Goal: Transaction & Acquisition: Book appointment/travel/reservation

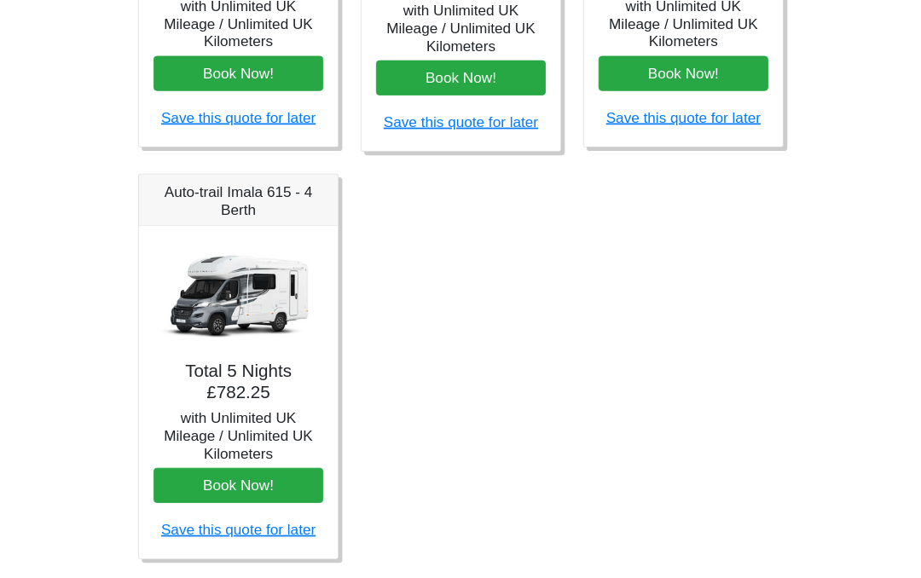
scroll to position [1039, 0]
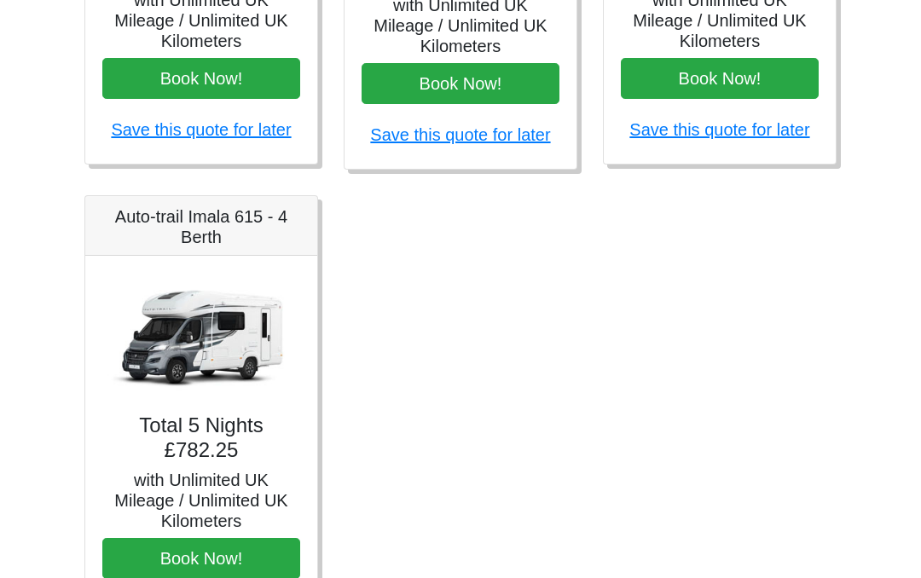
click at [204, 335] on img at bounding box center [201, 337] width 198 height 127
click at [201, 363] on img at bounding box center [201, 337] width 198 height 127
click at [192, 430] on h4 "Total 5 Nights £782.25" at bounding box center [201, 439] width 198 height 49
click at [190, 301] on img at bounding box center [201, 337] width 198 height 127
click at [200, 319] on img at bounding box center [201, 337] width 198 height 127
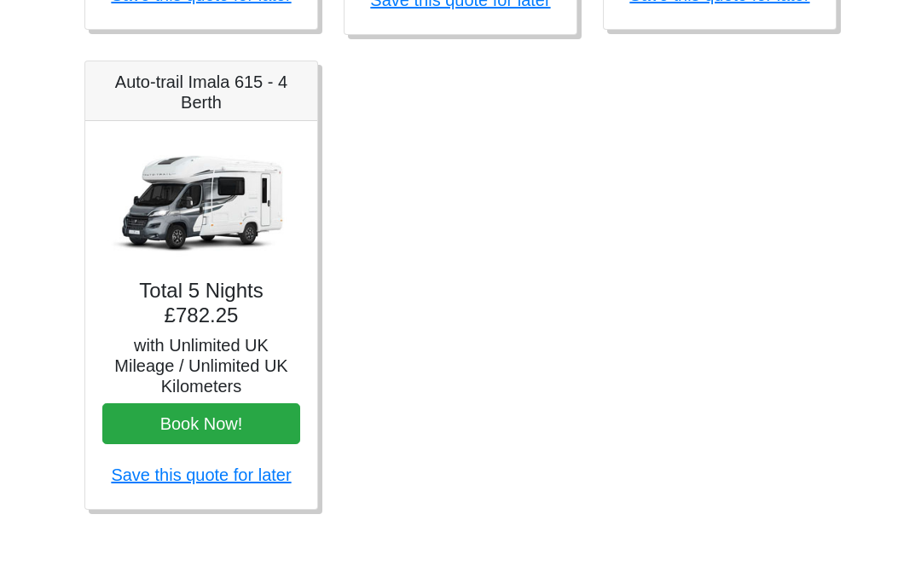
scroll to position [1169, 0]
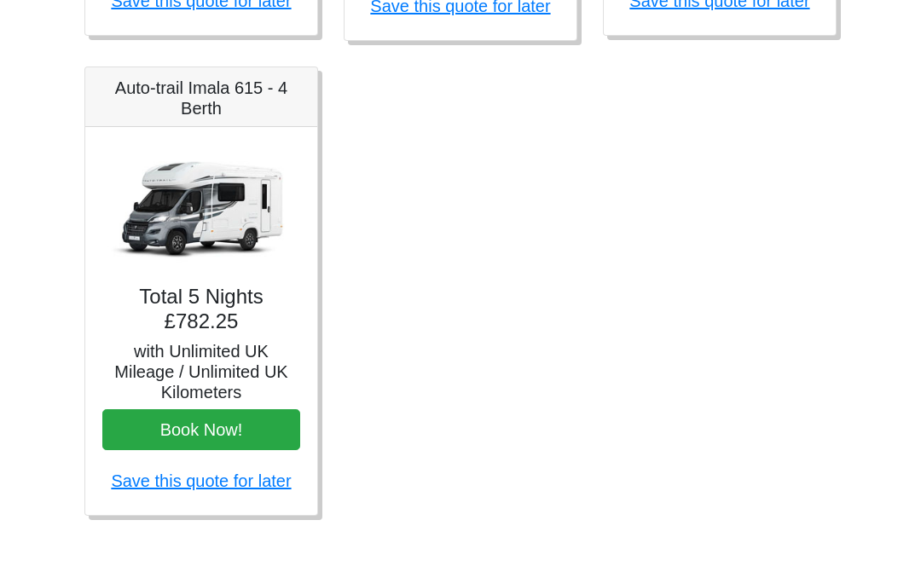
click at [194, 318] on h4 "Total 5 Nights £782.25" at bounding box center [201, 309] width 198 height 49
click at [197, 308] on h4 "Total 5 Nights £782.25" at bounding box center [201, 309] width 198 height 49
click at [178, 205] on img at bounding box center [201, 207] width 198 height 127
click at [168, 226] on img at bounding box center [201, 207] width 198 height 127
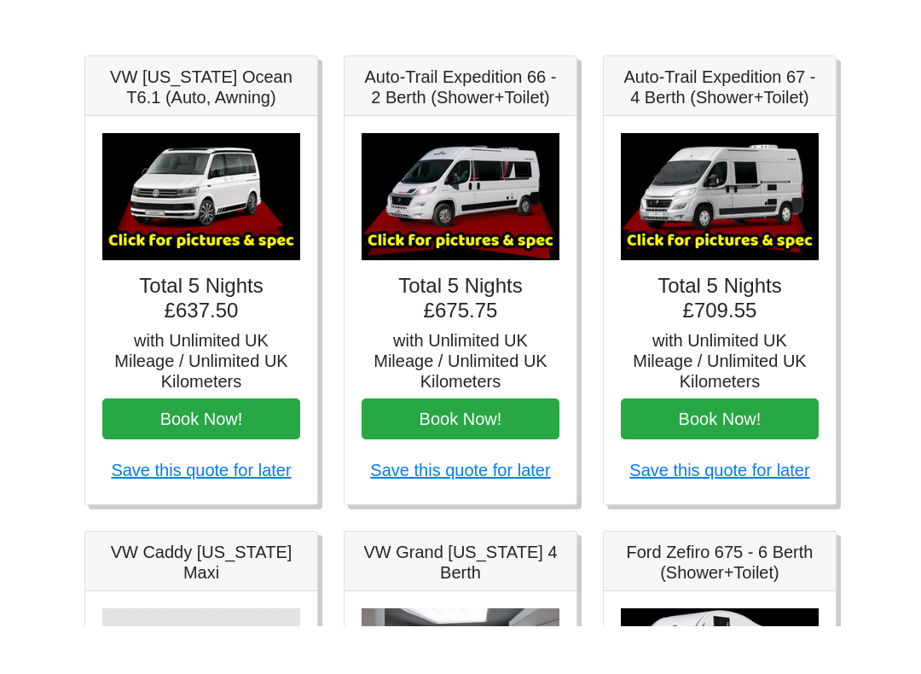
scroll to position [261, 0]
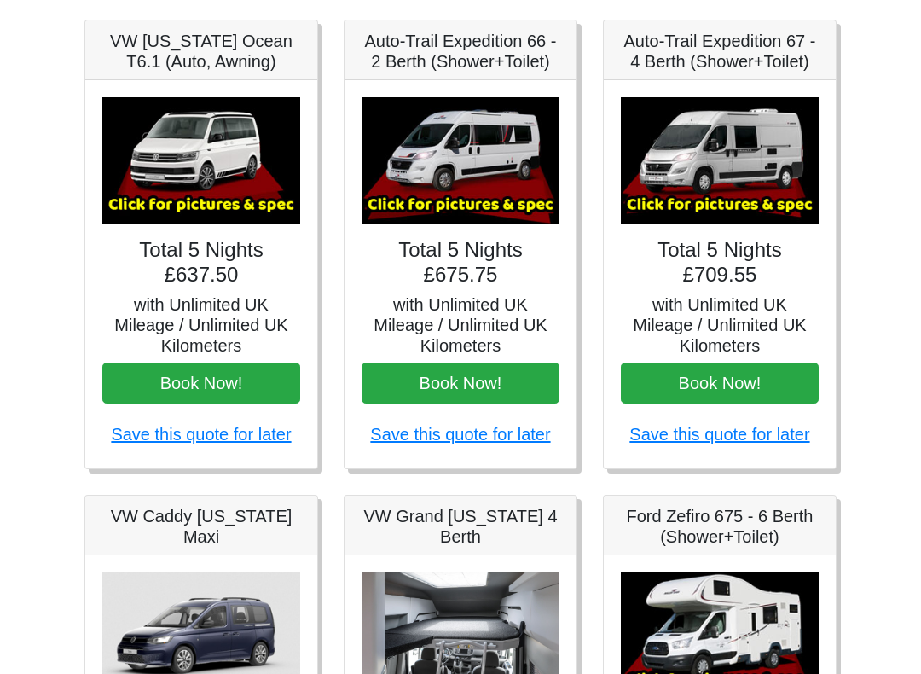
click at [793, 396] on button "Book Now!" at bounding box center [720, 383] width 198 height 41
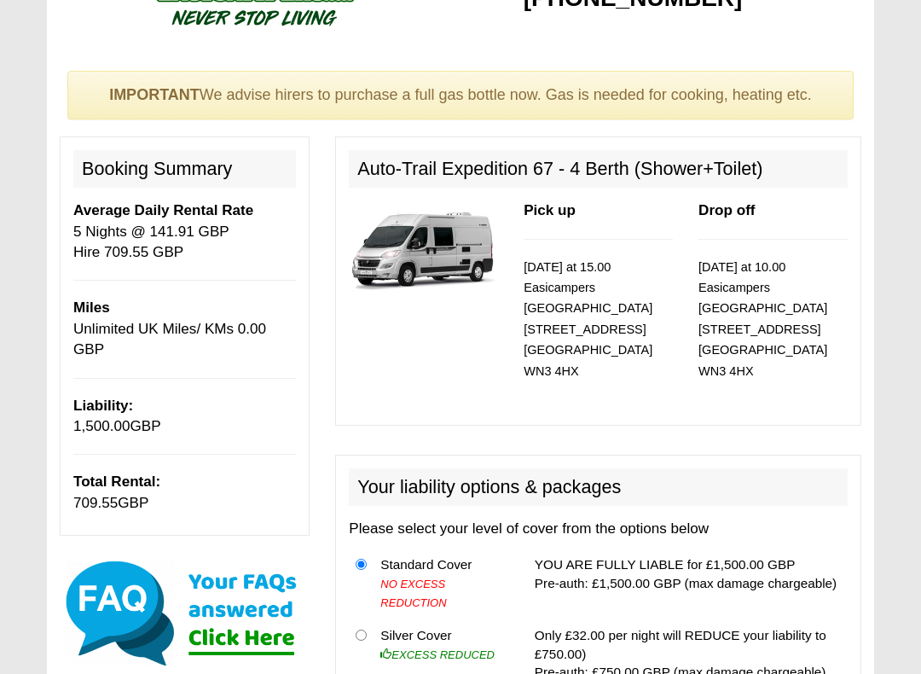
scroll to position [79, 0]
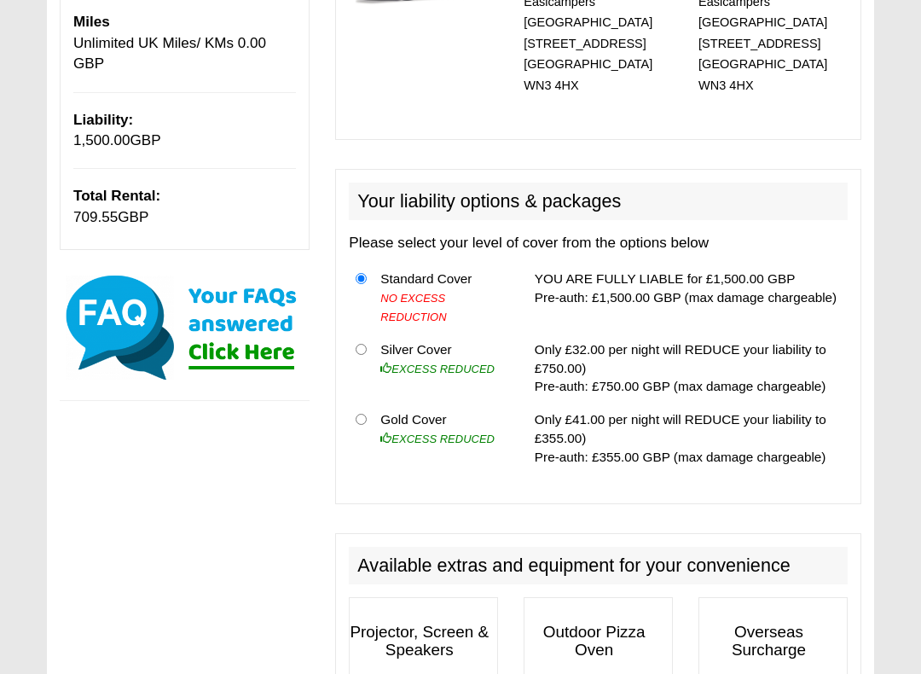
click at [240, 347] on img at bounding box center [185, 328] width 250 height 111
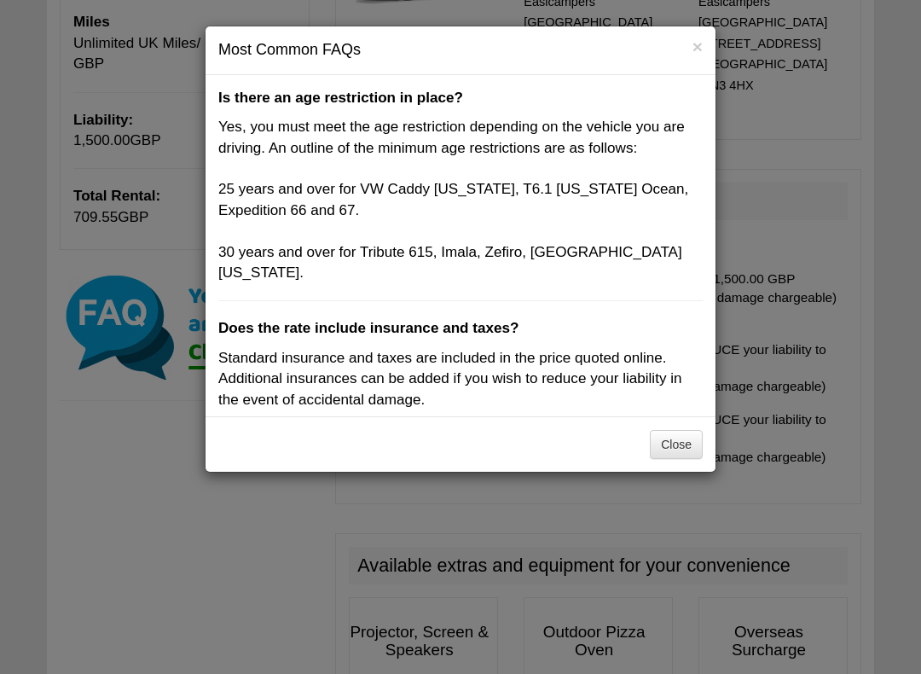
click at [683, 446] on button "Close" at bounding box center [676, 444] width 53 height 29
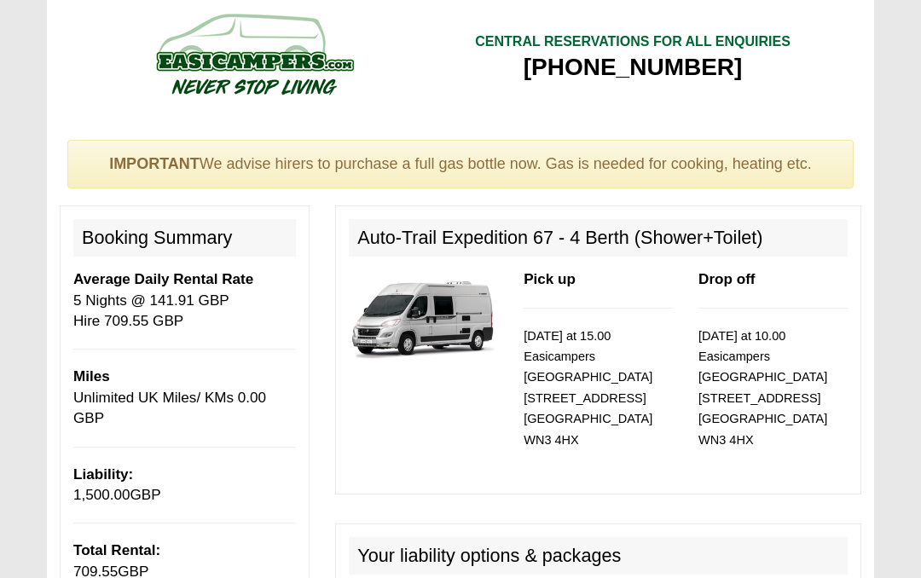
scroll to position [0, 0]
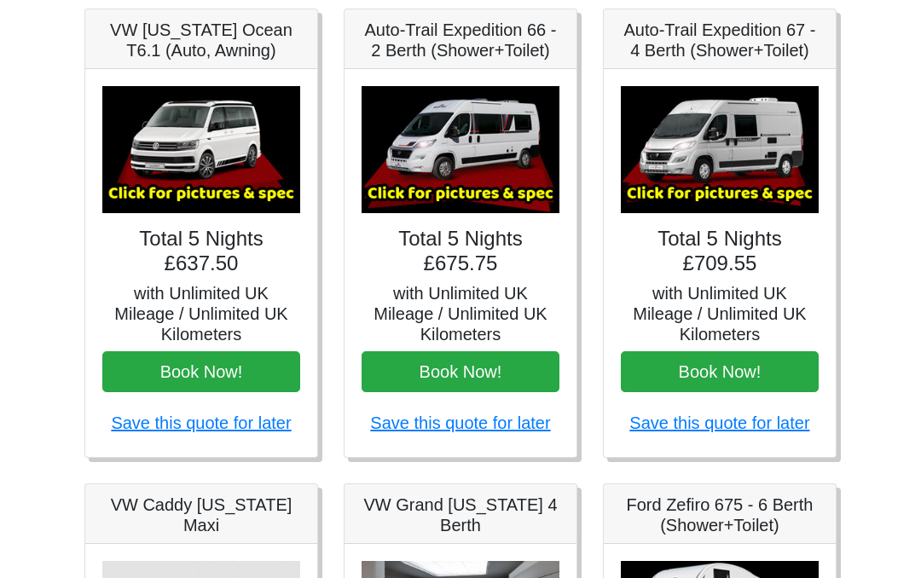
scroll to position [271, 0]
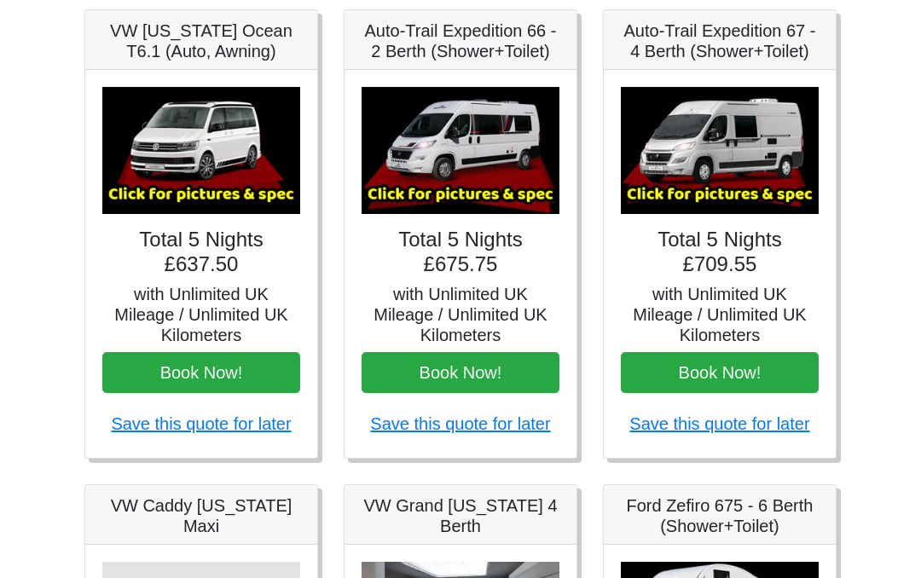
click at [746, 146] on img at bounding box center [720, 150] width 198 height 127
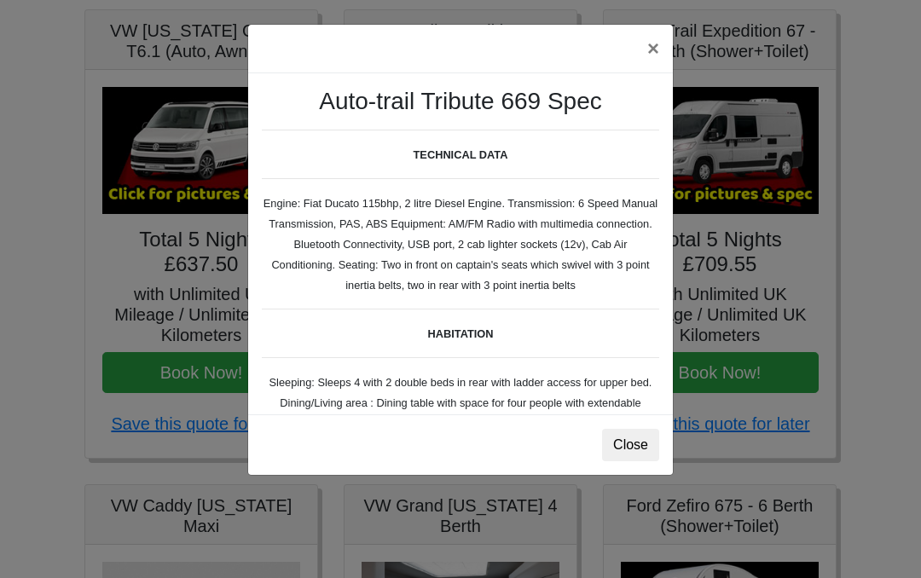
scroll to position [0, 0]
click at [655, 60] on button "×" at bounding box center [653, 49] width 39 height 48
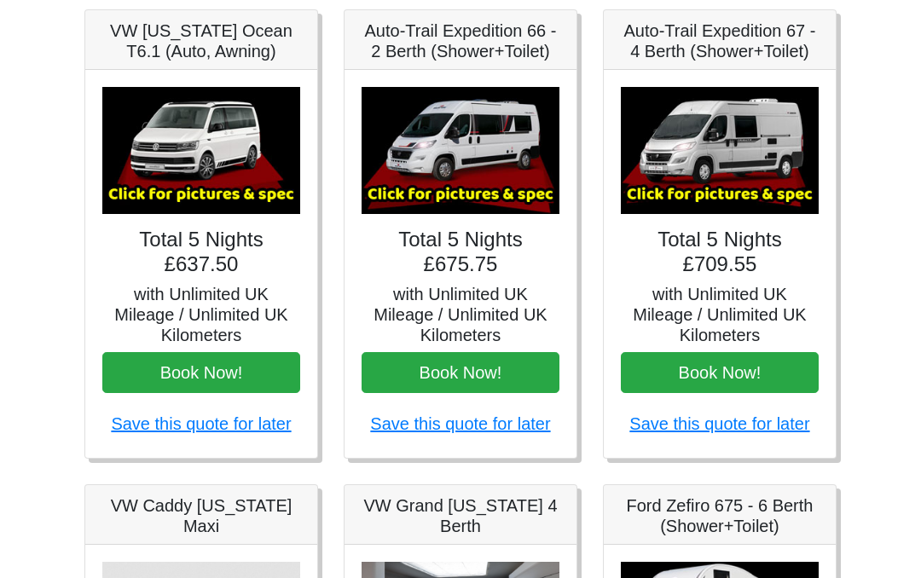
click at [758, 143] on img at bounding box center [720, 150] width 198 height 127
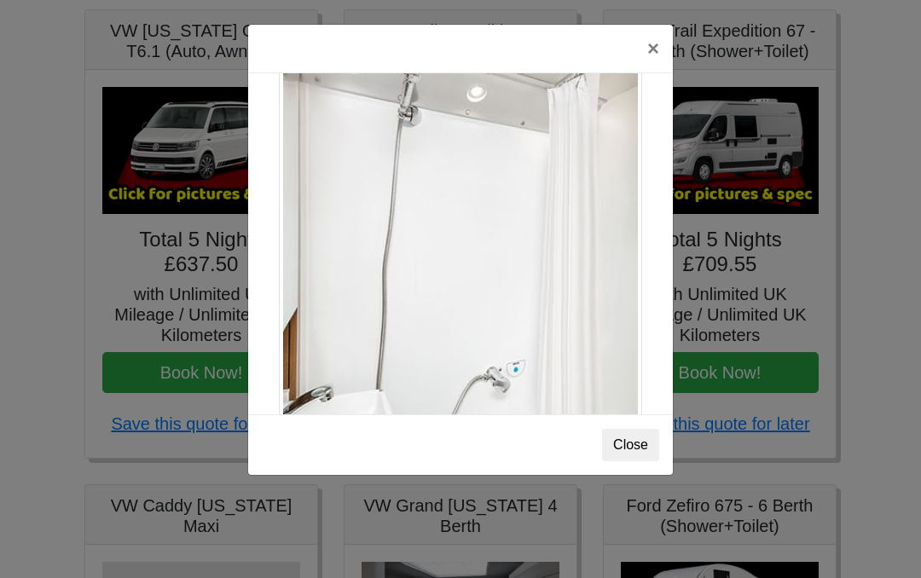
scroll to position [2141, 0]
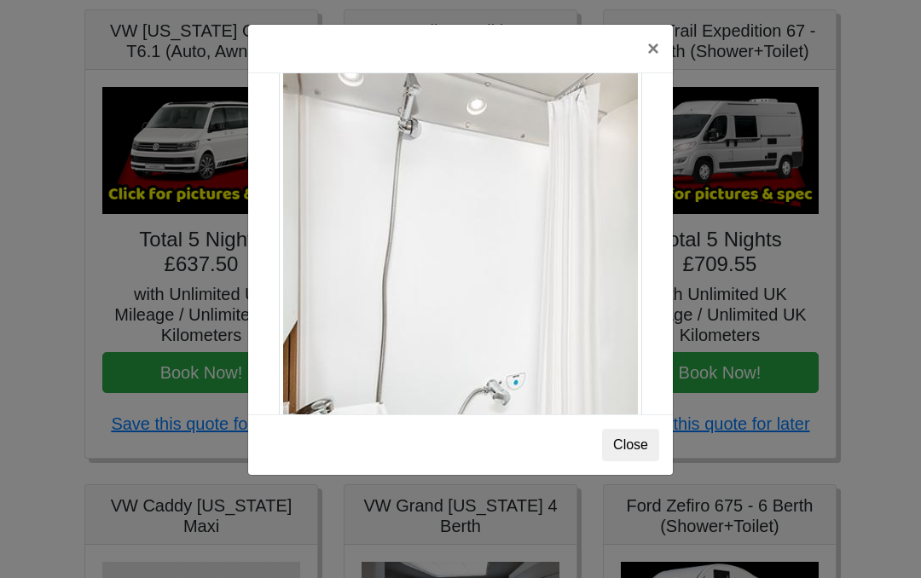
click at [648, 61] on button "×" at bounding box center [653, 49] width 39 height 48
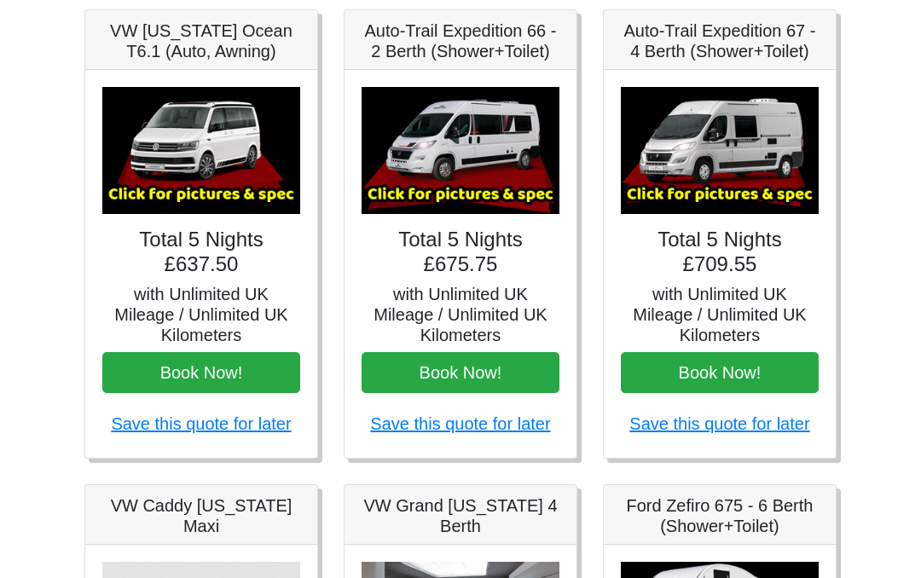
click at [450, 134] on img at bounding box center [461, 150] width 198 height 127
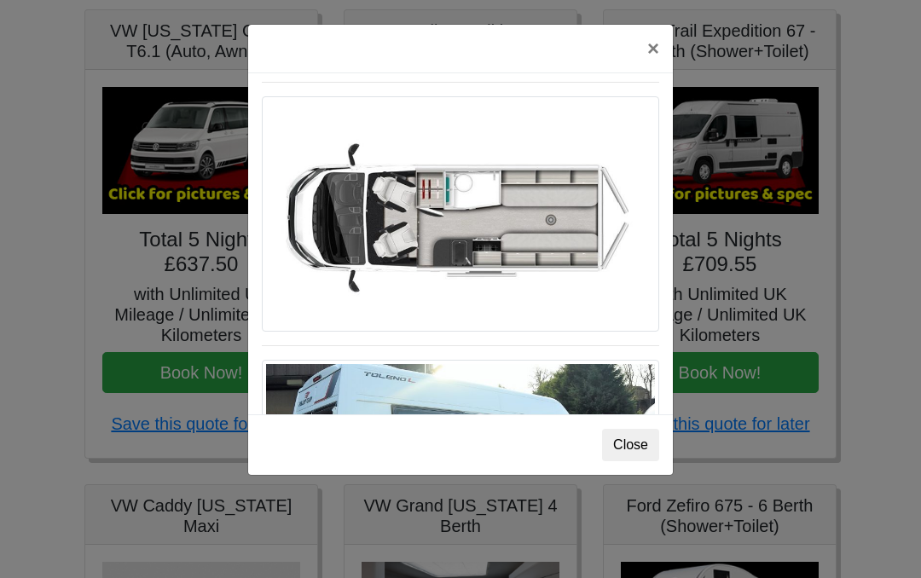
scroll to position [1095, 0]
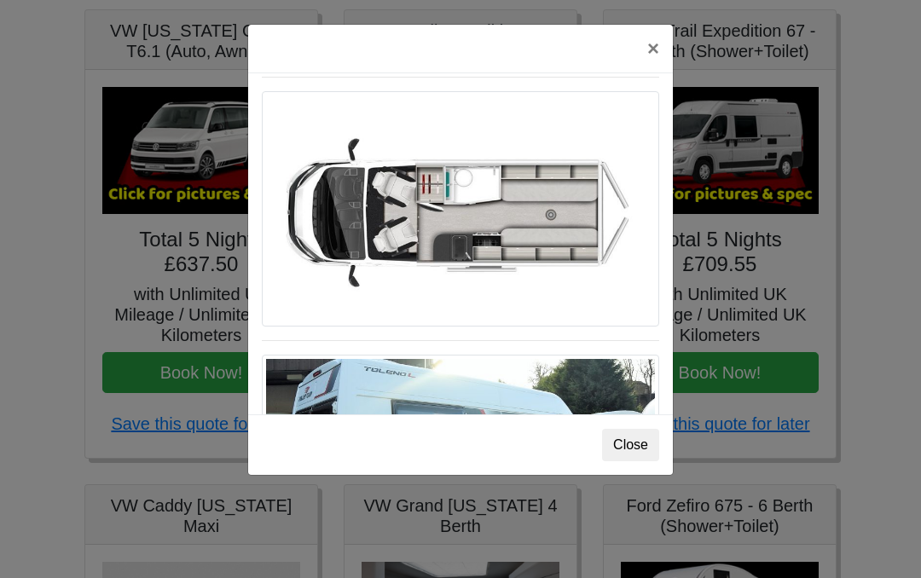
click at [571, 221] on img at bounding box center [461, 208] width 398 height 235
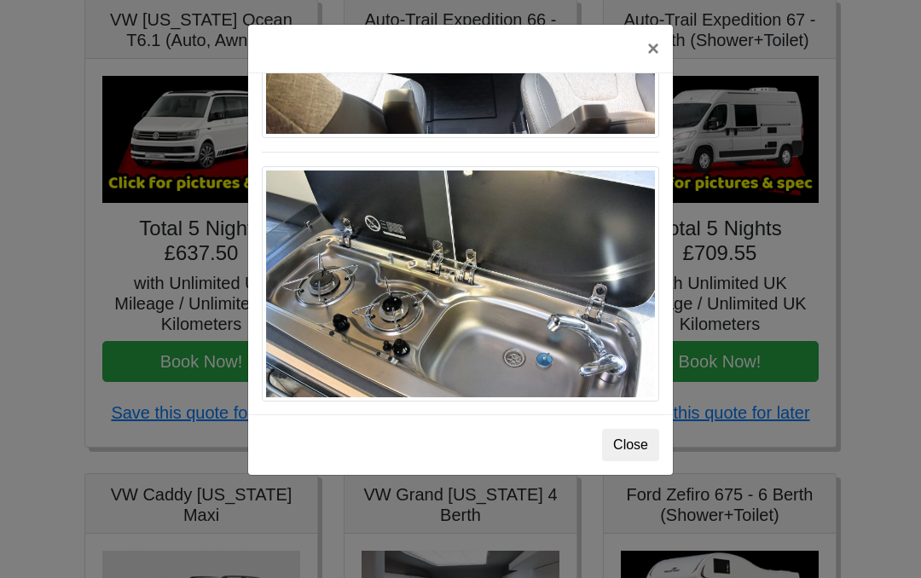
scroll to position [1810, 0]
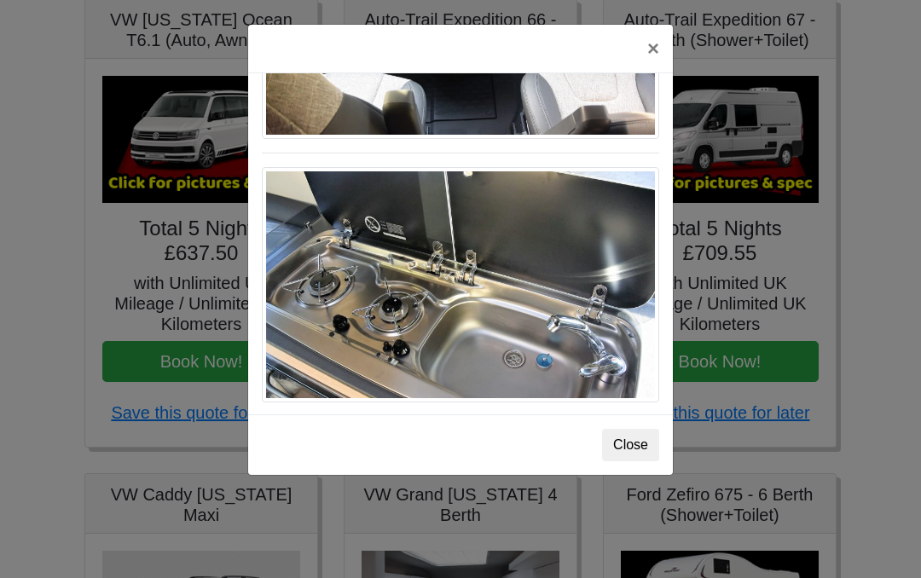
click at [656, 53] on button "×" at bounding box center [653, 49] width 39 height 48
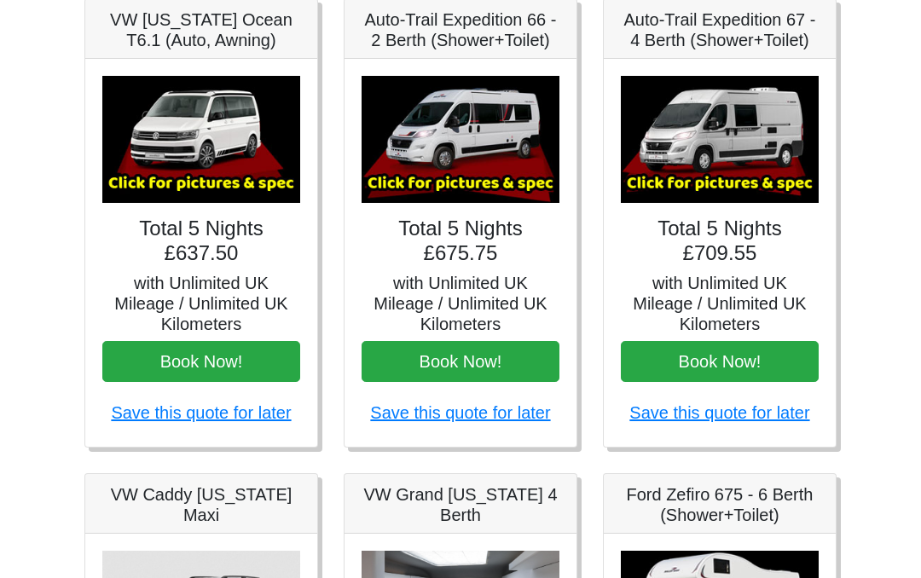
click at [475, 140] on img at bounding box center [461, 139] width 198 height 127
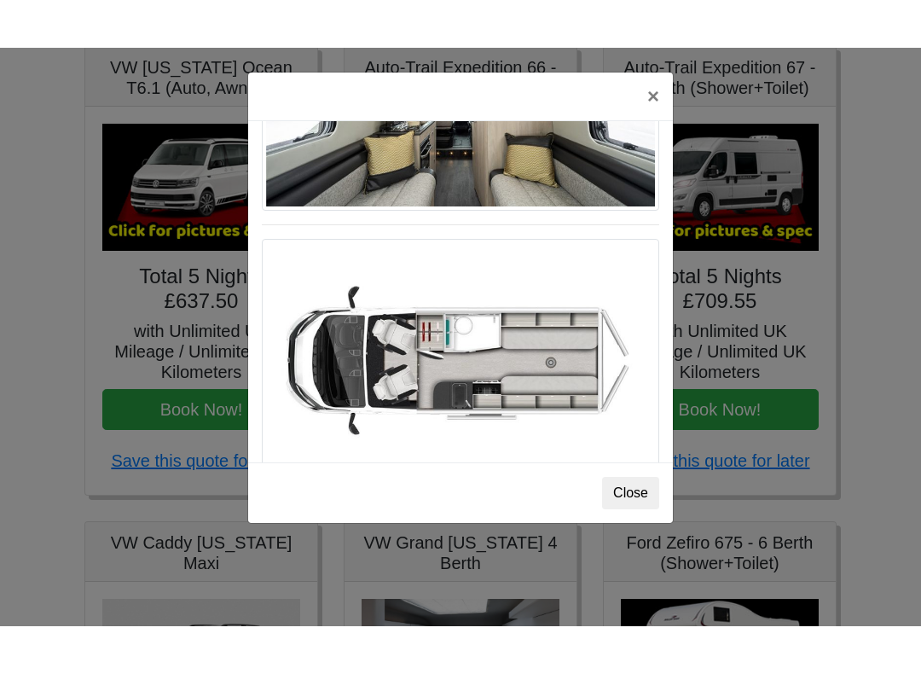
scroll to position [1004, 0]
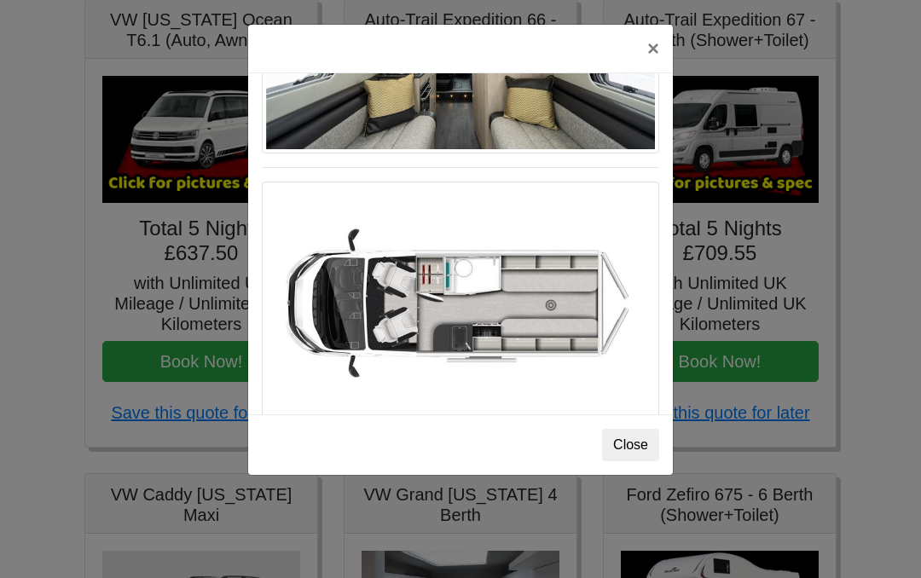
click at [644, 446] on button "Close" at bounding box center [630, 445] width 57 height 32
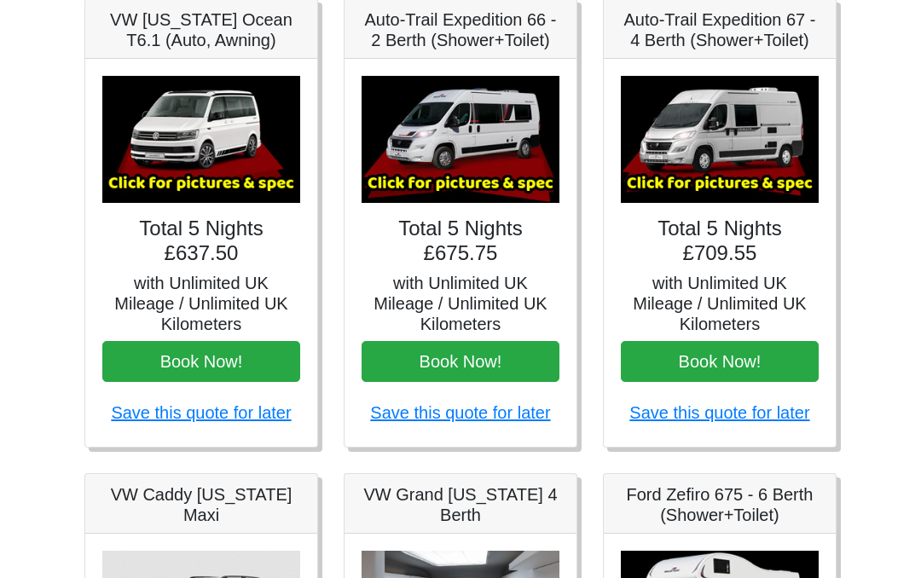
click at [485, 137] on img at bounding box center [461, 139] width 198 height 127
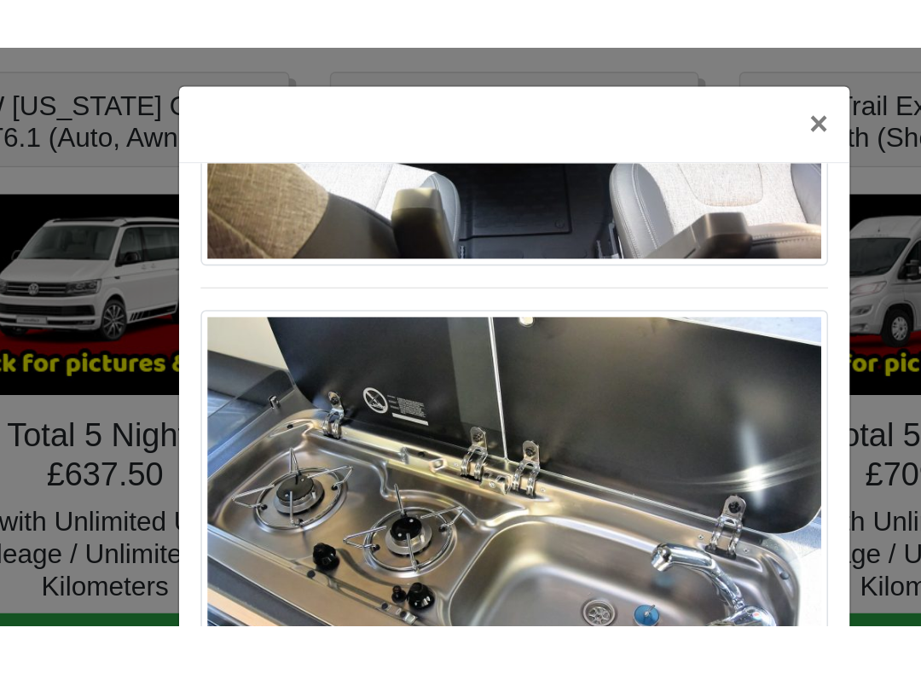
scroll to position [1810, 0]
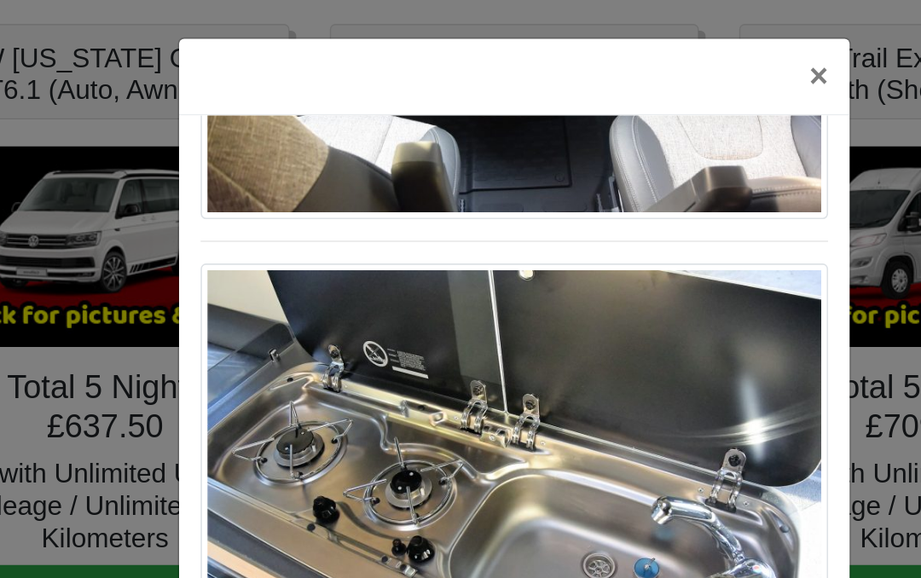
click at [634, 51] on button "×" at bounding box center [653, 49] width 39 height 48
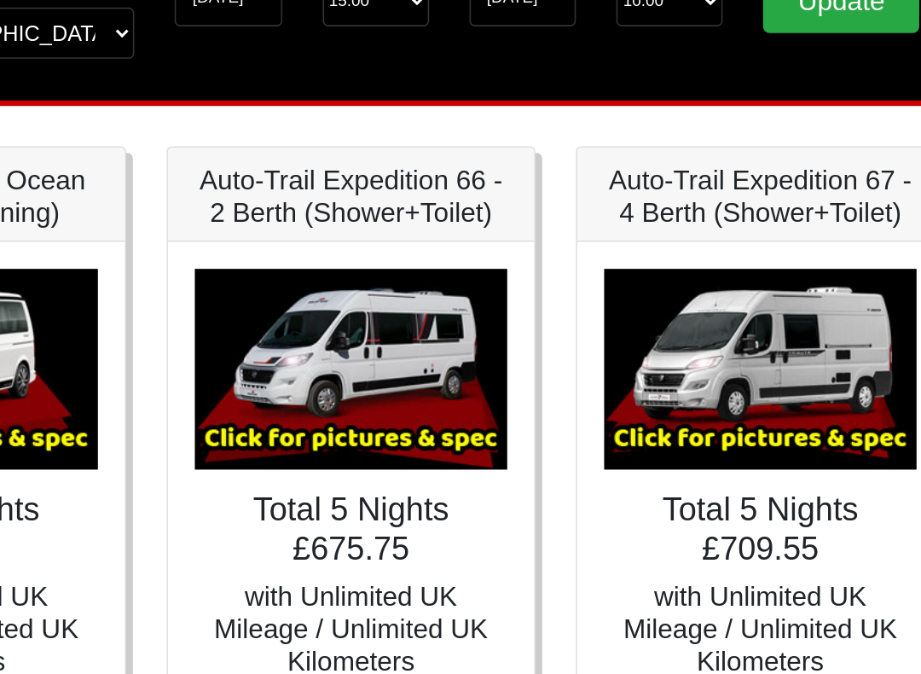
scroll to position [177, 0]
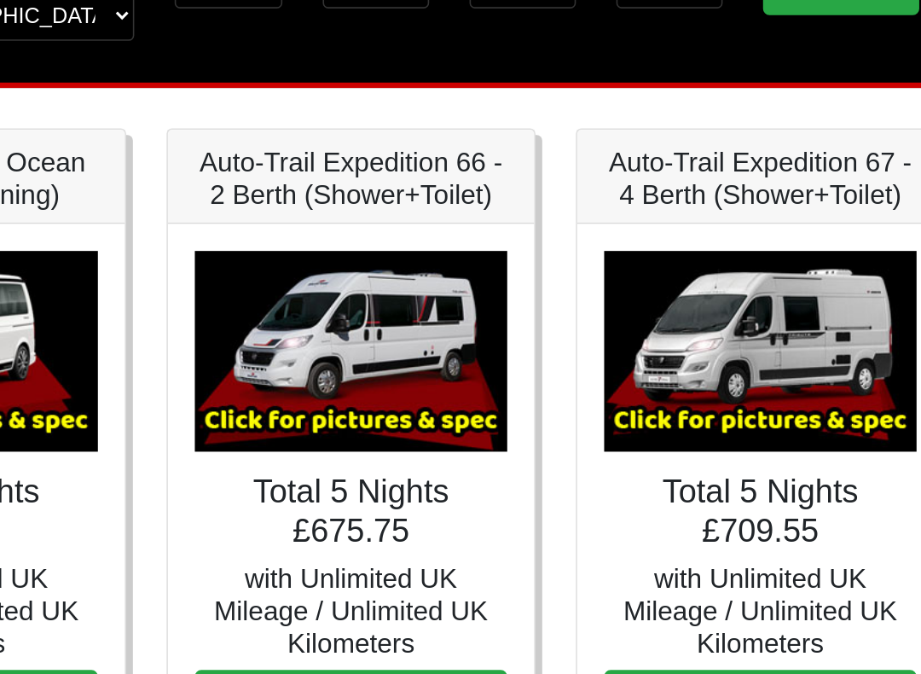
click at [621, 217] on img at bounding box center [720, 244] width 198 height 127
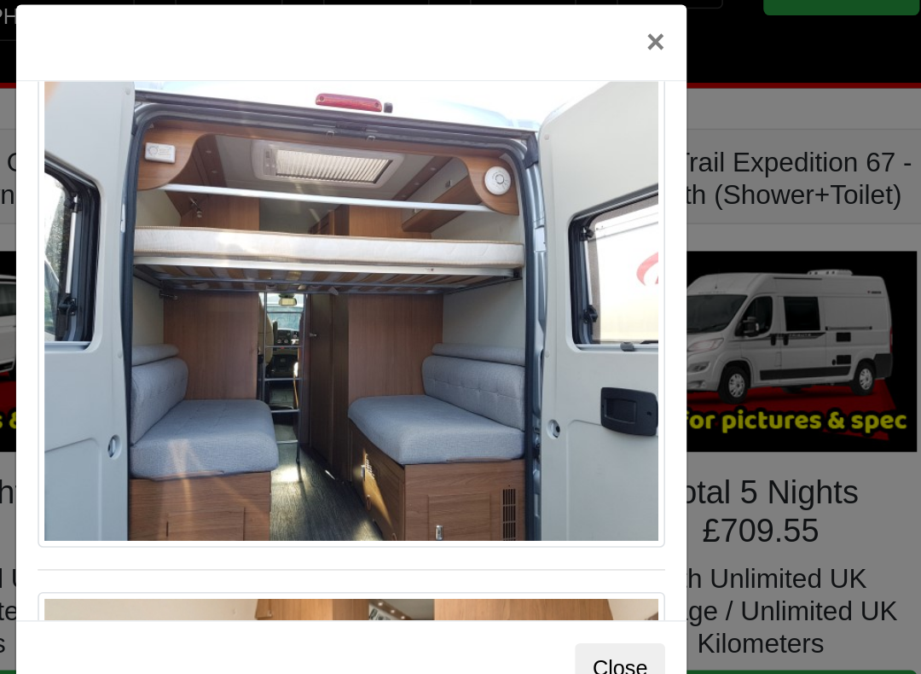
scroll to position [1459, 0]
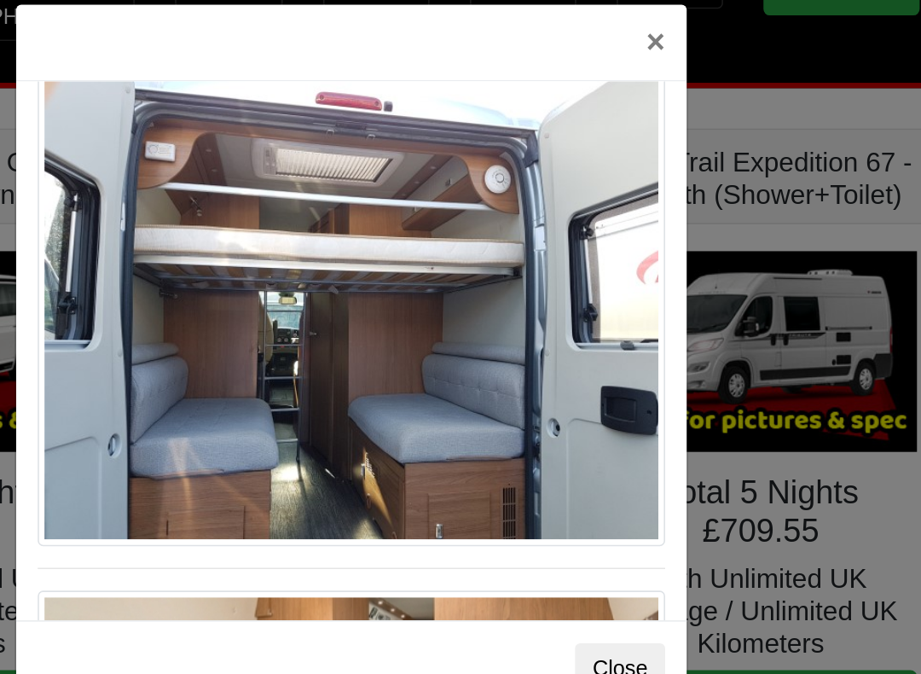
click at [634, 32] on button "×" at bounding box center [653, 49] width 39 height 48
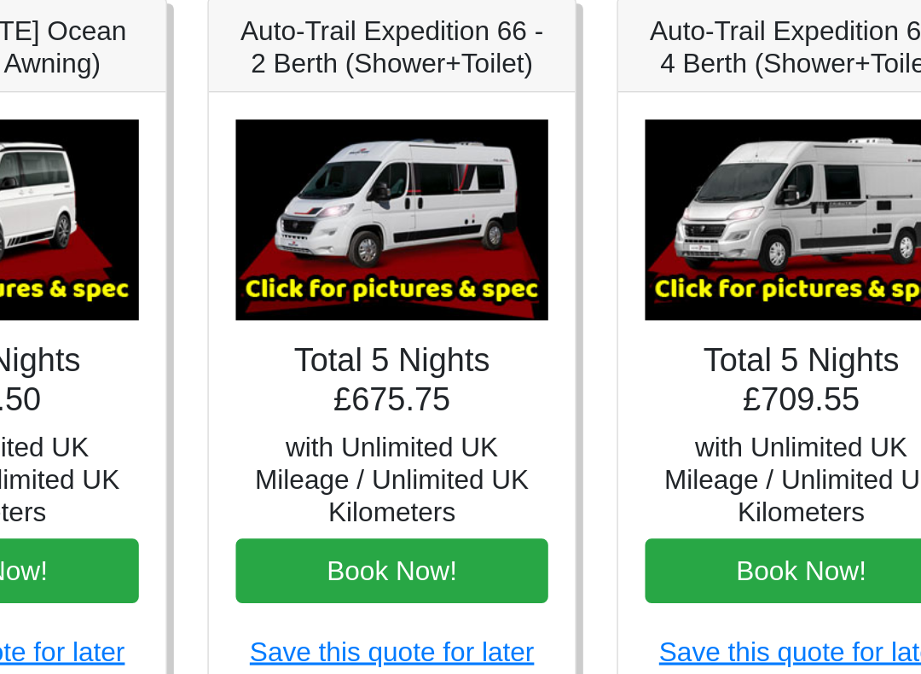
click at [362, 181] on img at bounding box center [461, 244] width 198 height 127
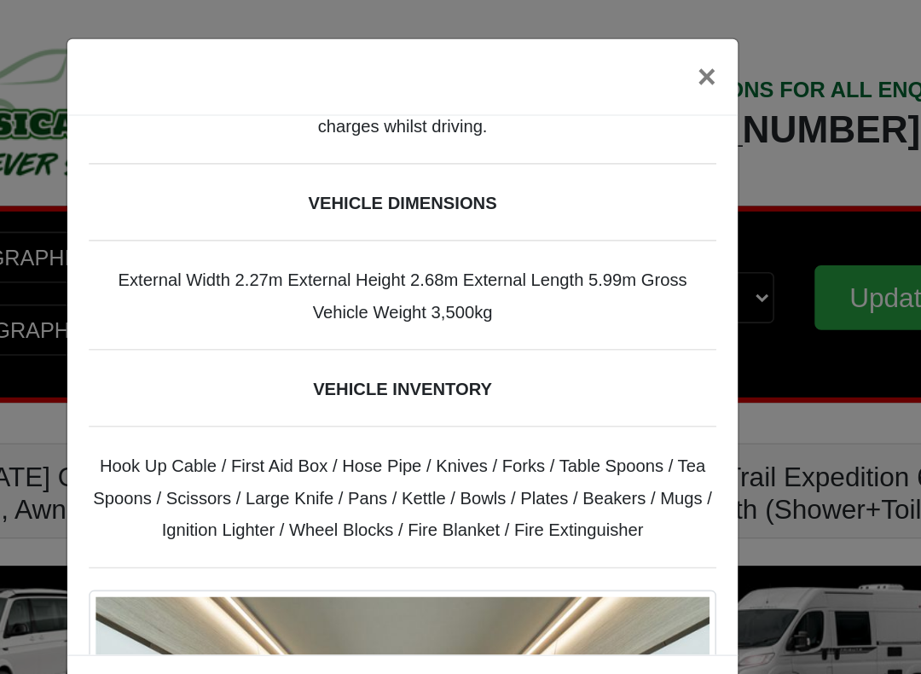
scroll to position [548, 0]
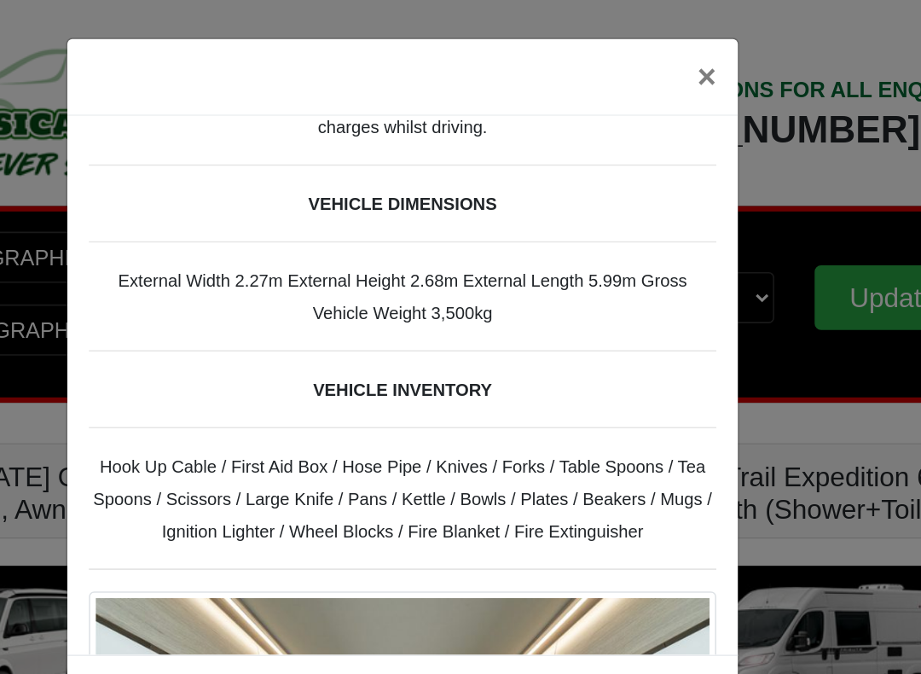
click at [634, 53] on button "×" at bounding box center [653, 49] width 39 height 48
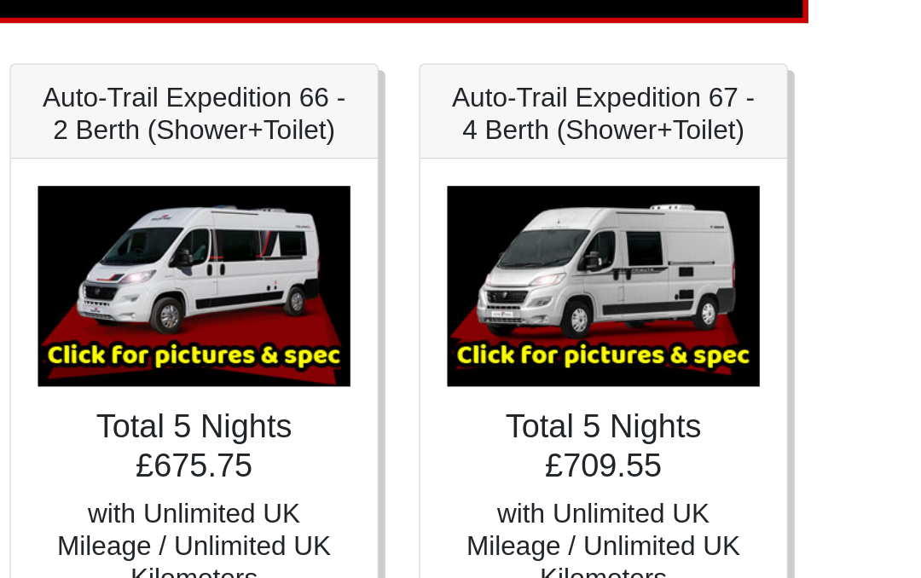
scroll to position [39, 0]
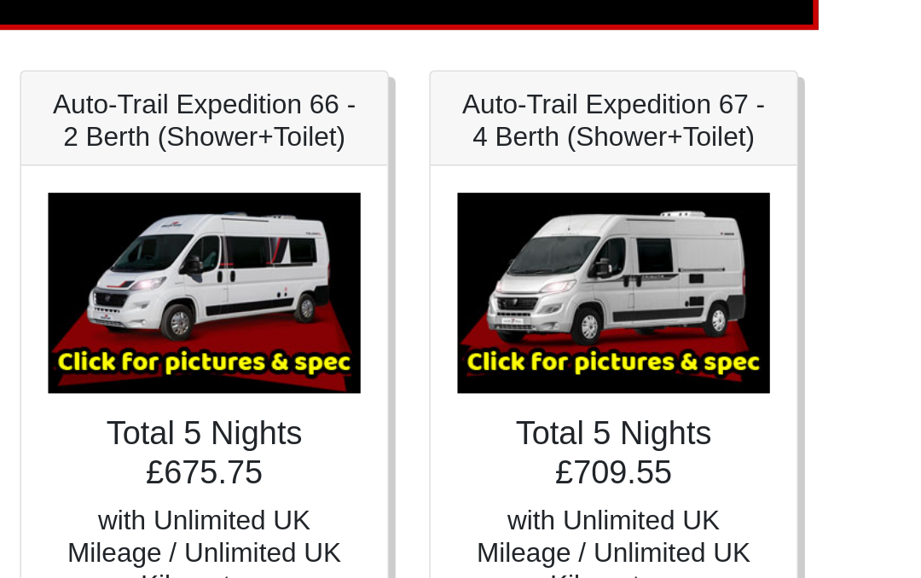
click at [621, 319] on img at bounding box center [720, 382] width 198 height 127
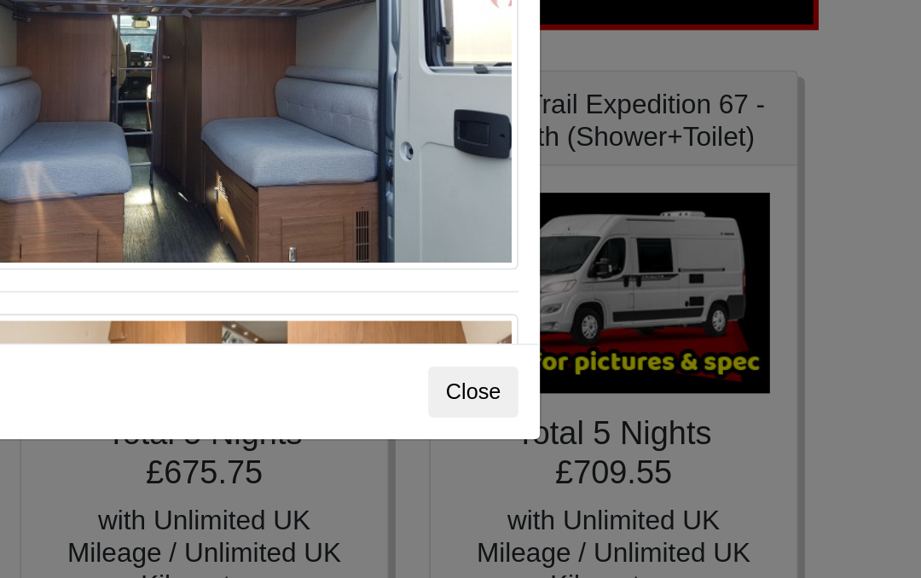
click at [382, 177] on div "× Auto-trail Tribute 669 Spec TECHNICAL DATA Engine: Fiat Ducato 115bhp, 2 litr…" at bounding box center [460, 289] width 921 height 578
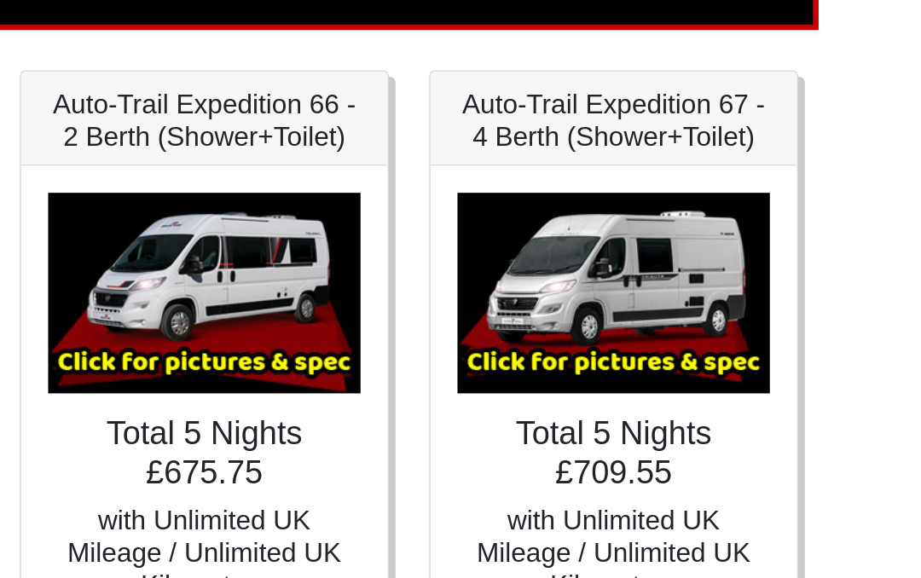
click at [604, 242] on div "Auto-Trail Expedition 67 - 4 Berth (Shower+Toilet)" at bounding box center [720, 272] width 232 height 60
click at [621, 319] on img at bounding box center [720, 382] width 198 height 127
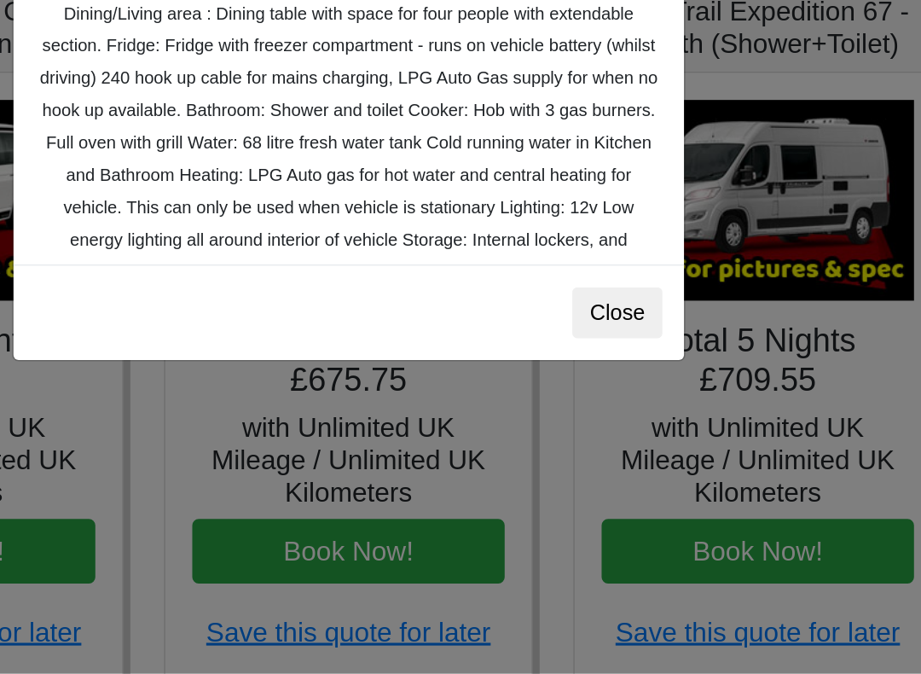
scroll to position [48, 0]
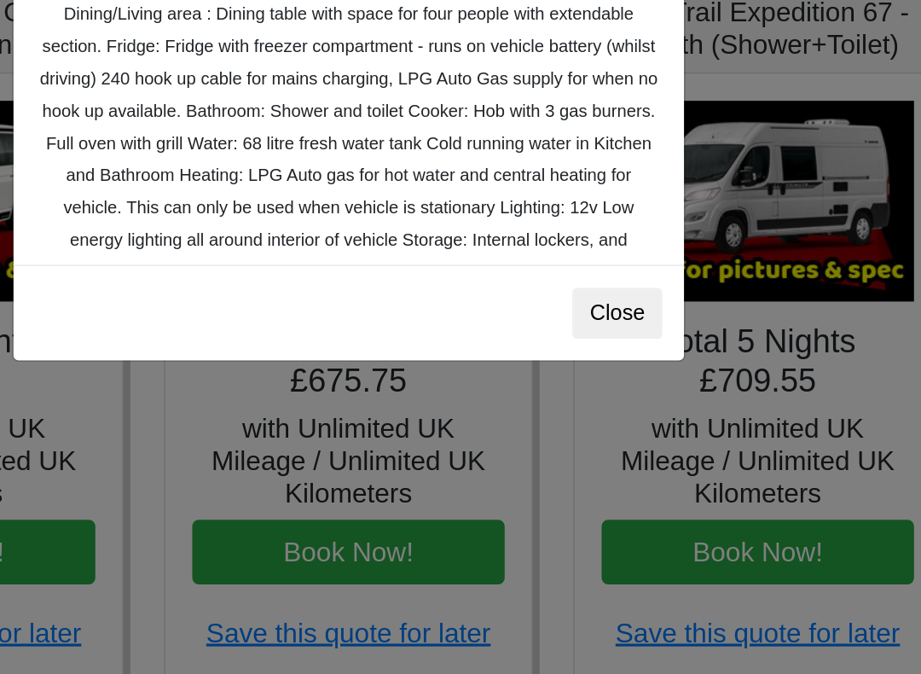
click at [602, 429] on button "Close" at bounding box center [630, 445] width 57 height 32
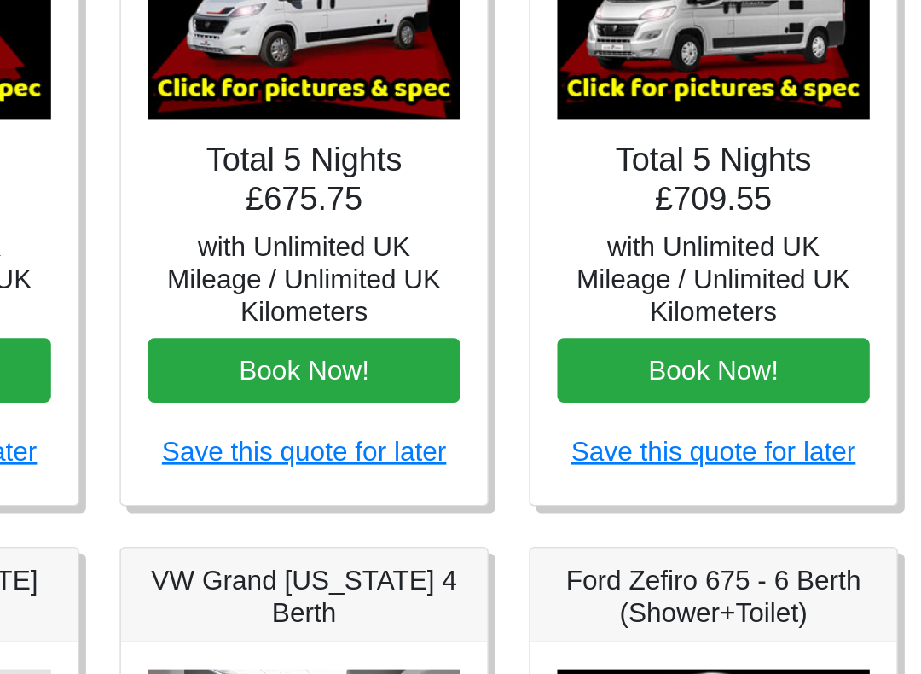
scroll to position [377, 0]
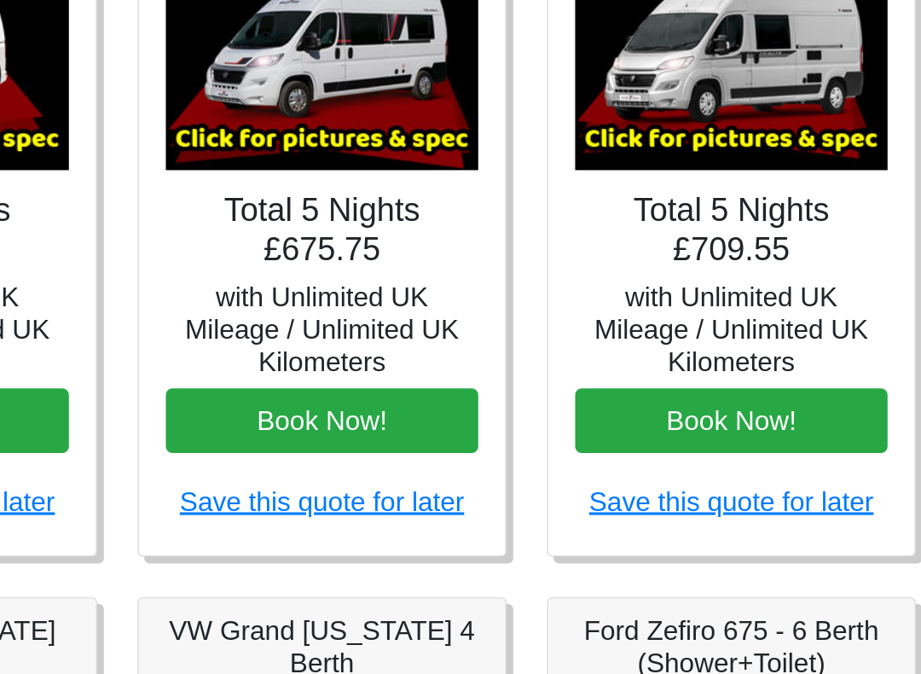
click at [621, 61] on img at bounding box center [720, 44] width 198 height 127
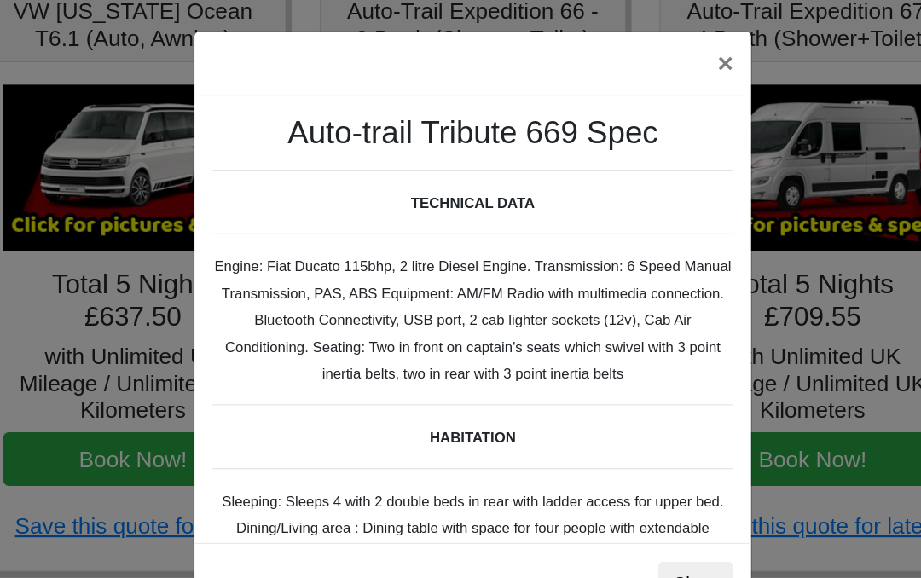
scroll to position [293, 0]
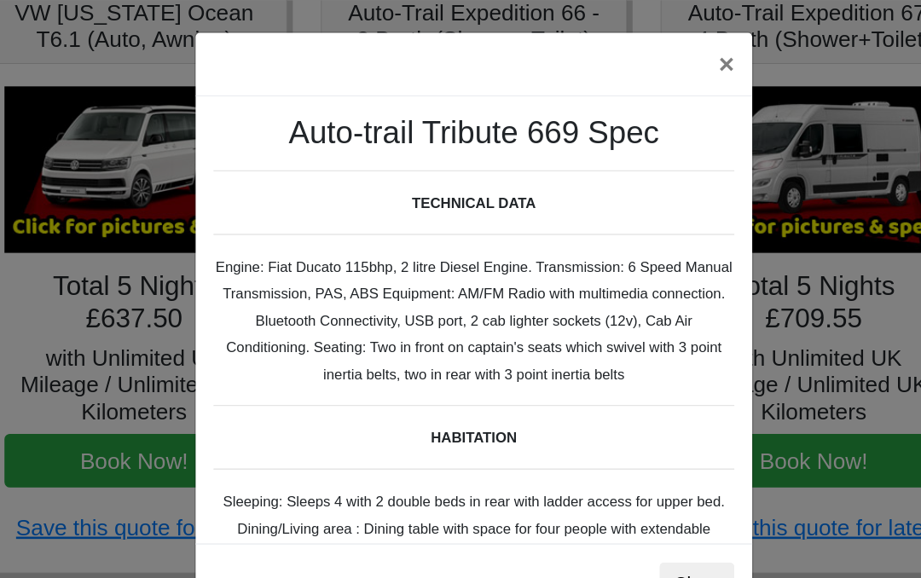
click at [634, 41] on button "×" at bounding box center [653, 49] width 39 height 48
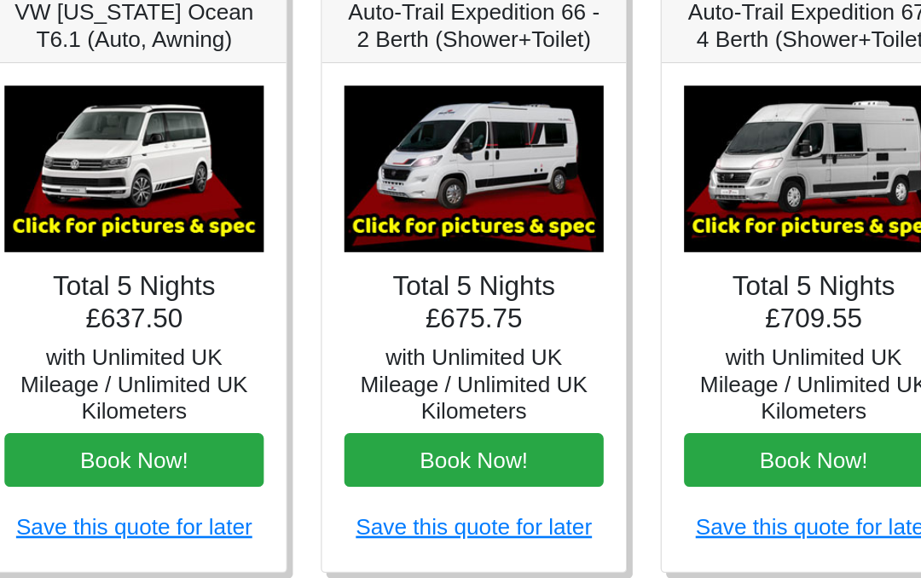
click at [362, 133] on img at bounding box center [461, 129] width 198 height 127
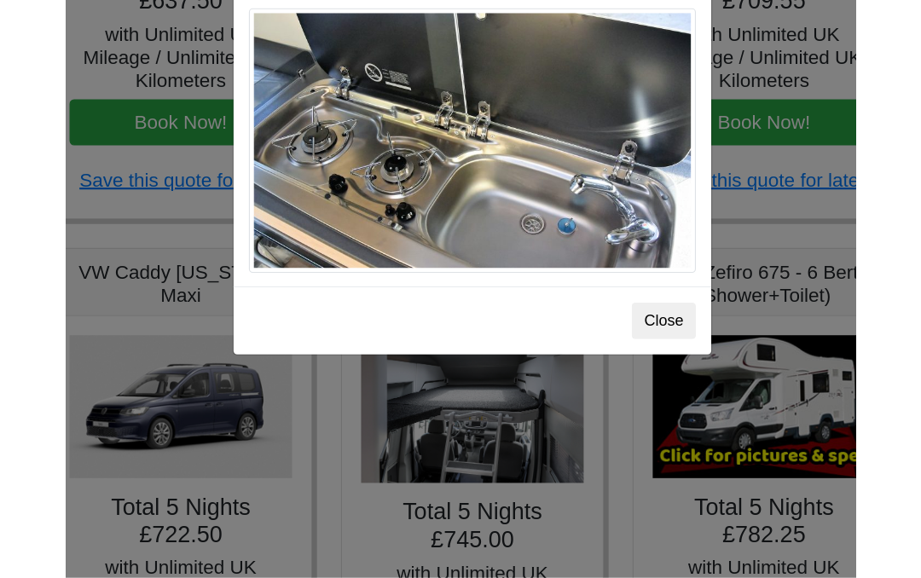
scroll to position [387, 0]
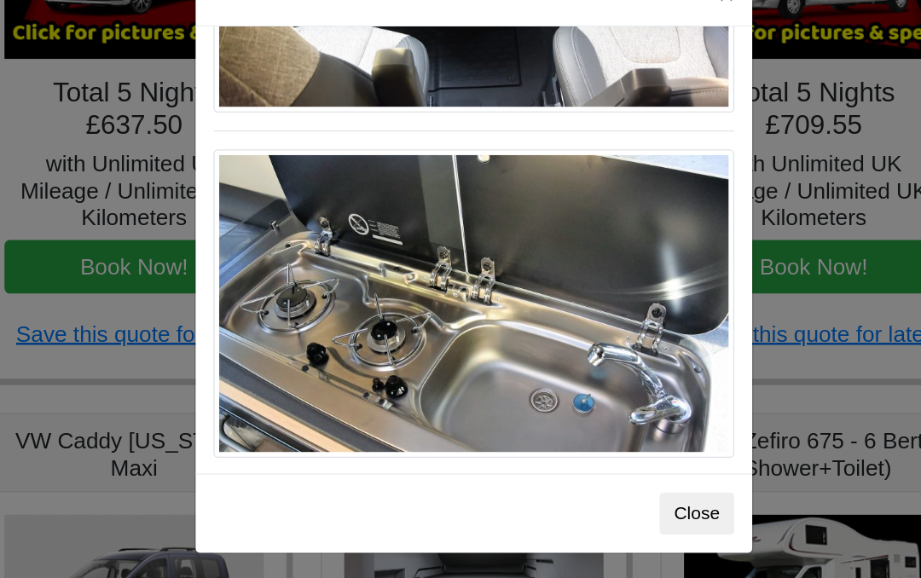
click at [602, 429] on button "Close" at bounding box center [630, 445] width 57 height 32
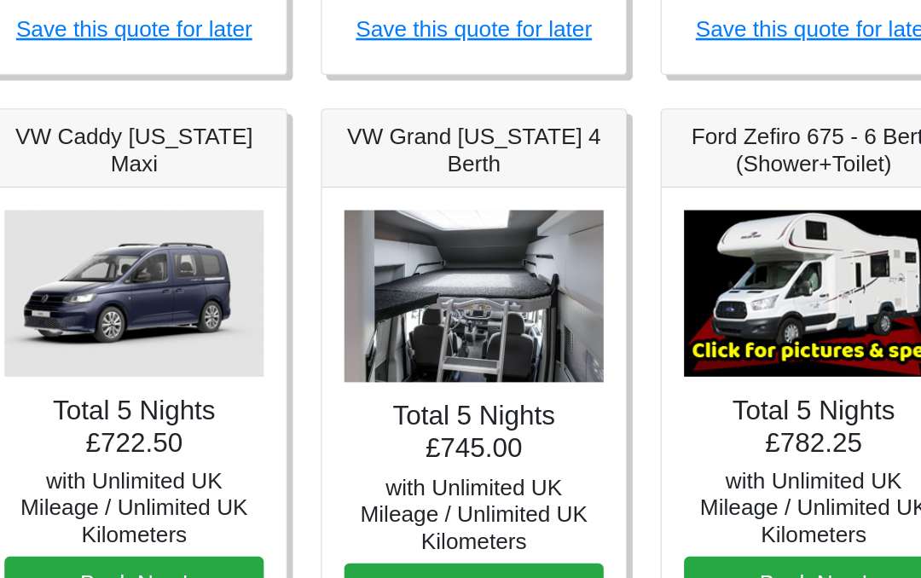
scroll to position [672, 0]
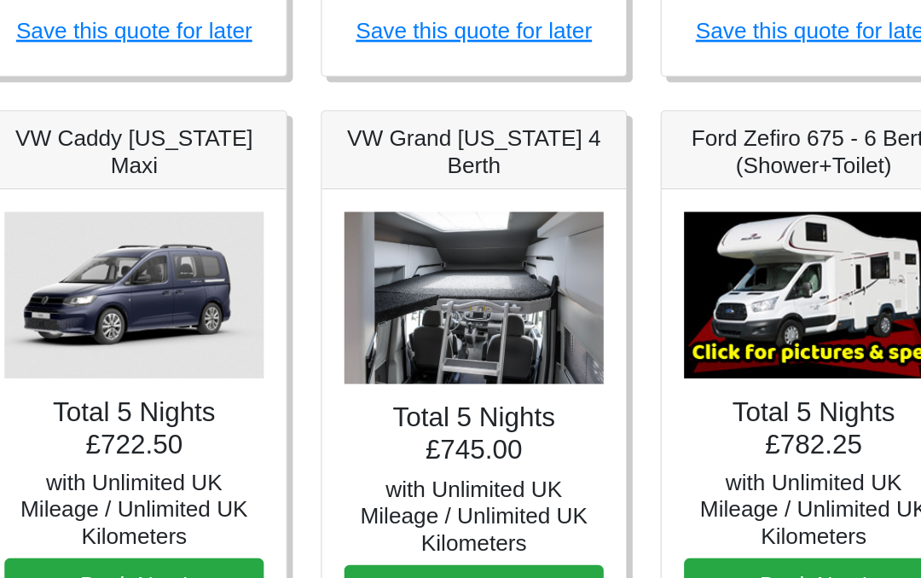
click at [362, 224] on img at bounding box center [461, 227] width 198 height 132
click at [362, 238] on img at bounding box center [461, 227] width 198 height 132
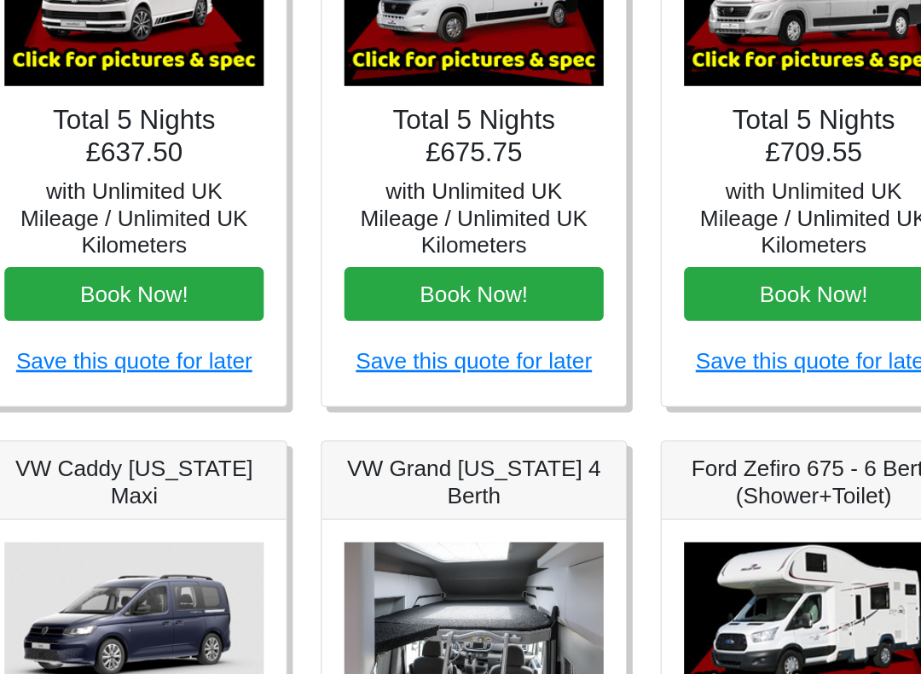
scroll to position [261, 0]
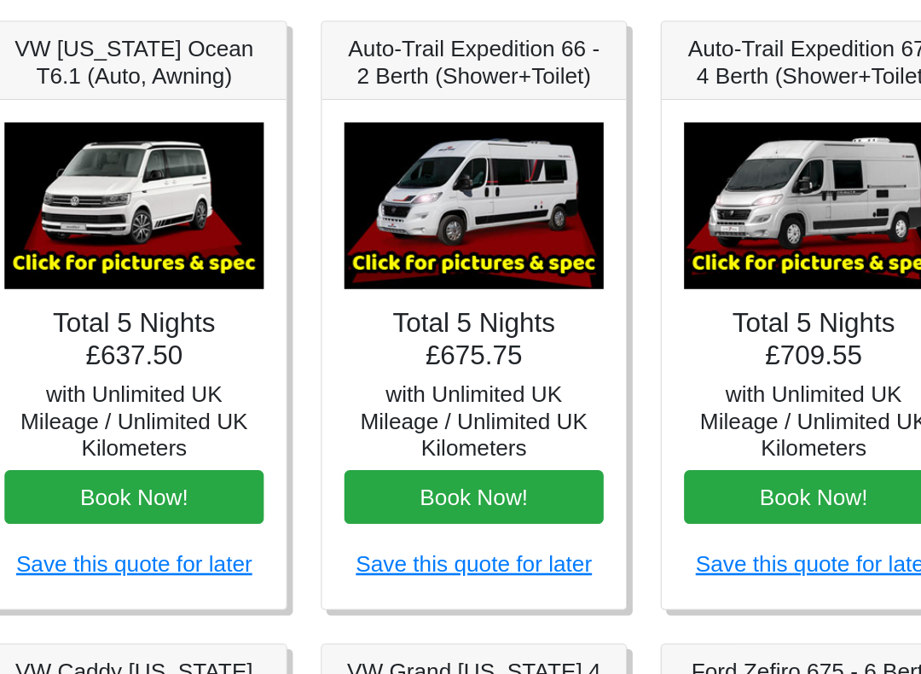
click at [405, 161] on img at bounding box center [461, 160] width 198 height 127
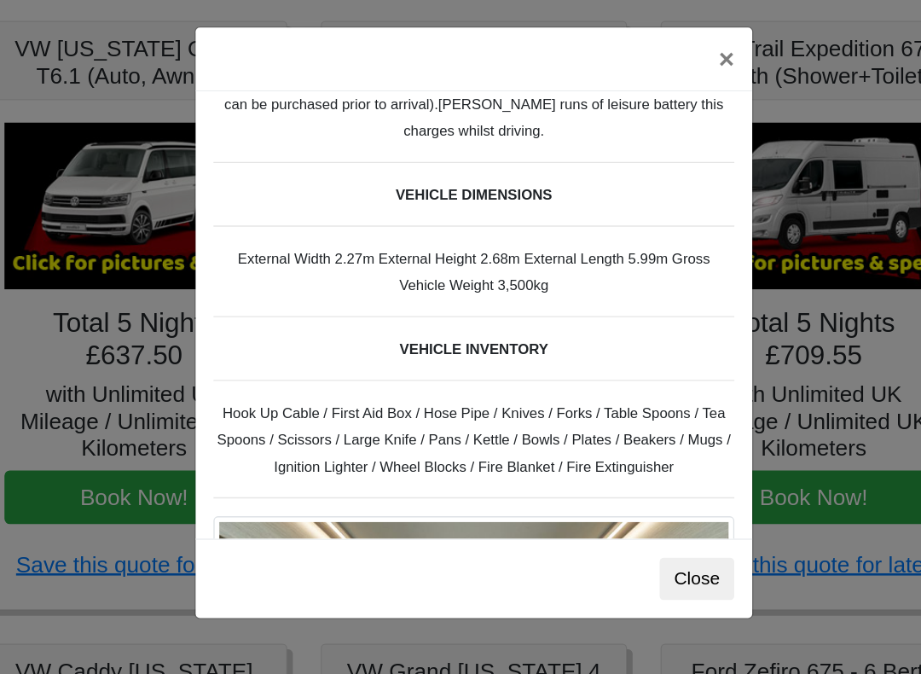
scroll to position [526, 0]
click at [634, 48] on button "×" at bounding box center [653, 49] width 39 height 48
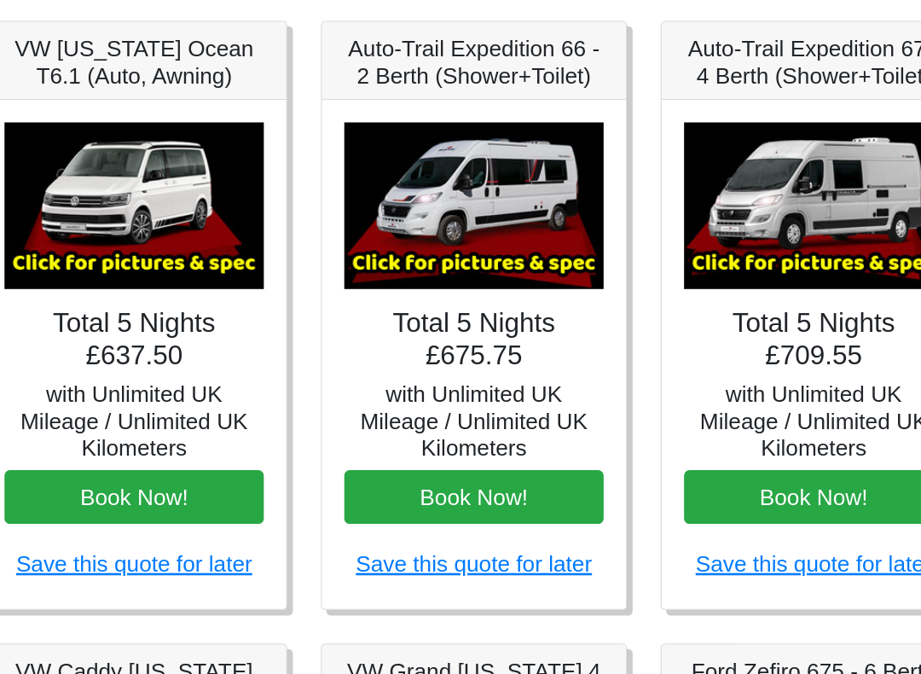
click at [642, 134] on img at bounding box center [720, 160] width 198 height 127
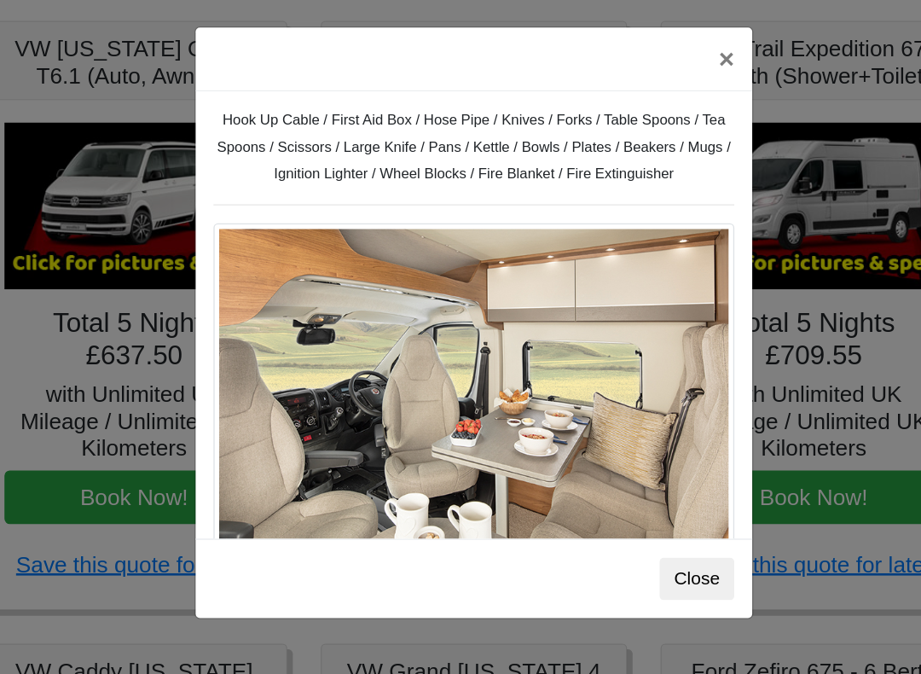
scroll to position [729, 0]
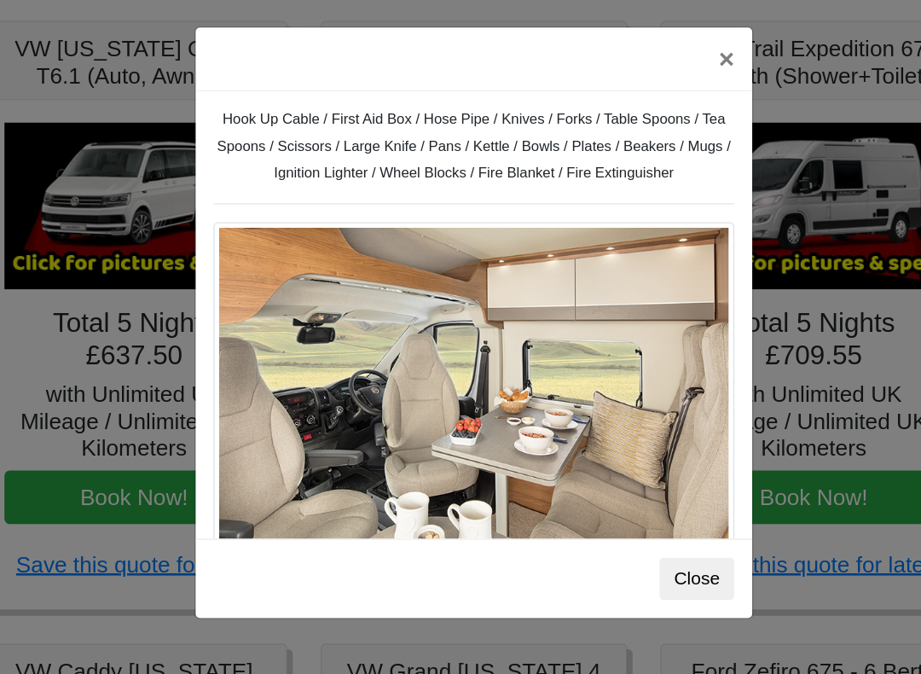
click at [634, 39] on button "×" at bounding box center [653, 49] width 39 height 48
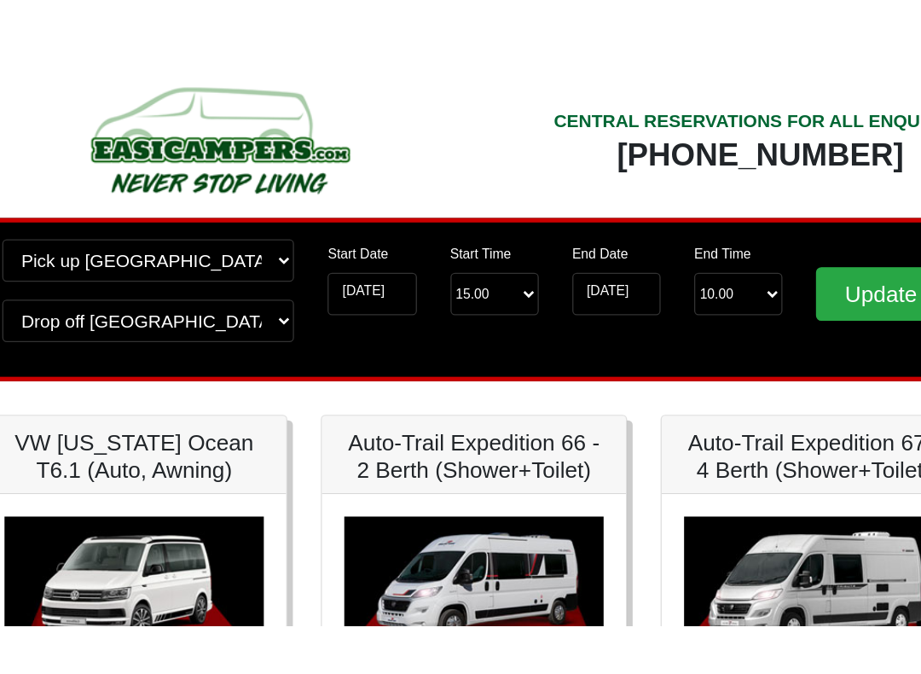
scroll to position [0, 0]
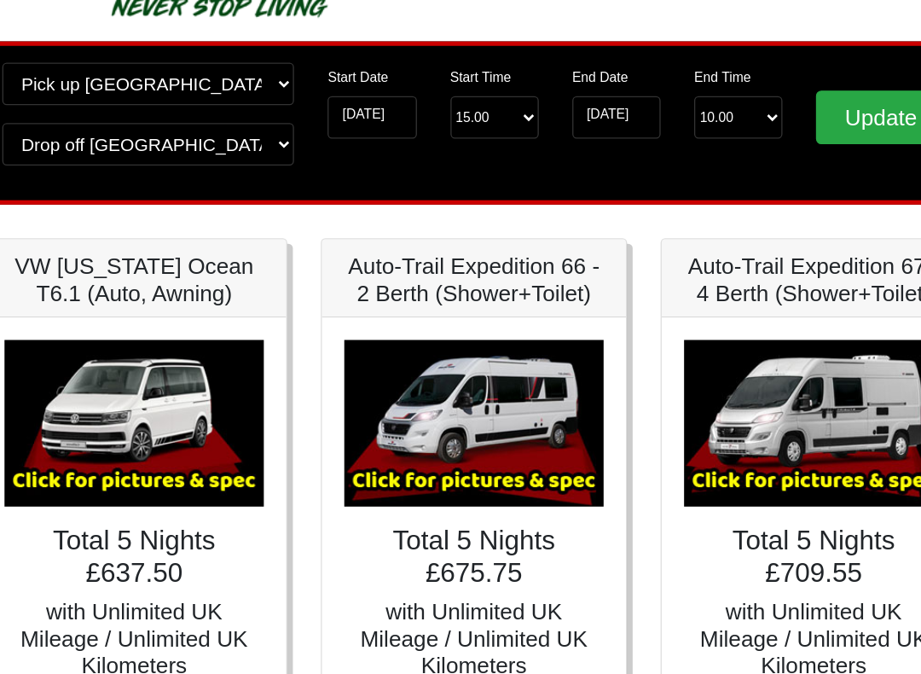
click at [645, 499] on h4 "Total 5 Nights £709.55" at bounding box center [720, 523] width 198 height 49
click at [636, 358] on img at bounding box center [720, 421] width 198 height 127
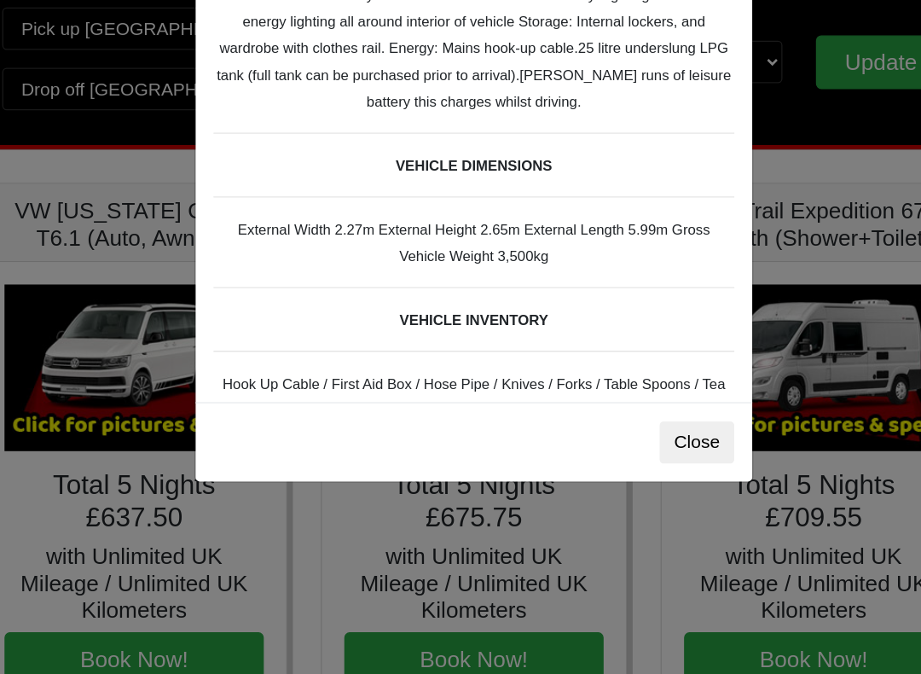
scroll to position [424, 0]
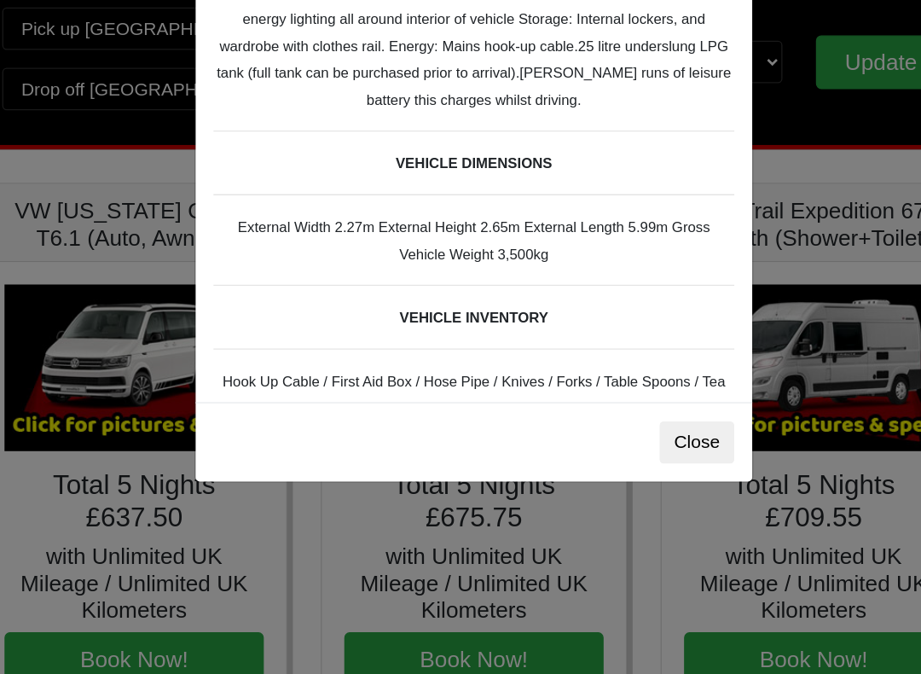
click at [496, 240] on div "Auto-trail Tribute 669 Spec TECHNICAL DATA Engine: Fiat Ducato 115bhp, 2 litre …" at bounding box center [460, 243] width 425 height 341
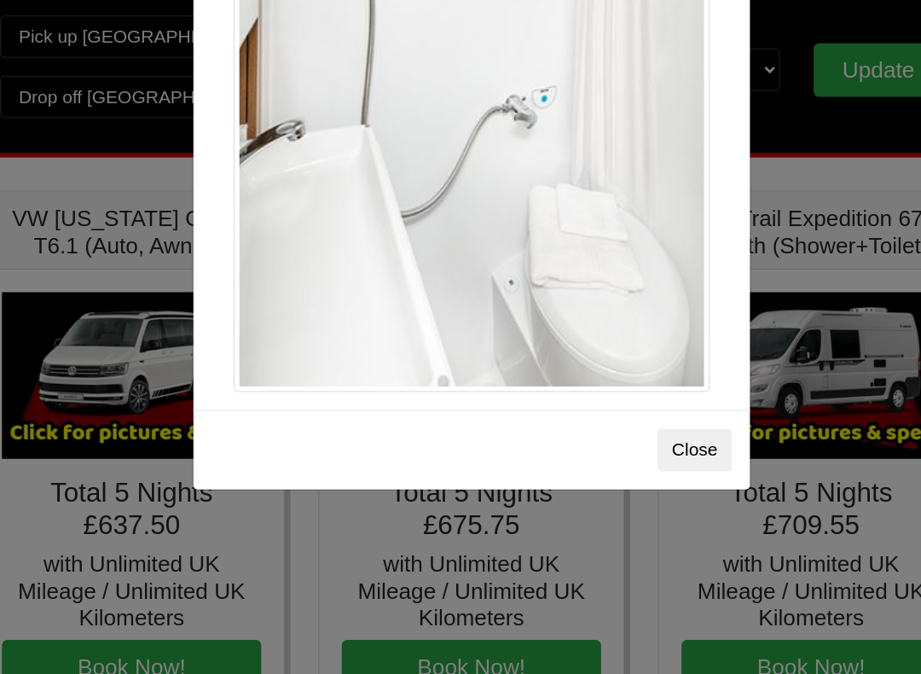
scroll to position [2346, 0]
click at [602, 429] on button "Close" at bounding box center [630, 445] width 57 height 32
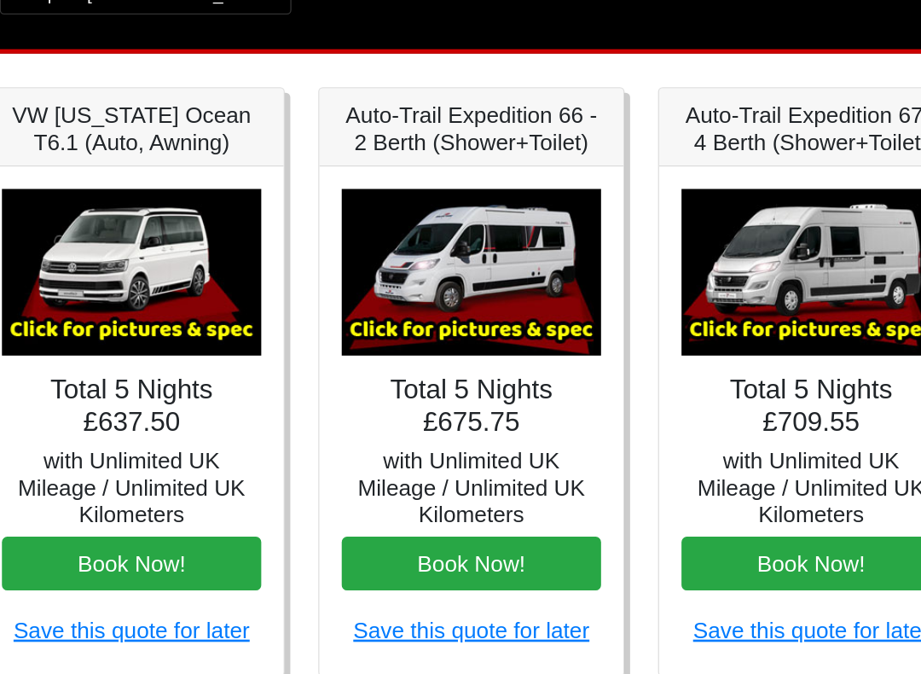
scroll to position [55, 0]
click at [401, 304] on img at bounding box center [461, 367] width 198 height 127
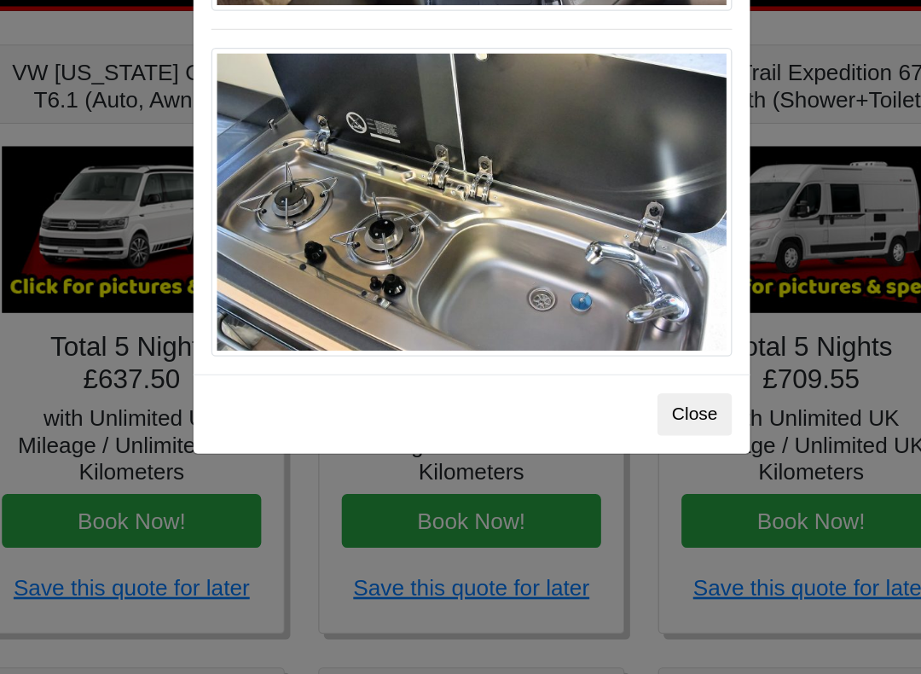
scroll to position [1810, 0]
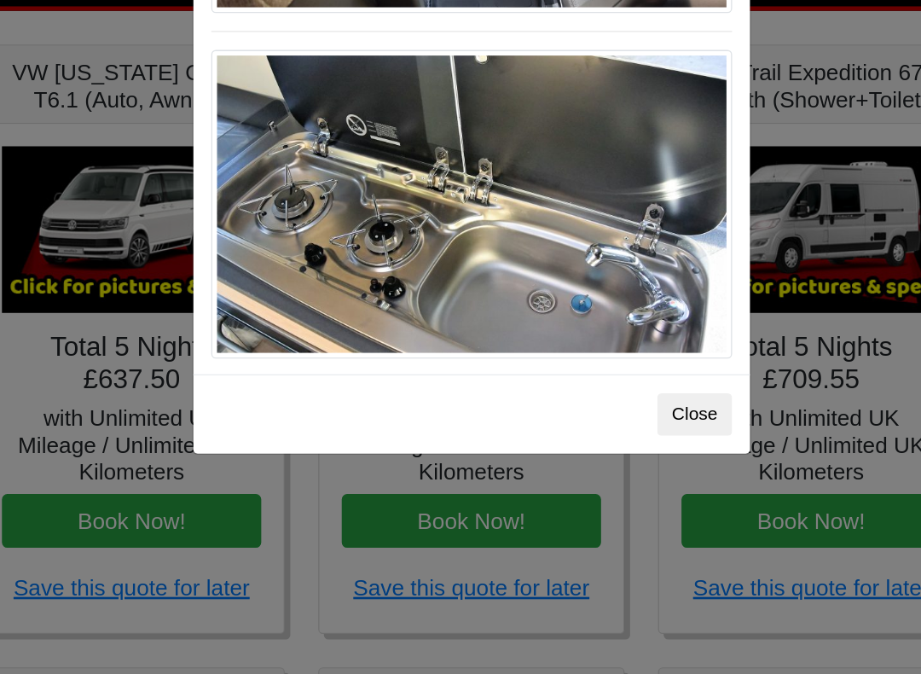
click at [602, 429] on button "Close" at bounding box center [630, 445] width 57 height 32
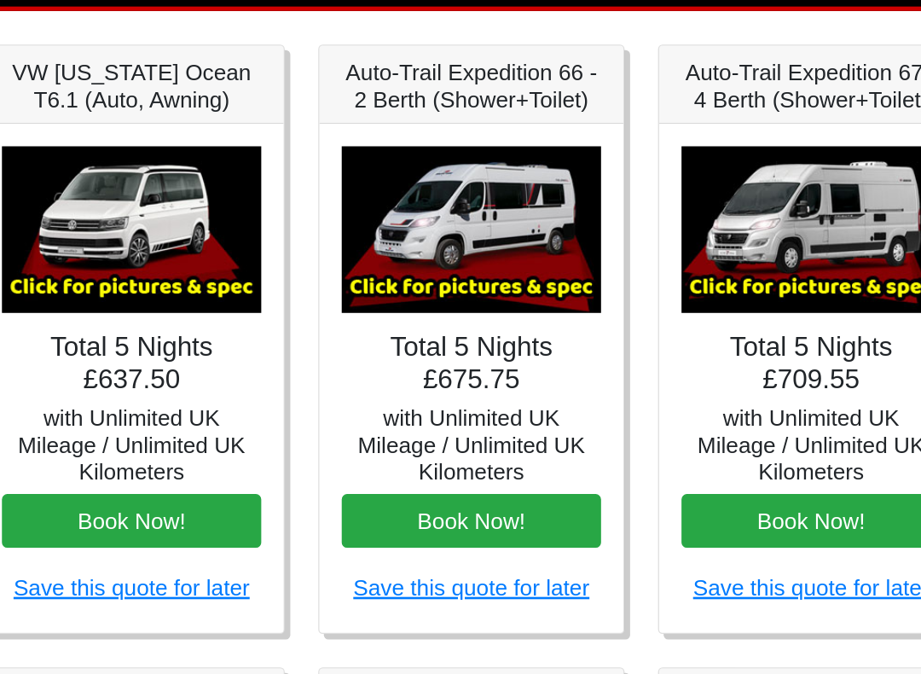
click at [411, 381] on h4 "Total 5 Nights £675.75" at bounding box center [461, 405] width 198 height 49
click at [403, 241] on img at bounding box center [461, 304] width 198 height 127
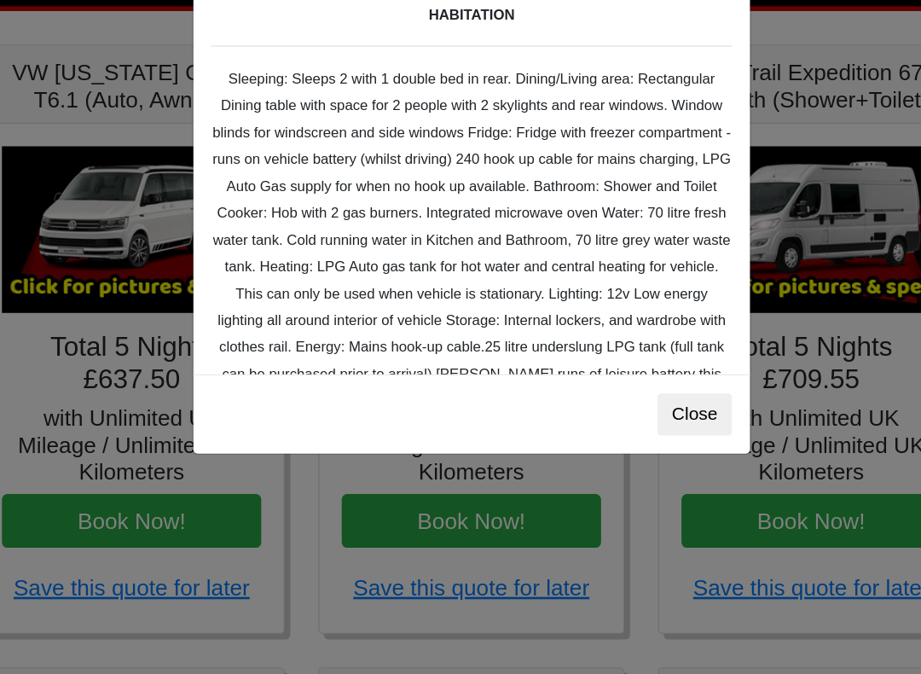
scroll to position [207, 0]
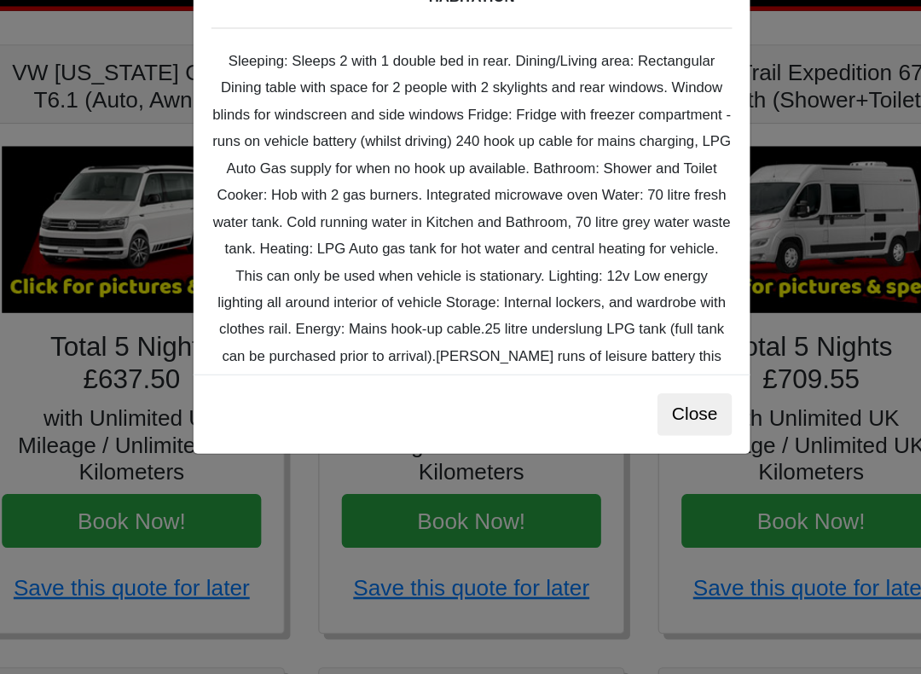
click at [602, 429] on button "Close" at bounding box center [630, 445] width 57 height 32
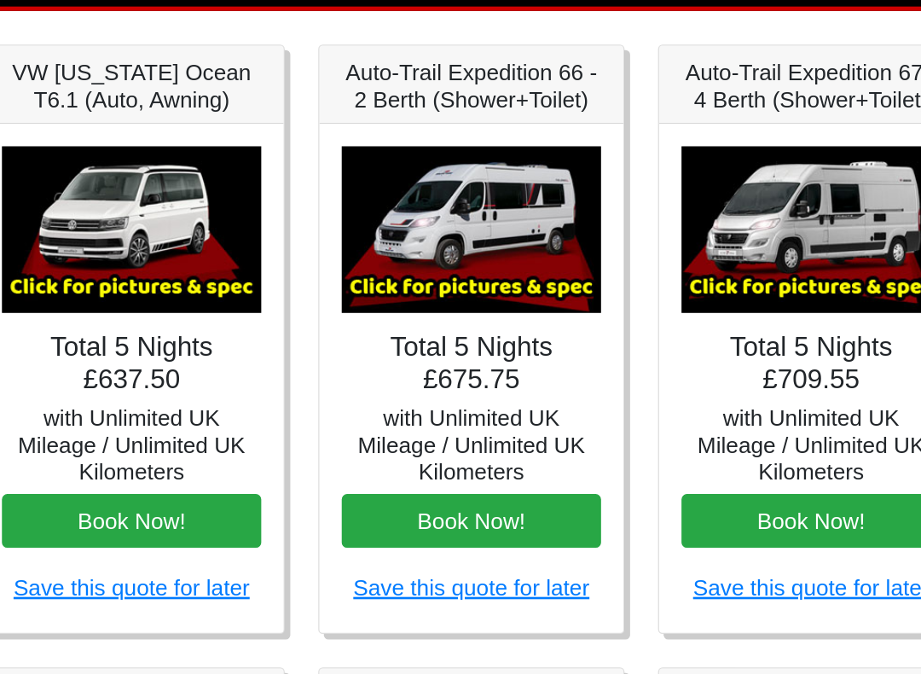
click at [635, 241] on img at bounding box center [720, 304] width 198 height 127
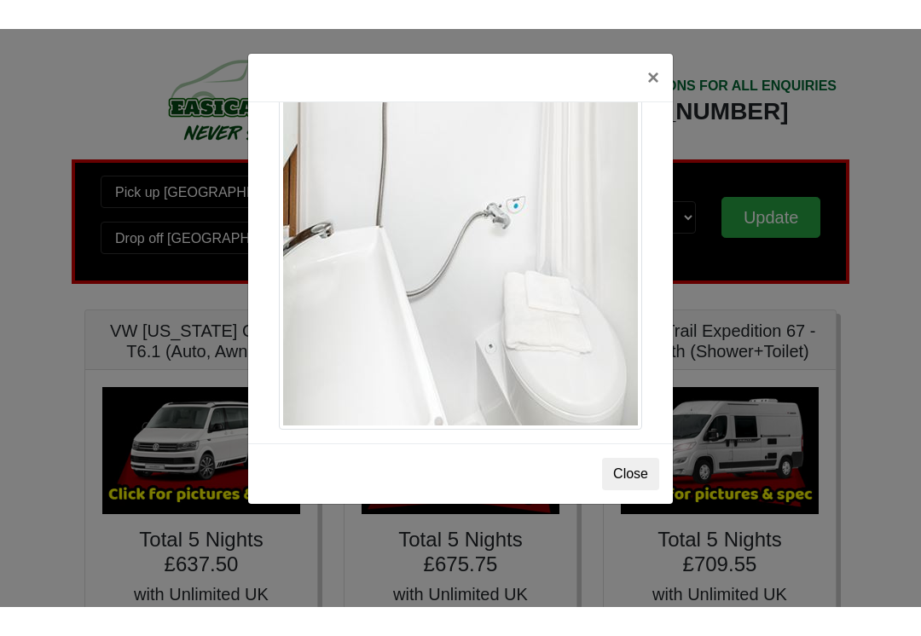
scroll to position [2346, 0]
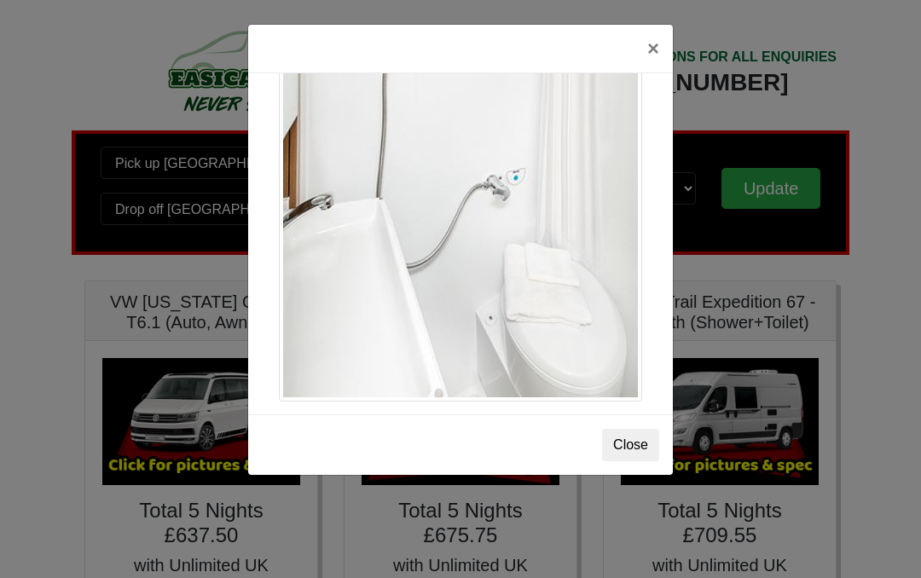
click at [629, 444] on button "Close" at bounding box center [630, 445] width 57 height 32
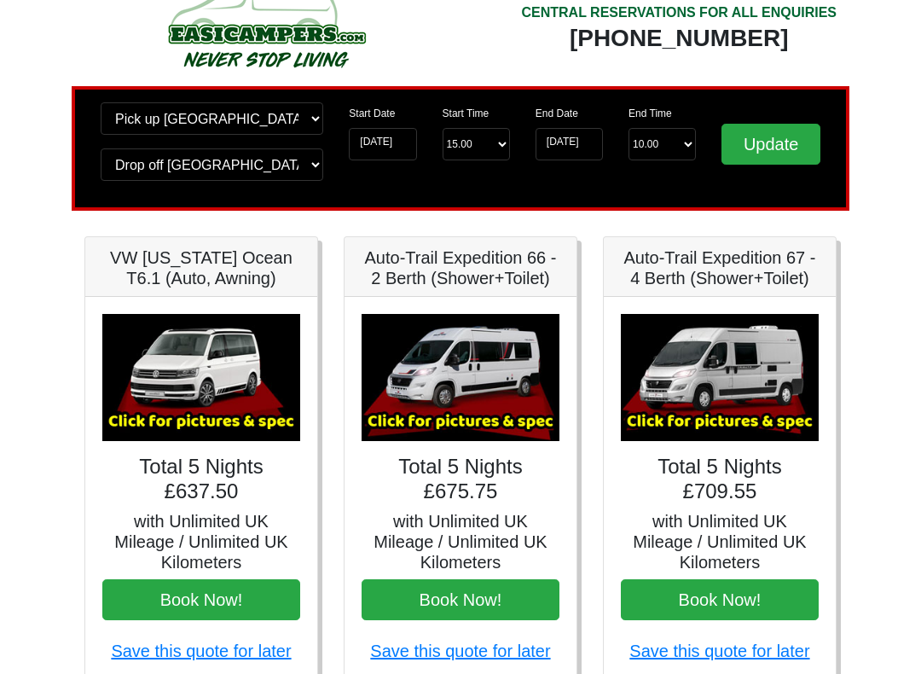
scroll to position [44, 0]
click at [788, 380] on img at bounding box center [720, 377] width 198 height 127
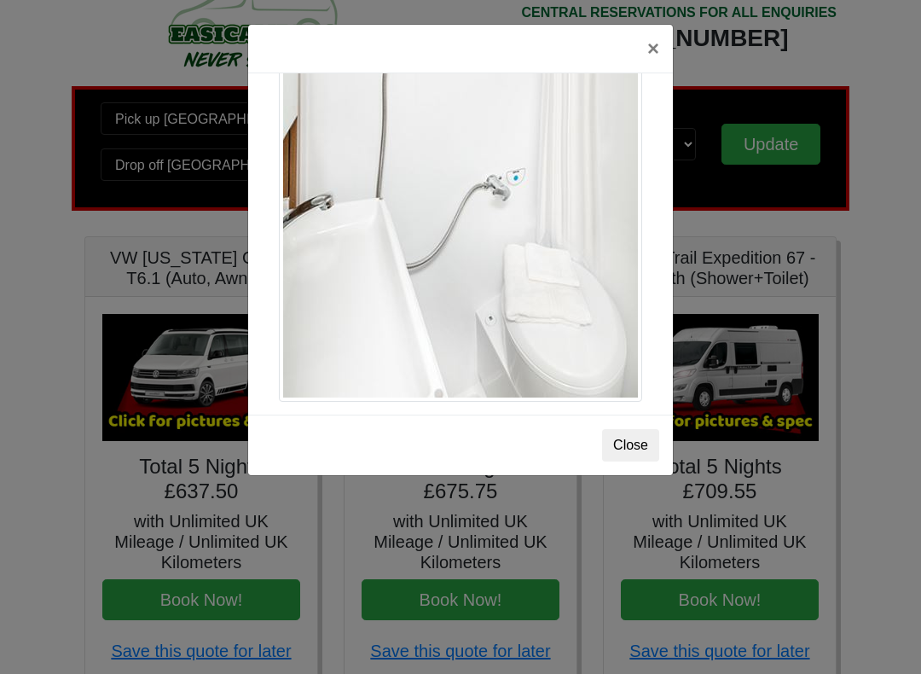
click at [651, 39] on button "×" at bounding box center [653, 49] width 39 height 48
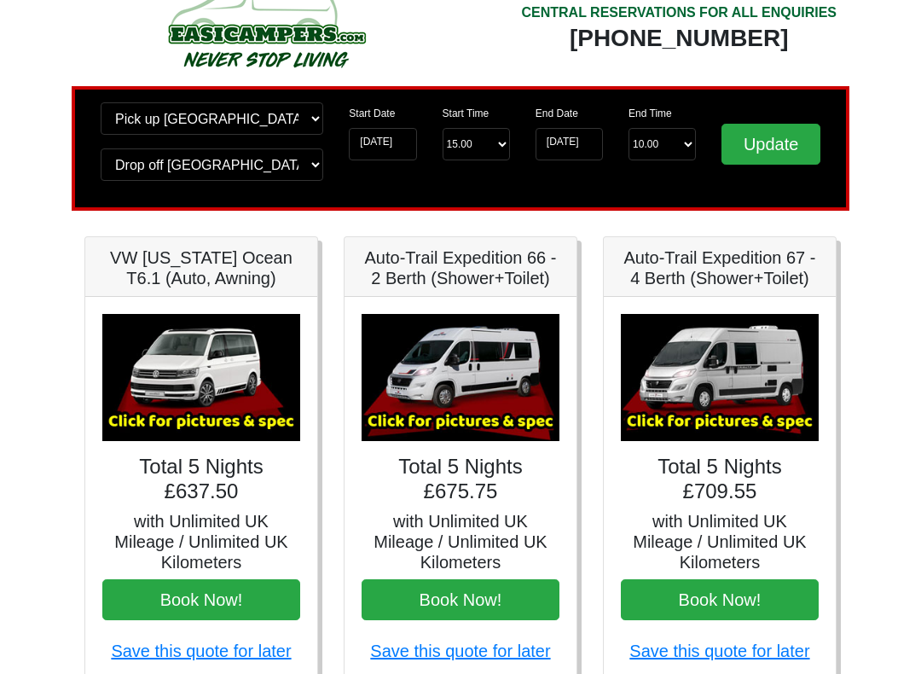
click at [520, 376] on img at bounding box center [461, 377] width 198 height 127
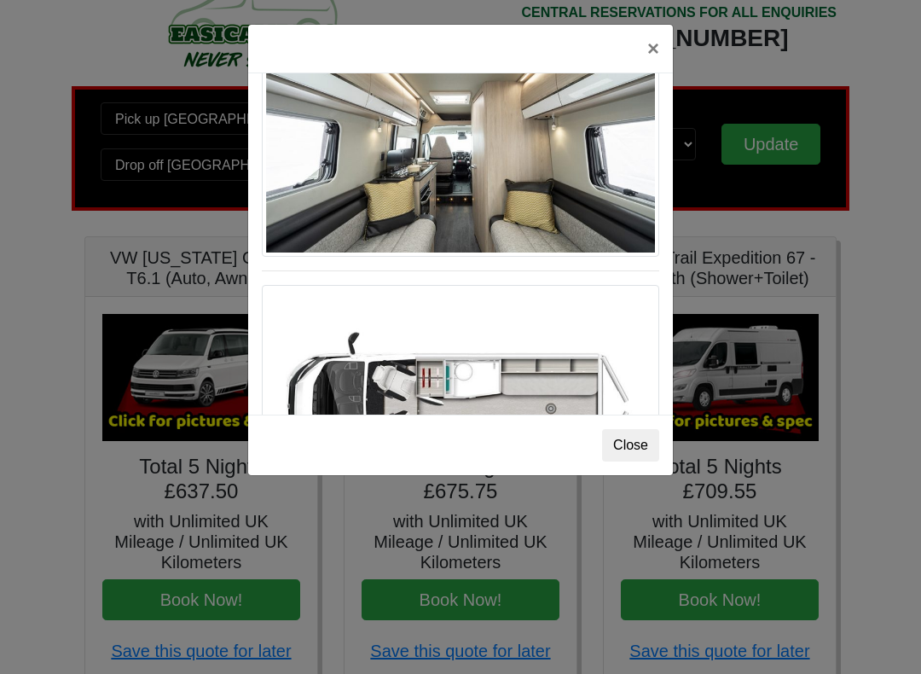
scroll to position [882, 0]
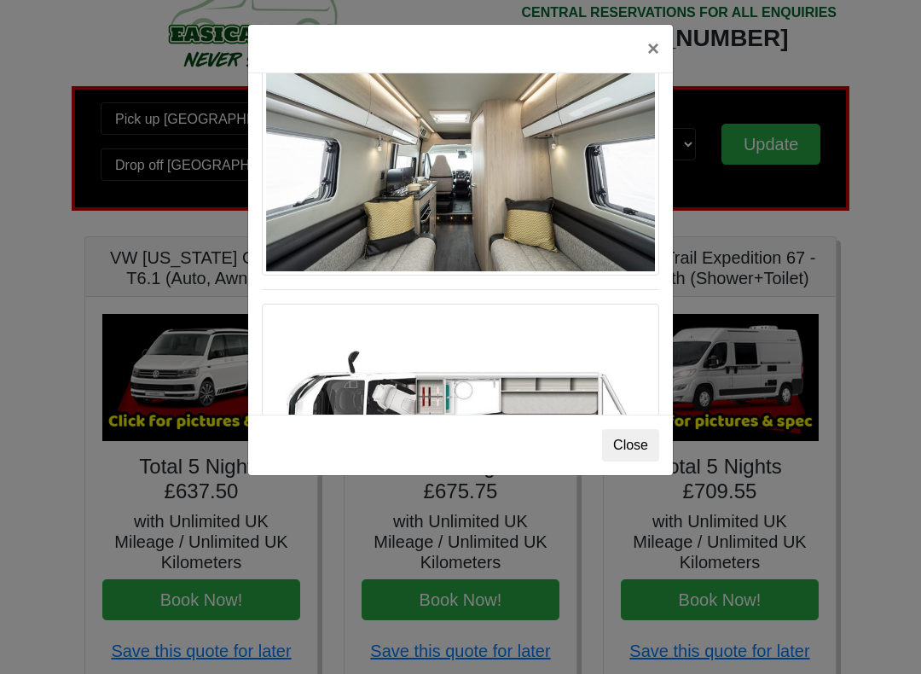
click at [664, 41] on button "×" at bounding box center [653, 49] width 39 height 48
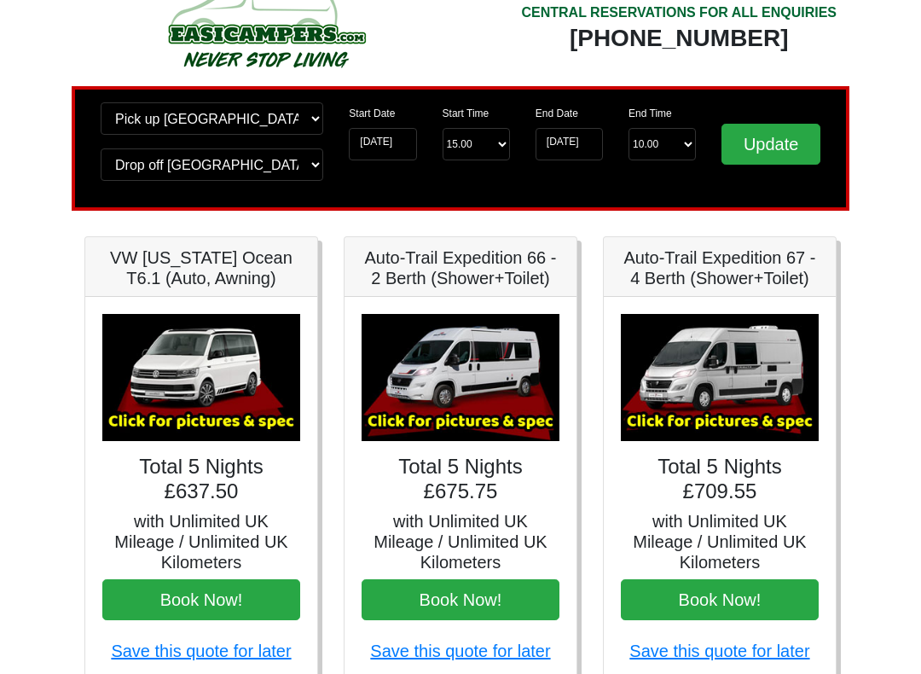
click at [781, 343] on img at bounding box center [720, 377] width 198 height 127
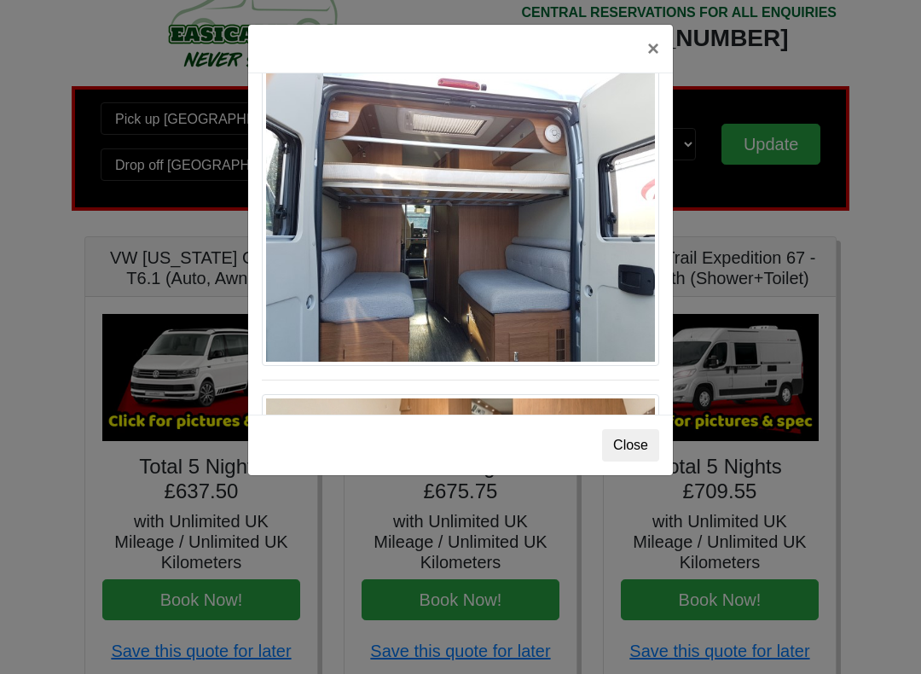
scroll to position [1459, 0]
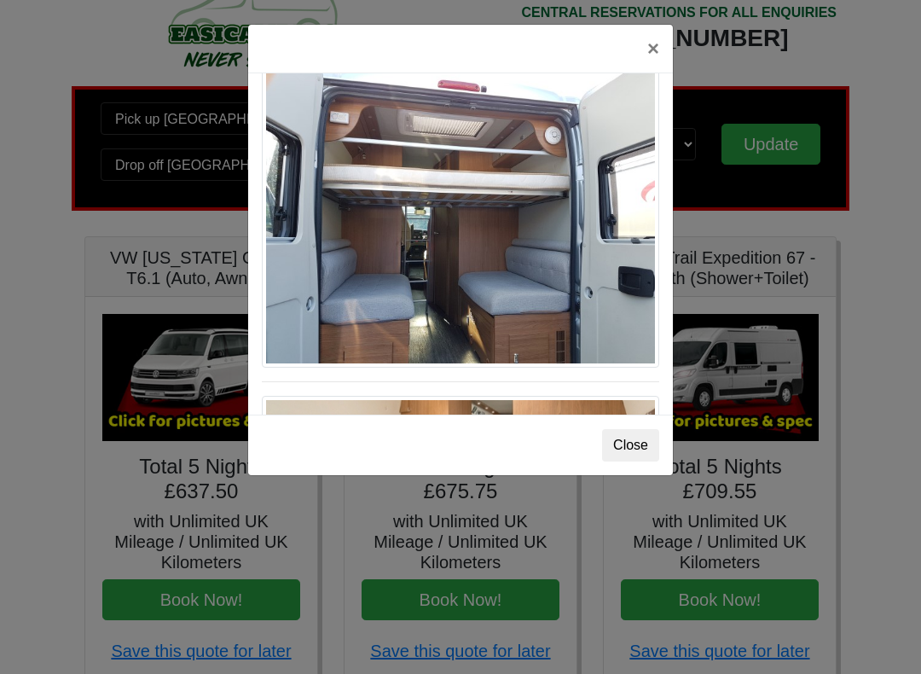
click at [662, 43] on button "×" at bounding box center [653, 49] width 39 height 48
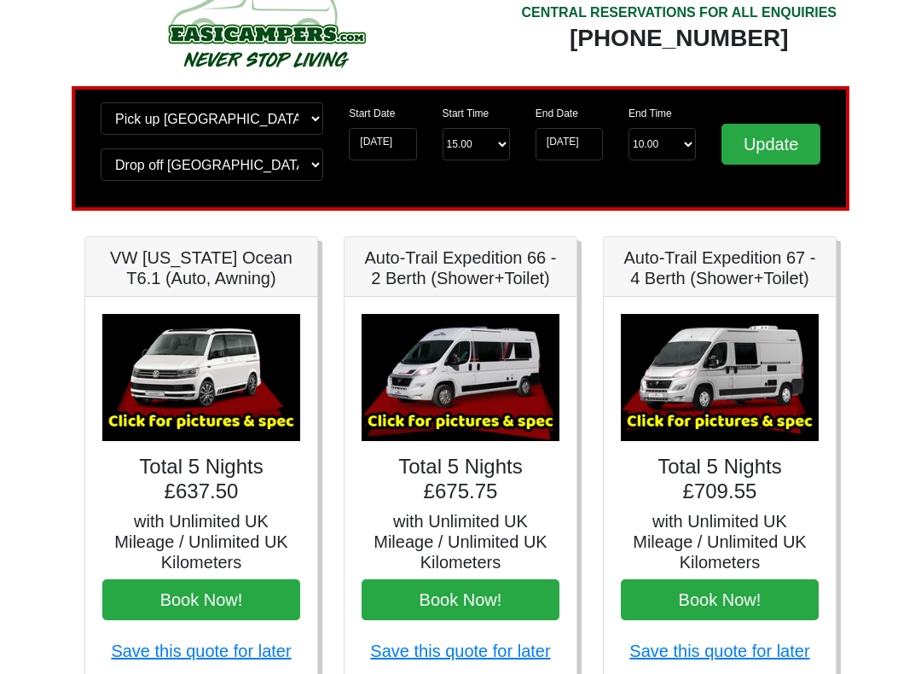
click at [524, 369] on img at bounding box center [461, 377] width 198 height 127
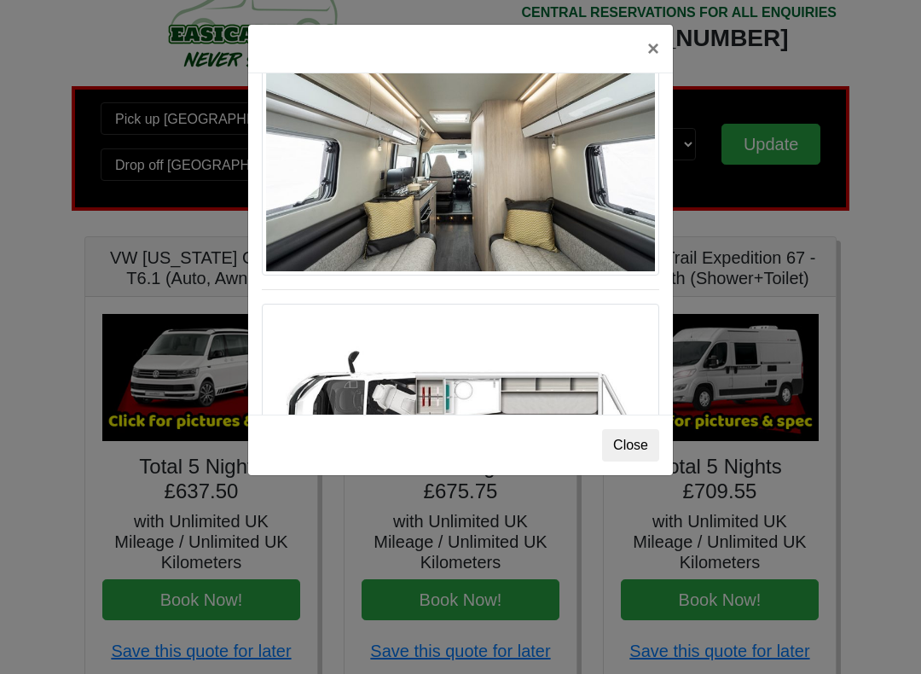
click at [651, 42] on button "×" at bounding box center [653, 49] width 39 height 48
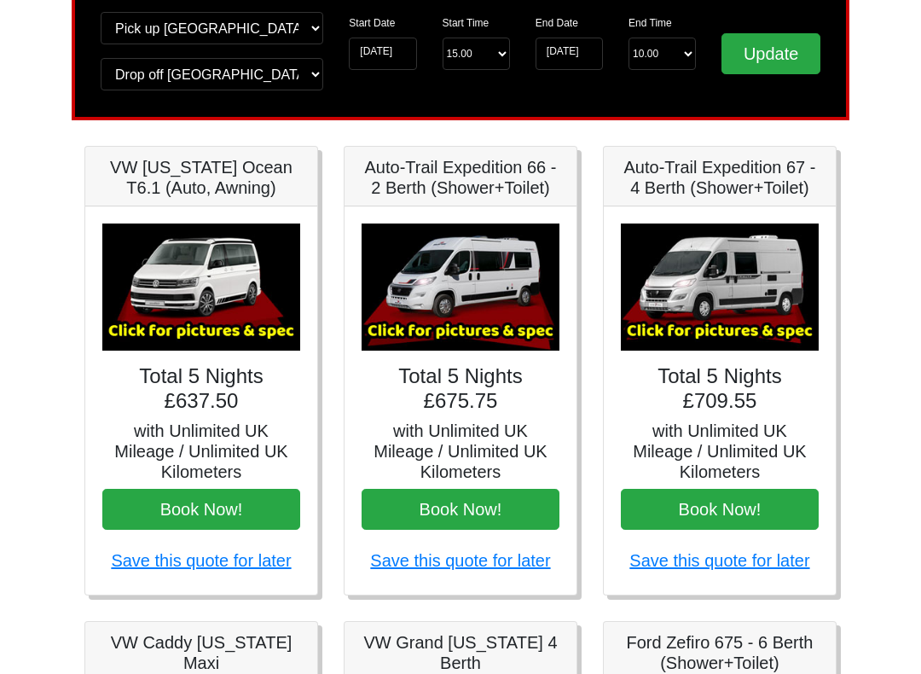
scroll to position [135, 0]
click at [470, 350] on img at bounding box center [461, 287] width 198 height 127
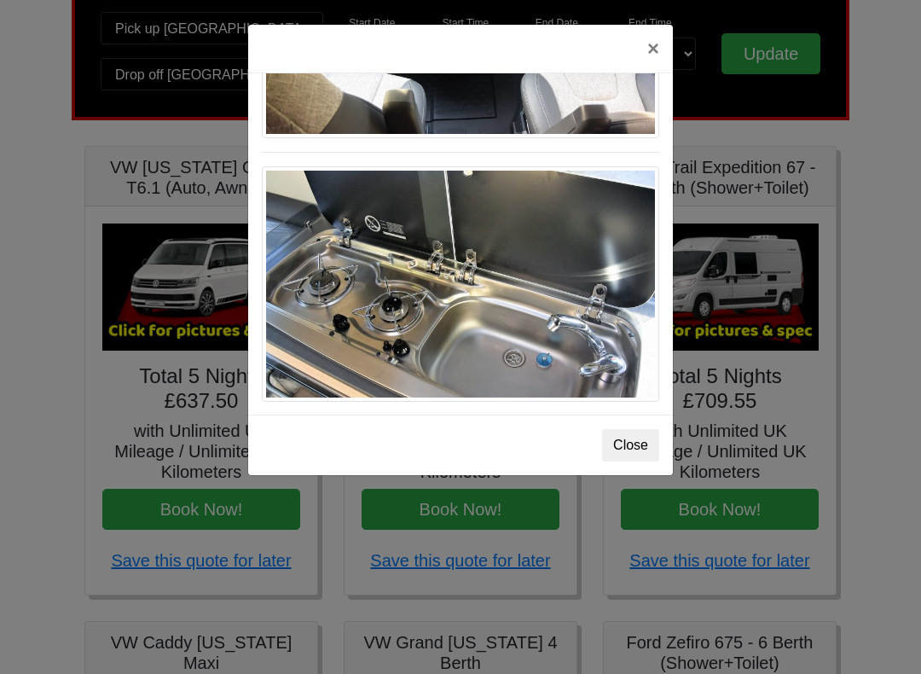
scroll to position [1810, 0]
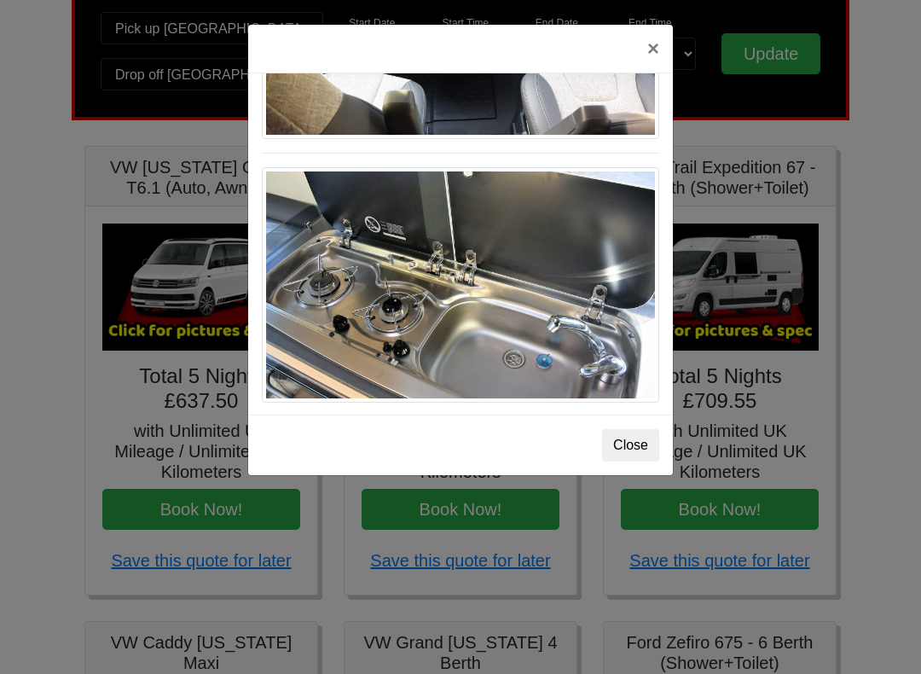
click at [658, 30] on button "×" at bounding box center [653, 49] width 39 height 48
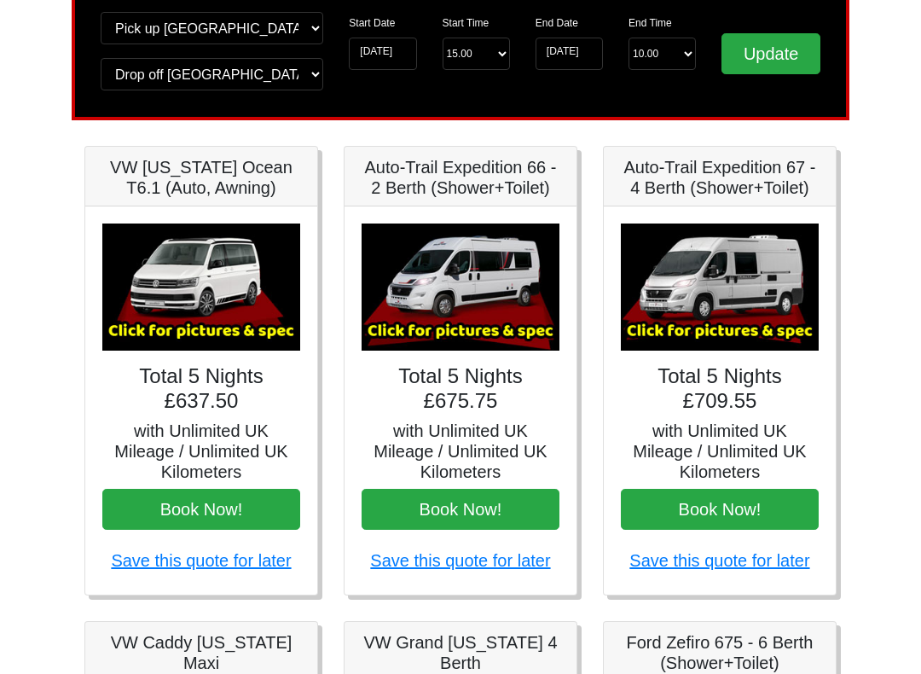
click at [533, 287] on img at bounding box center [461, 287] width 198 height 127
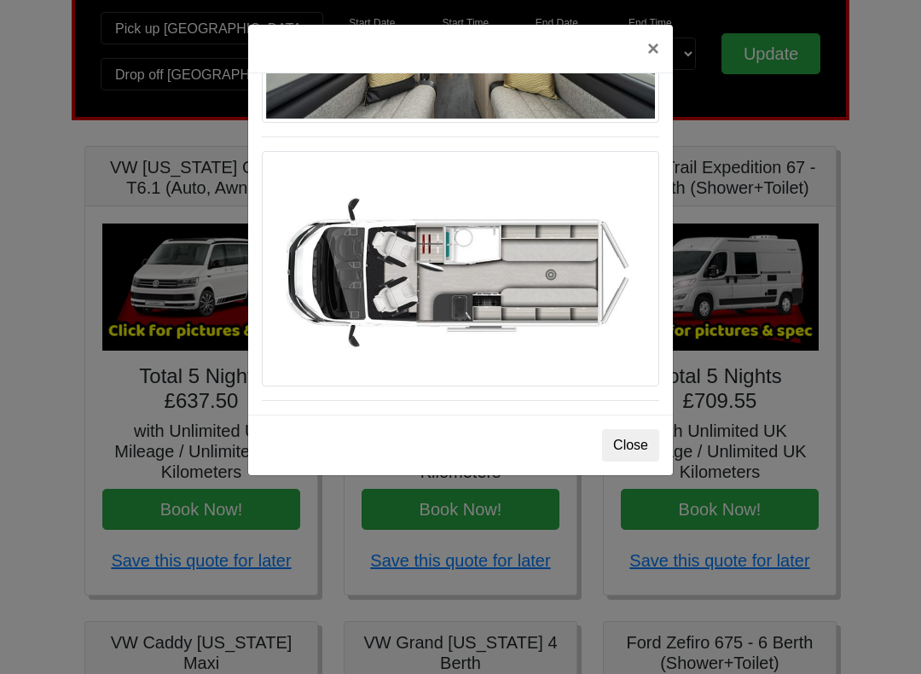
scroll to position [1037, 0]
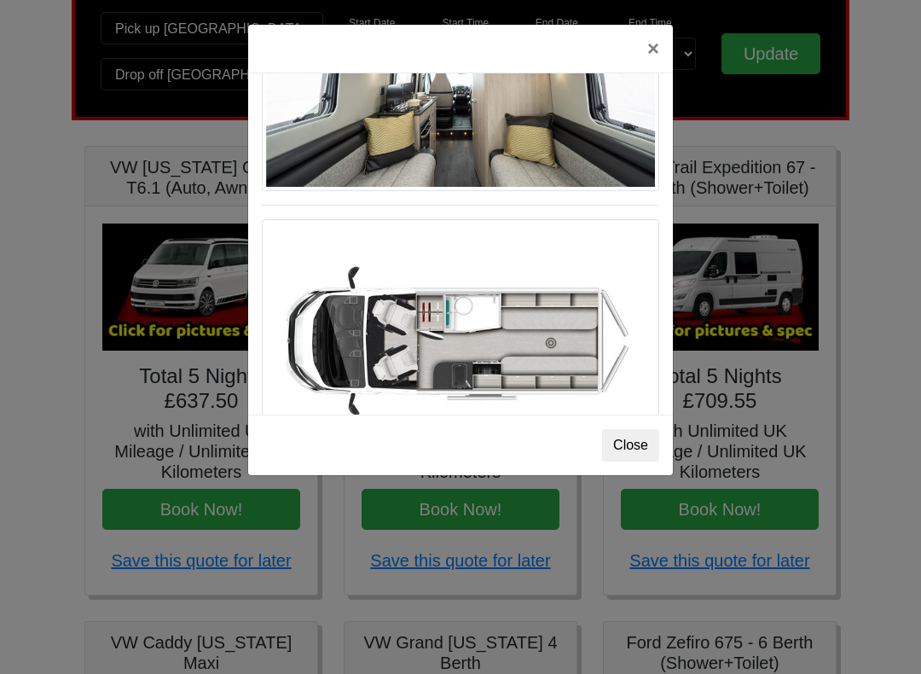
click at [597, 335] on img at bounding box center [461, 336] width 398 height 235
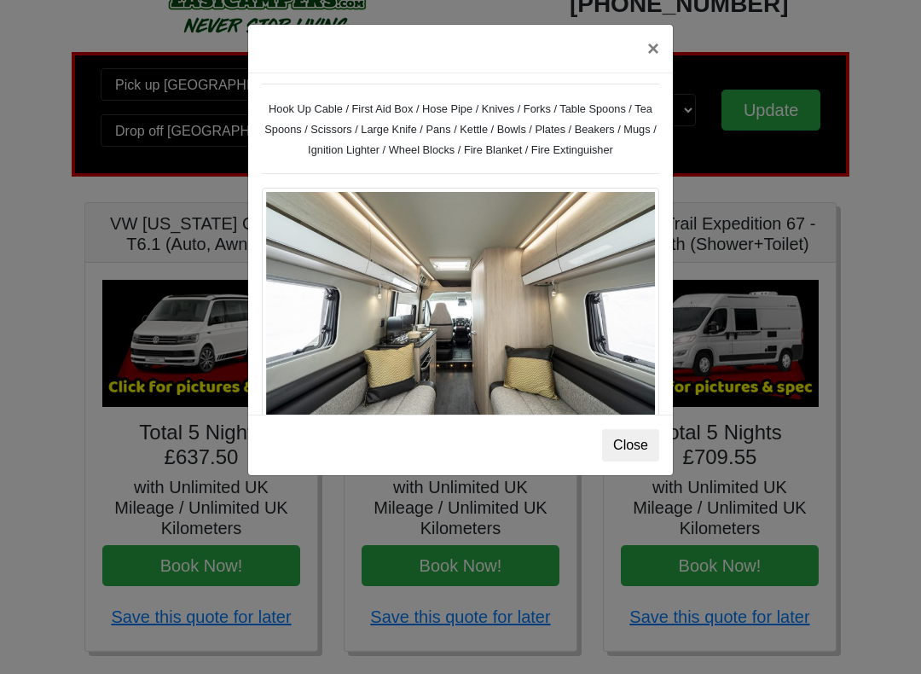
scroll to position [729, 0]
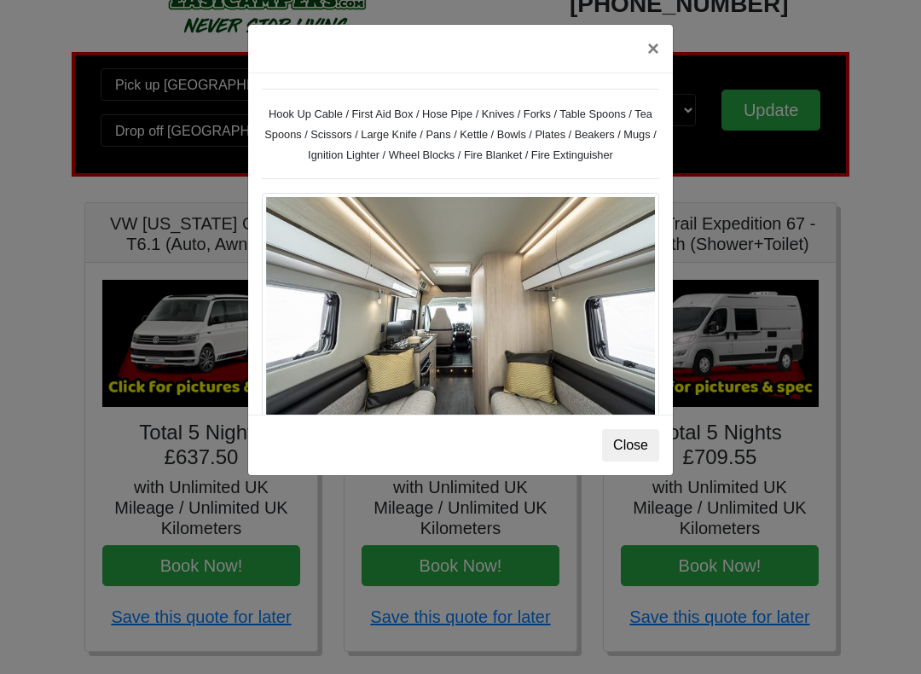
click at [655, 43] on button "×" at bounding box center [653, 49] width 39 height 48
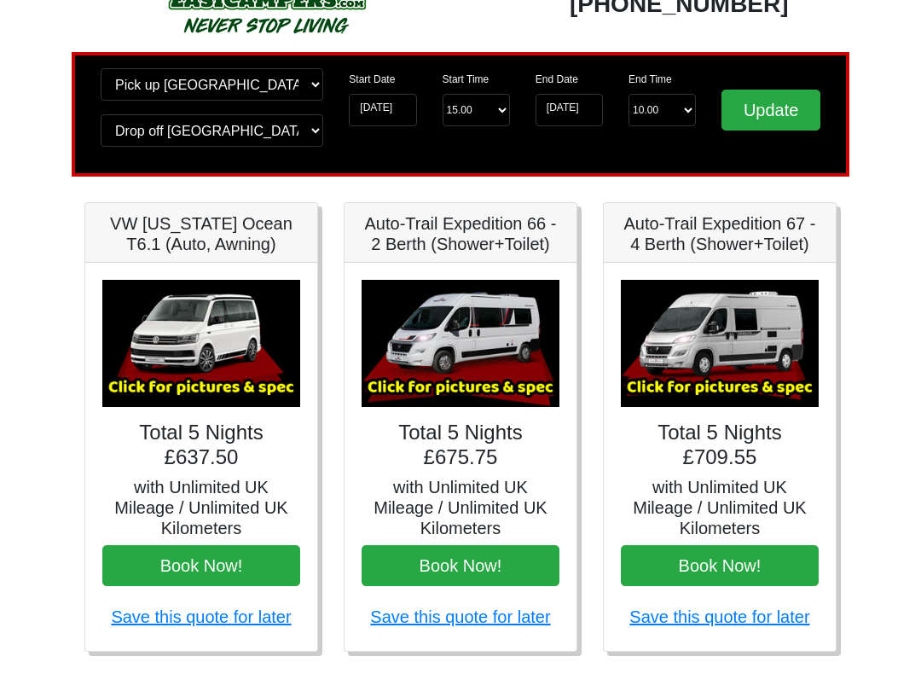
click at [750, 325] on img at bounding box center [720, 343] width 198 height 127
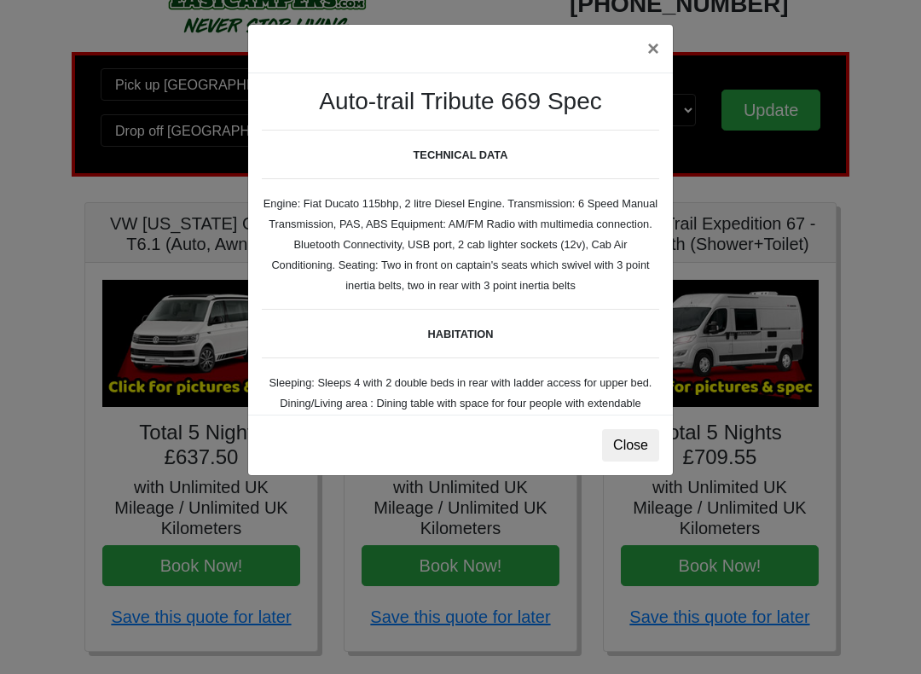
scroll to position [0, 0]
click at [655, 43] on button "×" at bounding box center [653, 49] width 39 height 48
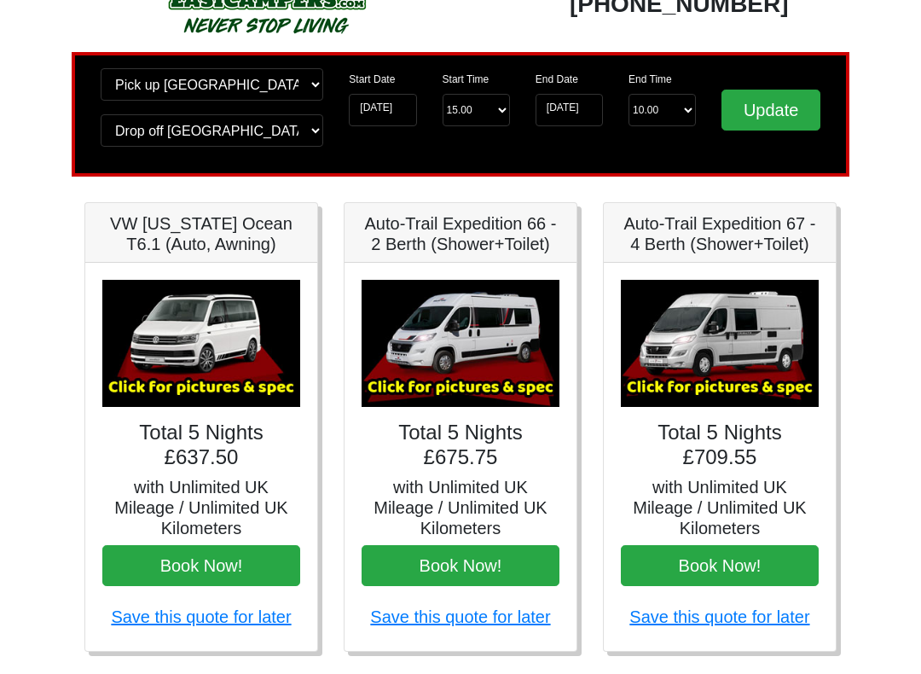
click at [497, 332] on img at bounding box center [461, 343] width 198 height 127
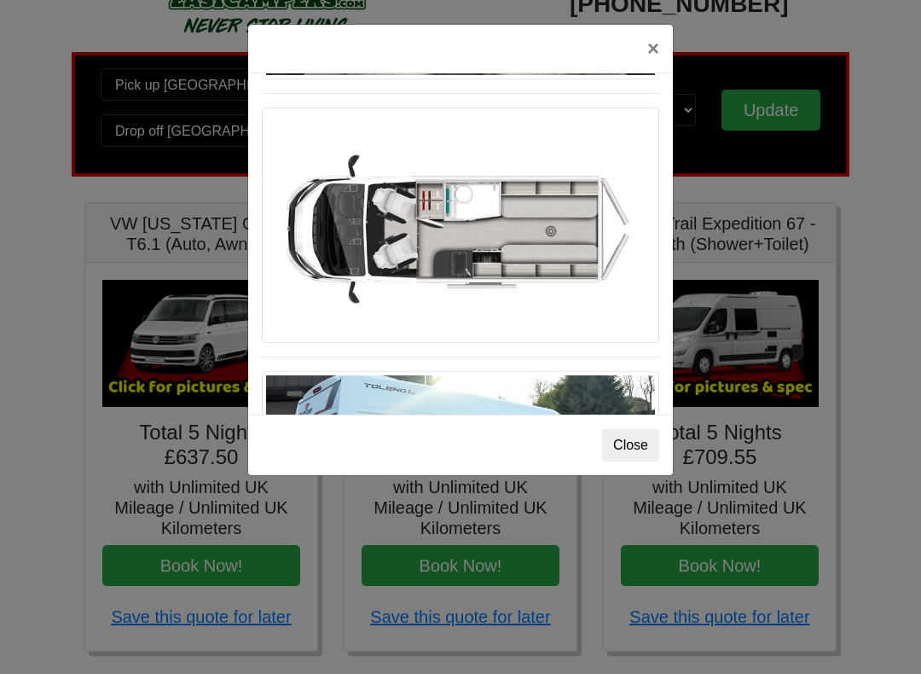
scroll to position [1080, 0]
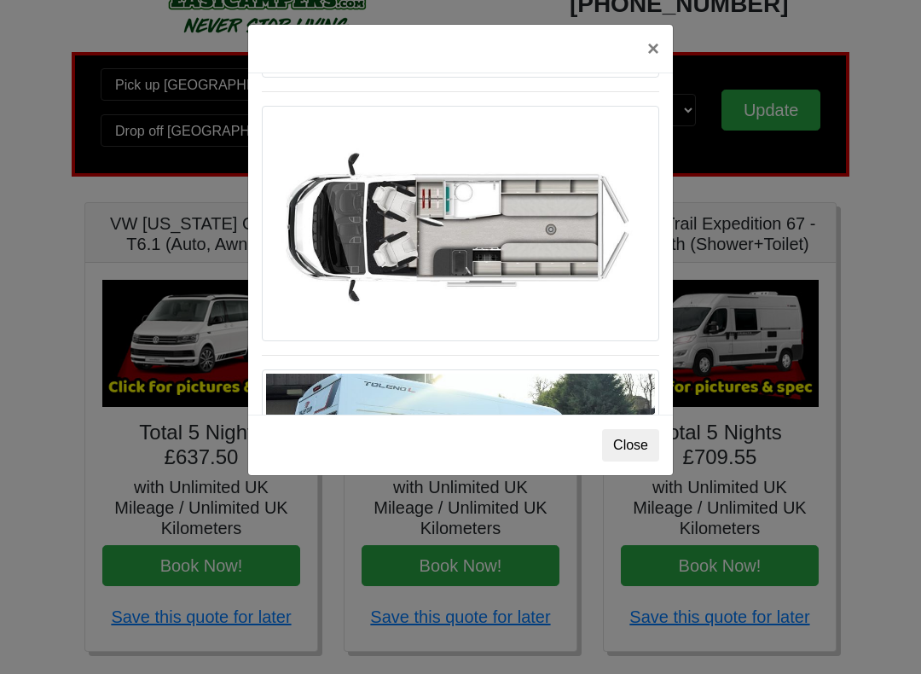
click at [649, 32] on button "×" at bounding box center [653, 49] width 39 height 48
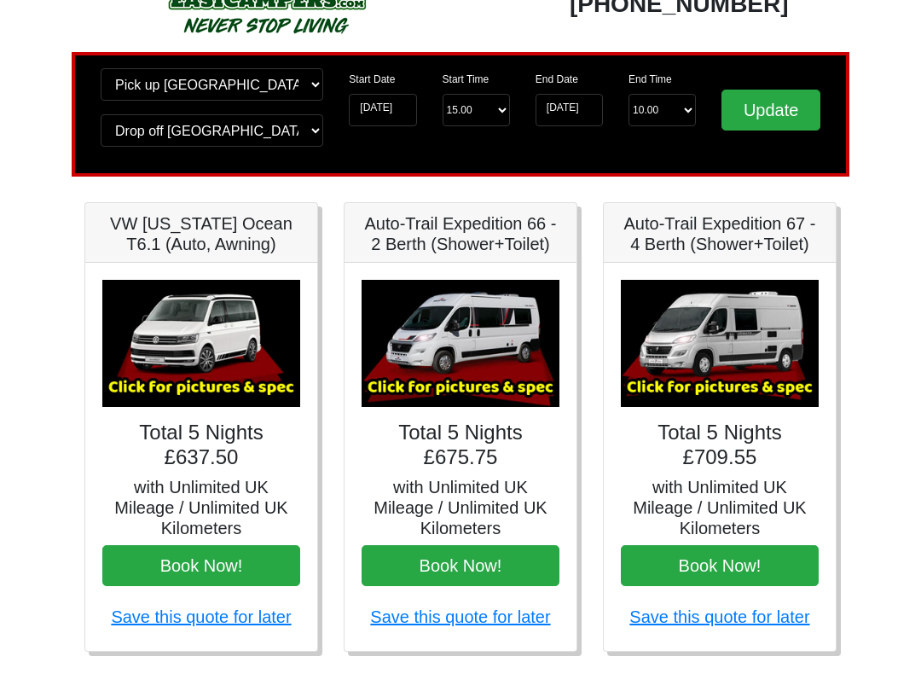
click at [729, 321] on img at bounding box center [720, 343] width 198 height 127
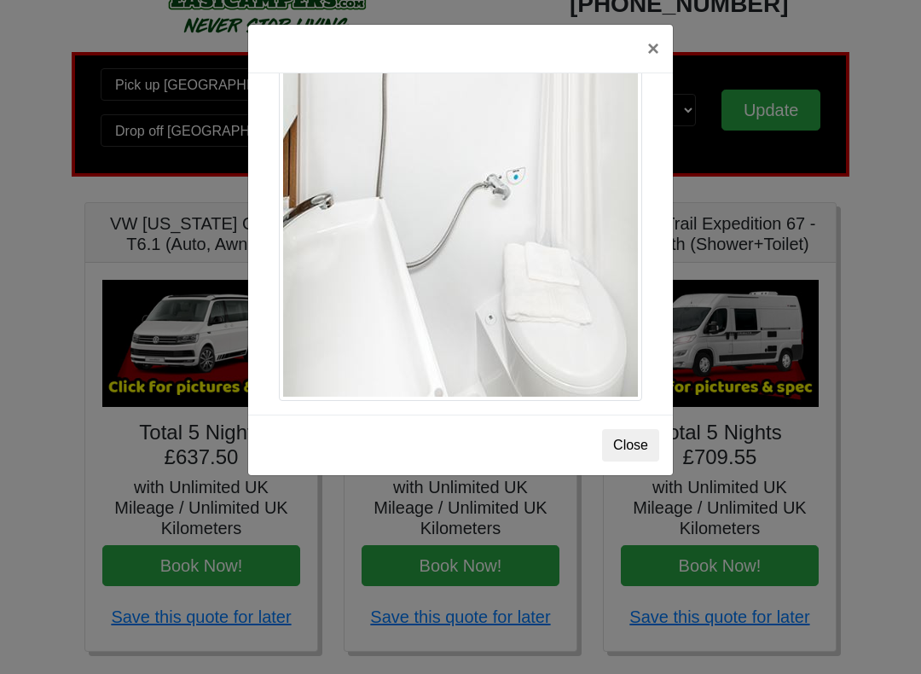
scroll to position [2346, 0]
click at [655, 40] on button "×" at bounding box center [653, 49] width 39 height 48
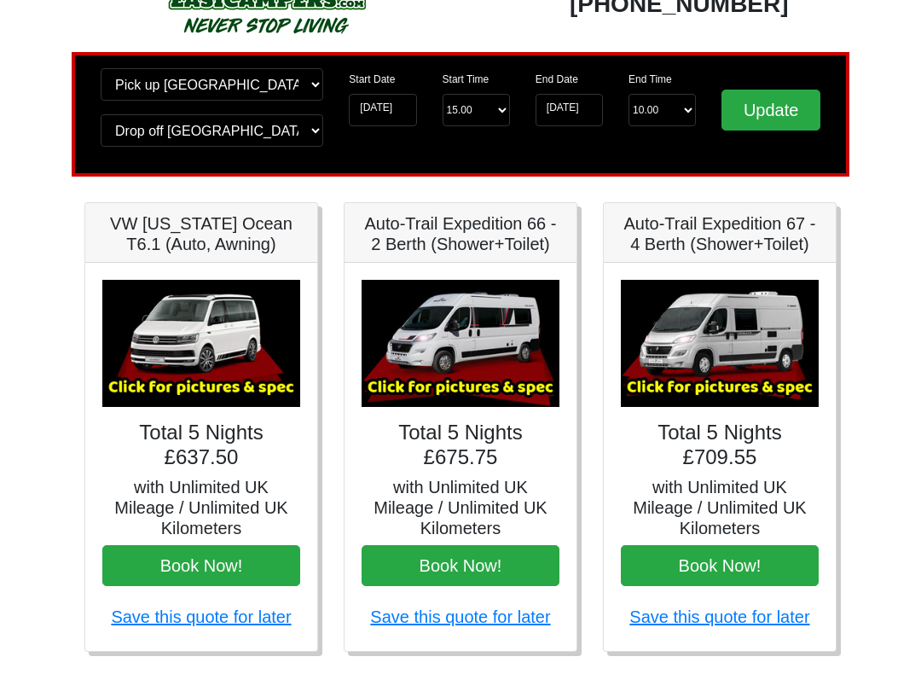
click at [491, 326] on img at bounding box center [461, 343] width 198 height 127
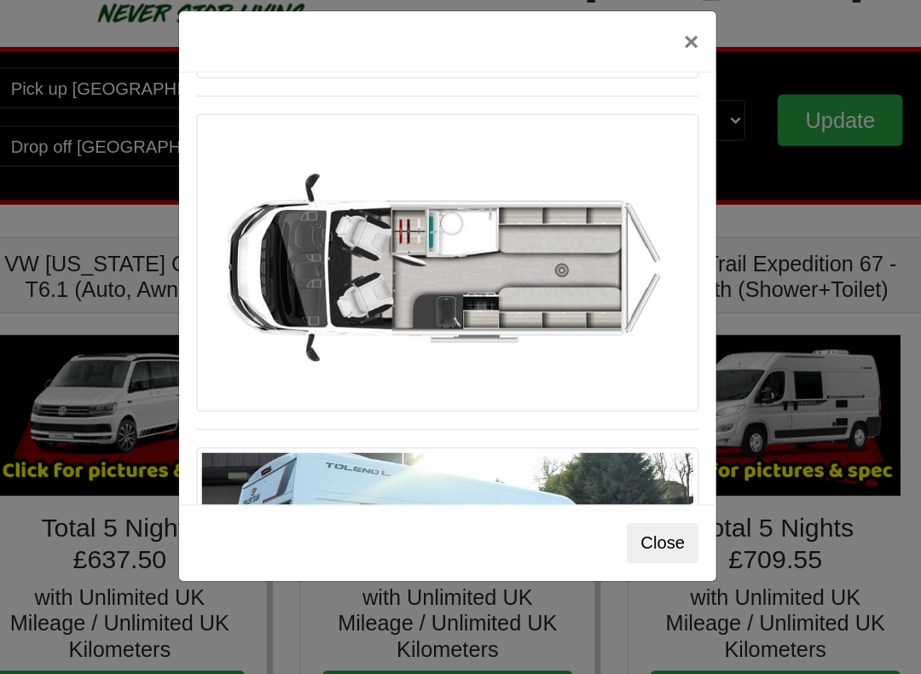
scroll to position [0, 0]
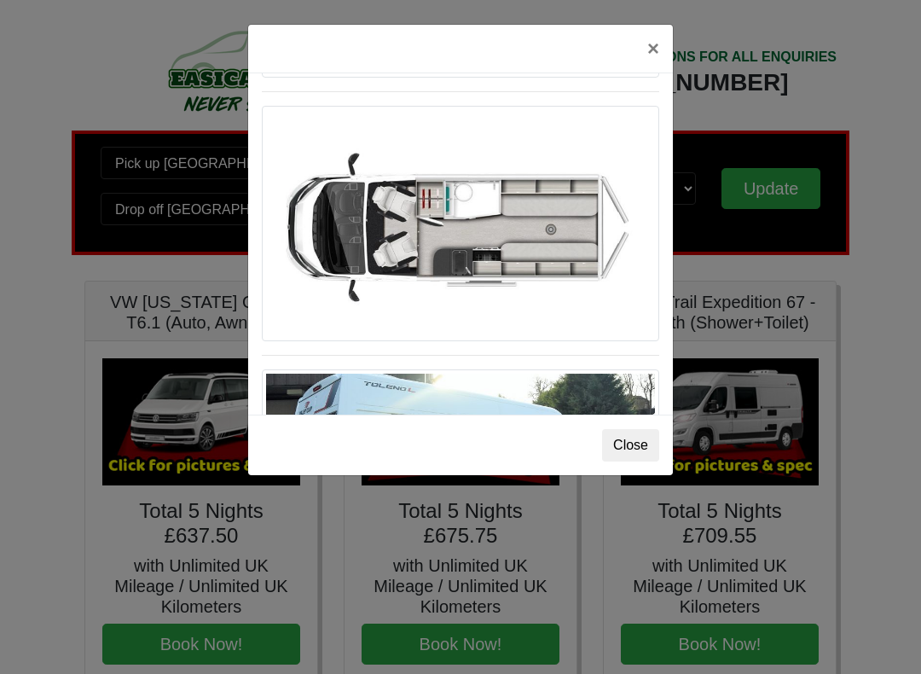
click at [647, 42] on button "×" at bounding box center [653, 49] width 39 height 48
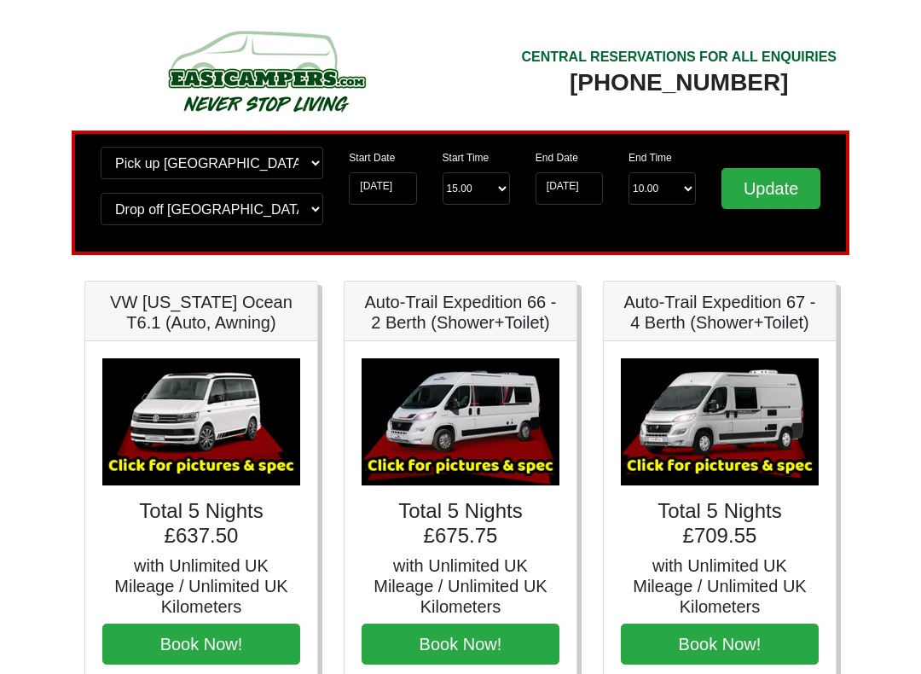
click at [752, 378] on img at bounding box center [720, 421] width 198 height 127
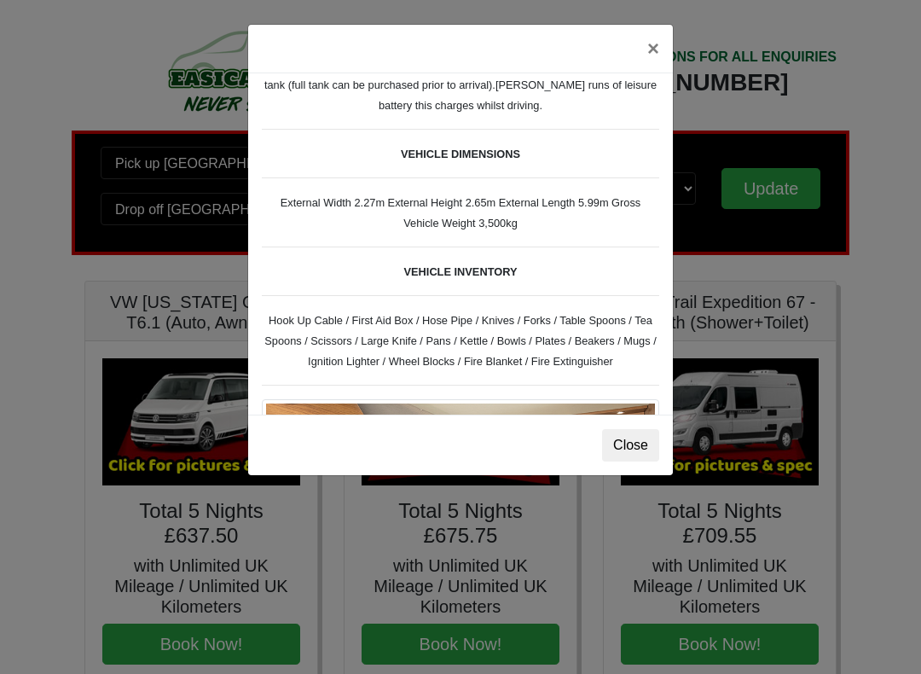
click at [653, 44] on button "×" at bounding box center [653, 49] width 39 height 48
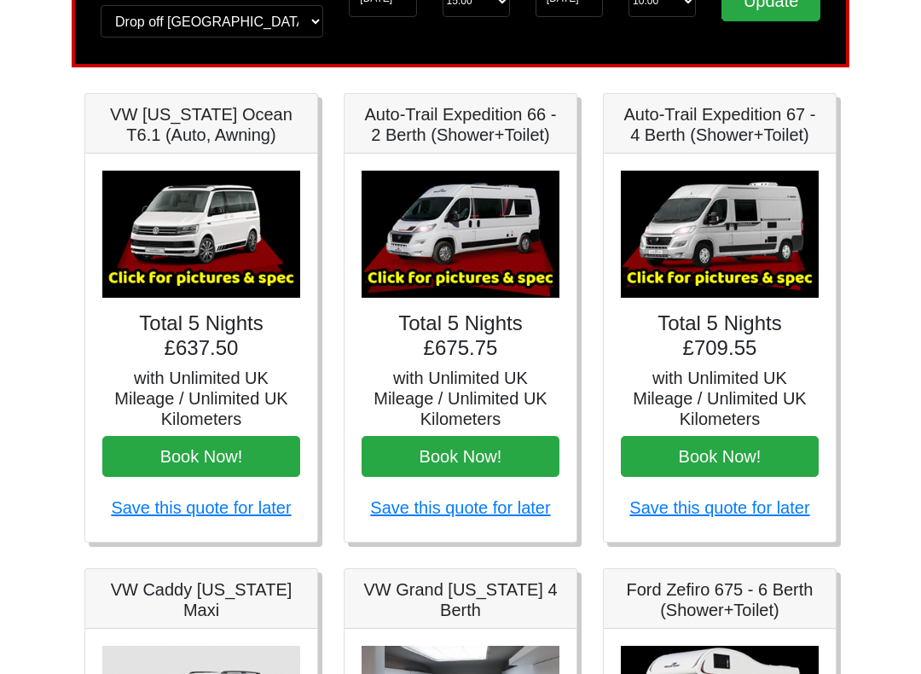
scroll to position [188, 0]
click at [508, 298] on img at bounding box center [461, 234] width 198 height 127
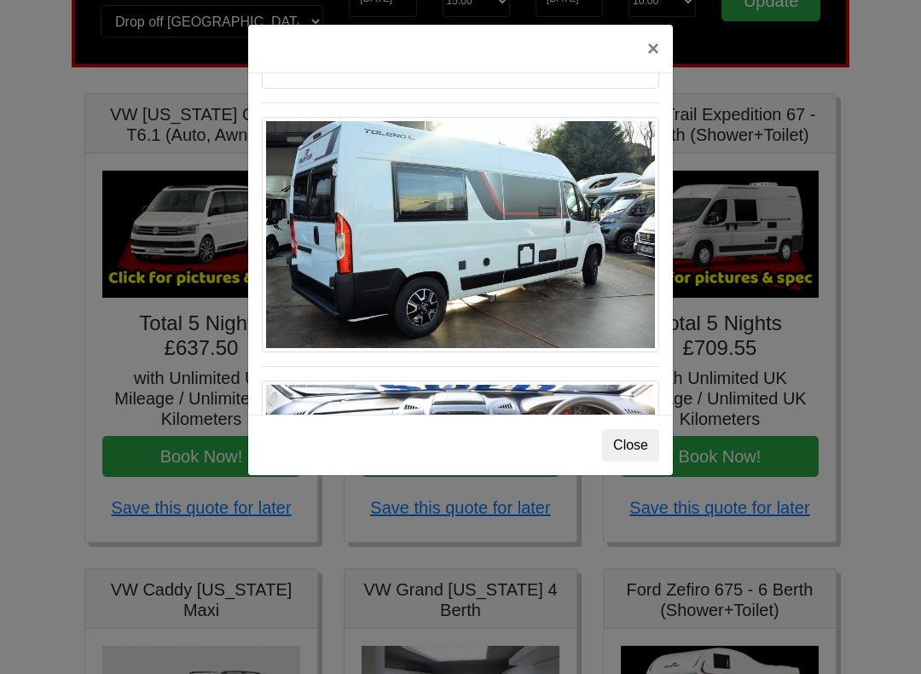
scroll to position [1334, 0]
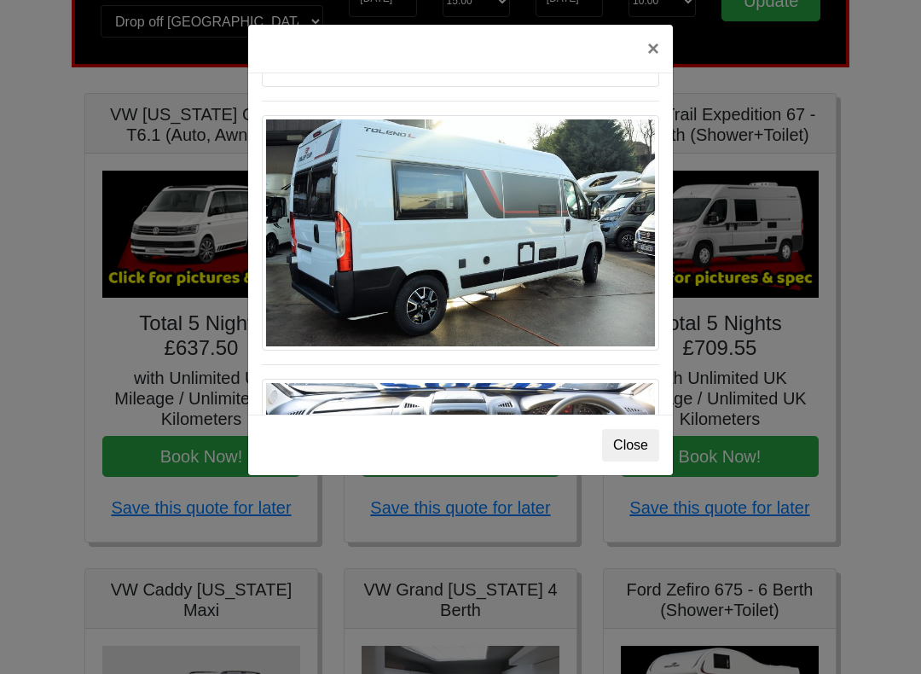
click at [424, 170] on img at bounding box center [461, 232] width 398 height 235
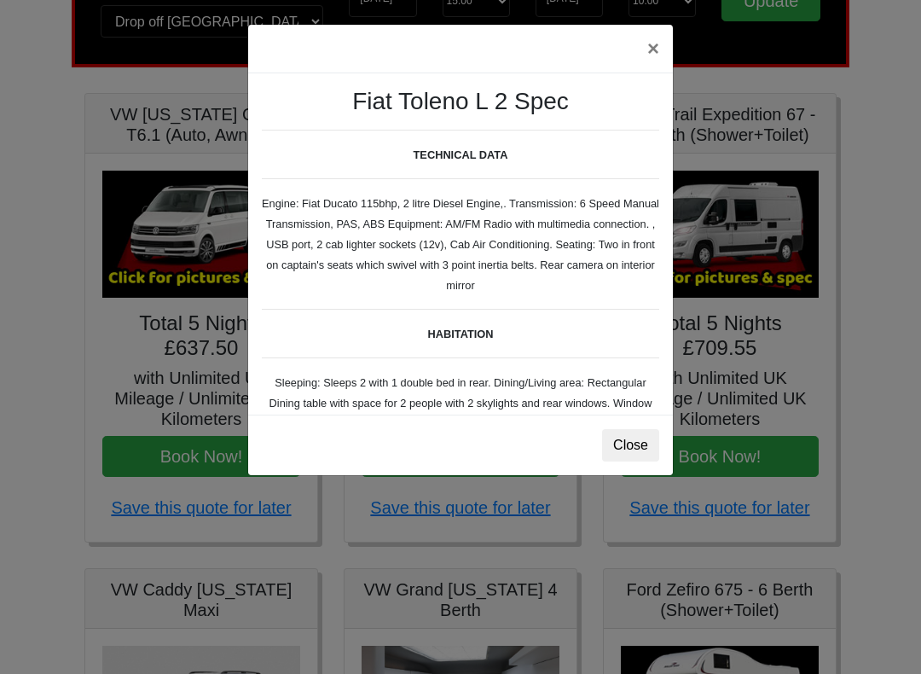
scroll to position [0, 0]
click at [662, 26] on button "×" at bounding box center [653, 49] width 39 height 48
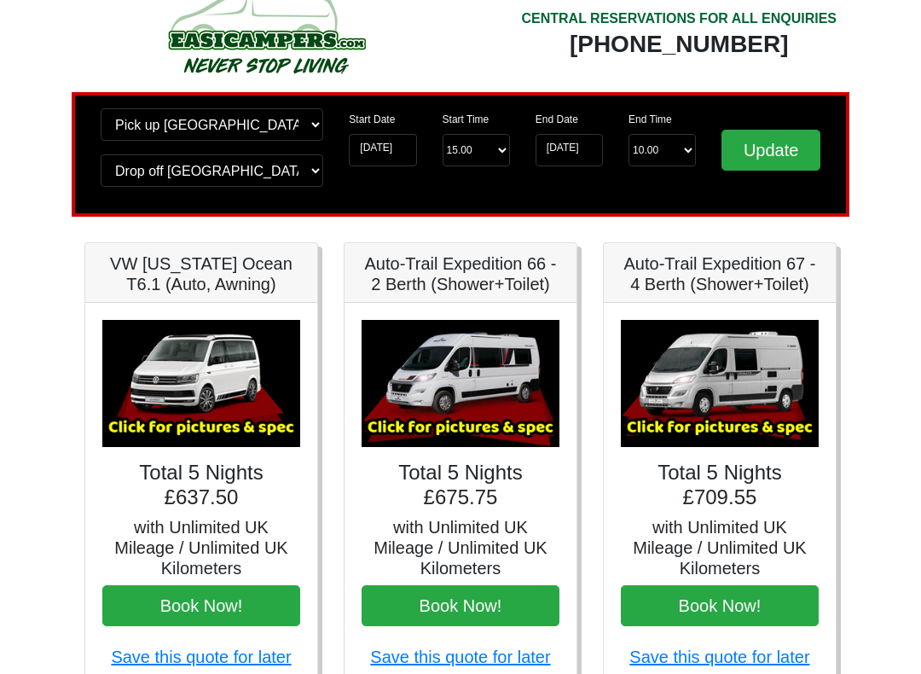
scroll to position [36, 0]
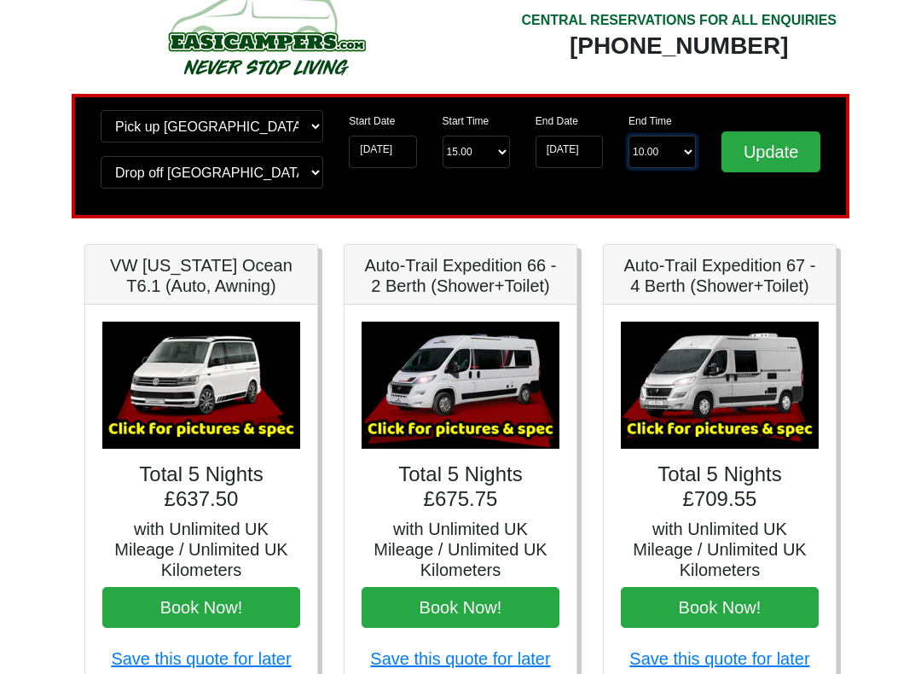
click at [687, 146] on select "End Time 10.00 -------- 08.00 am 09.00 am 10.00 am 11.00 am (Sunday Only)" at bounding box center [662, 153] width 67 height 32
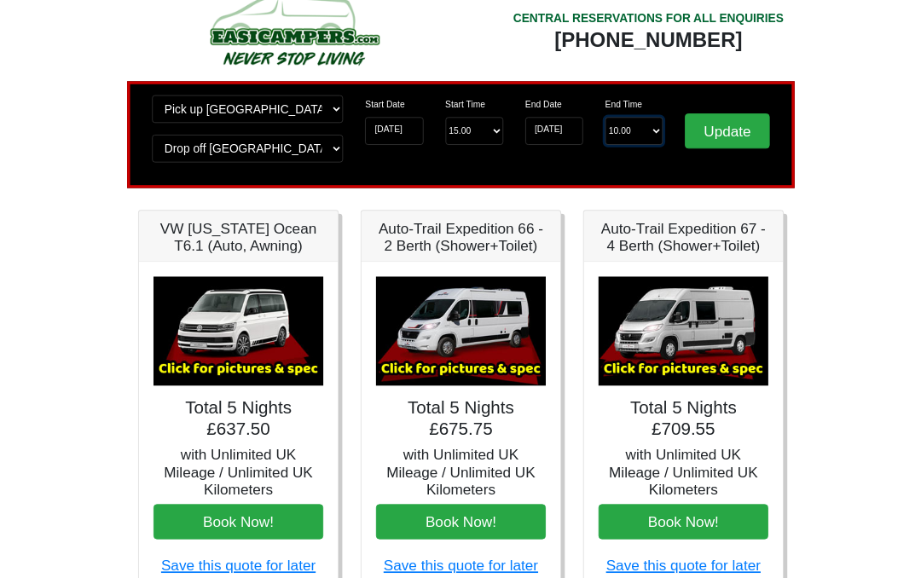
scroll to position [37, 0]
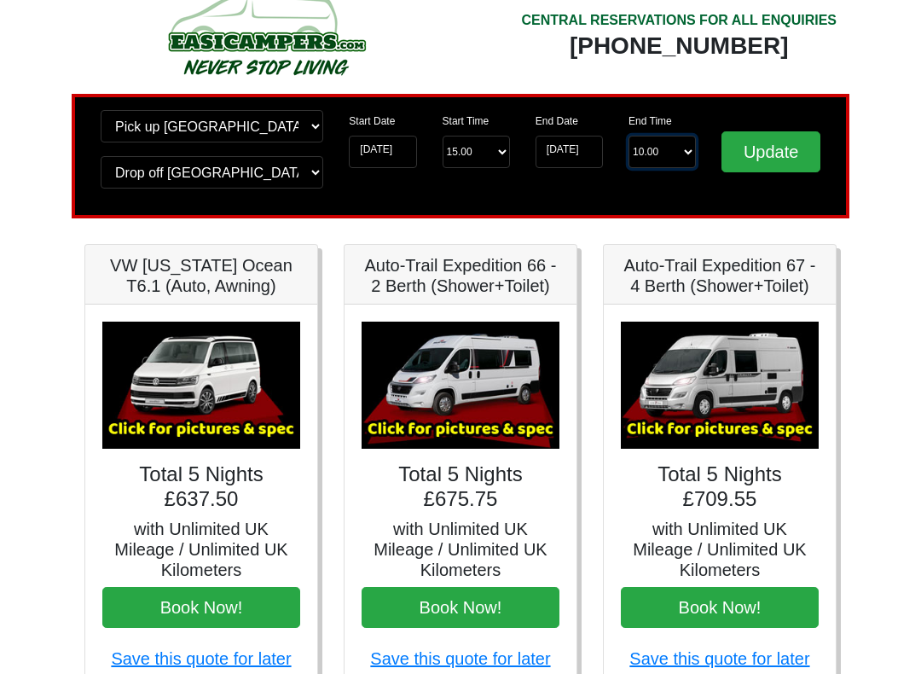
click at [683, 142] on select "End Time 10.00 -------- 08.00 am 09.00 am 10.00 am 11.00 am (Sunday Only)" at bounding box center [662, 152] width 67 height 32
click at [485, 160] on select "Start Time 15.00 -------- 11.00 am (Saturday & Sunday Only) 12.00 pm (Saturday)…" at bounding box center [476, 152] width 67 height 32
click at [489, 144] on select "Start Time 15.00 -------- 11.00 am (Saturday & Sunday Only) 12.00 pm (Saturday)…" at bounding box center [476, 152] width 67 height 32
select select "13.00"
click at [786, 142] on input "Update" at bounding box center [771, 151] width 99 height 41
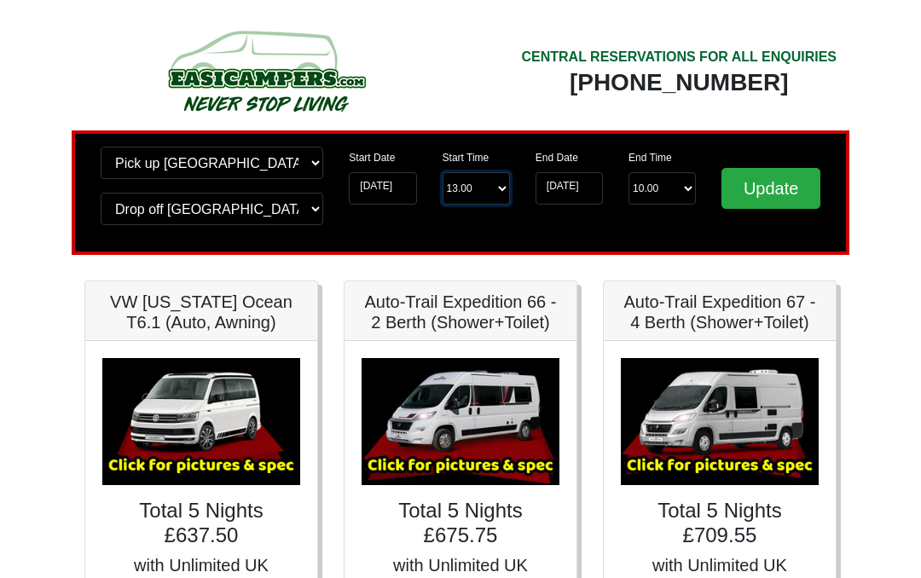
click at [493, 186] on select "Start Time 13.00 -------- 11.00 am (Saturday & Sunday Only) 12.00 pm (Saturday)…" at bounding box center [476, 188] width 67 height 32
select select "12.00"
click at [776, 177] on input "Update" at bounding box center [771, 188] width 99 height 41
click at [492, 190] on select "Start Time 12.00 -------- 11.00 am (Saturday & Sunday Only) 12.00 pm (Saturday)…" at bounding box center [476, 188] width 67 height 32
select select "11.00"
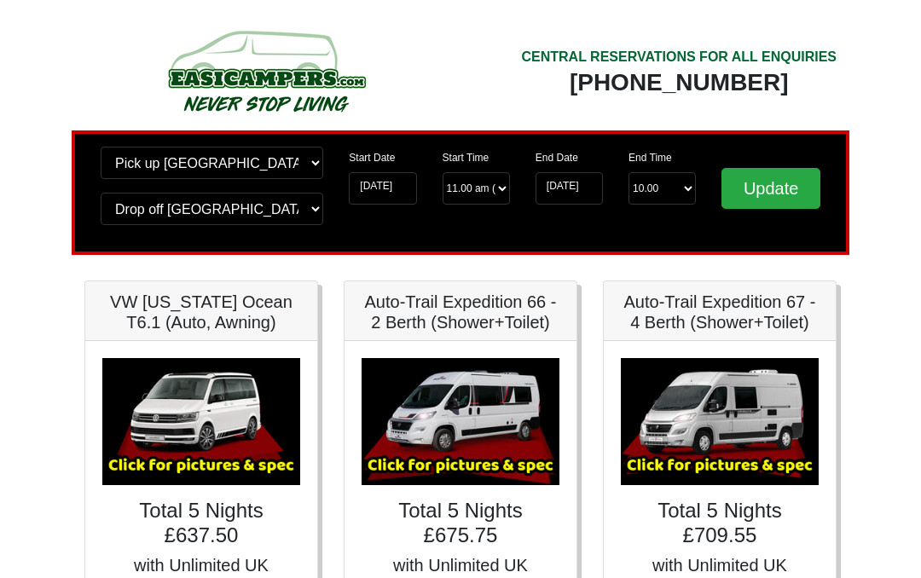
click at [783, 181] on input "Update" at bounding box center [771, 188] width 99 height 41
click at [307, 165] on select "Change pick up location? Pick up [GEOGRAPHIC_DATA] [GEOGRAPHIC_DATA] [GEOGRAPHI…" at bounding box center [212, 163] width 223 height 32
click at [273, 164] on select "Change pick up location? Pick up [GEOGRAPHIC_DATA] [GEOGRAPHIC_DATA] [GEOGRAPHI…" at bounding box center [212, 163] width 223 height 32
select select "MAN"
click at [241, 219] on select "Change drop off location? Drop off [GEOGRAPHIC_DATA] [GEOGRAPHIC_DATA] [GEOGRAP…" at bounding box center [212, 209] width 223 height 32
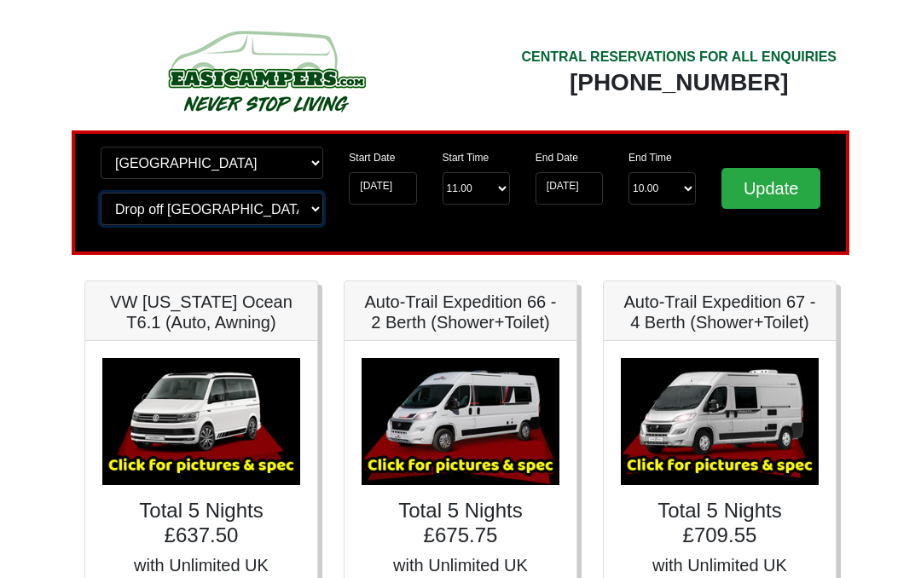
select select "MAN"
click at [764, 197] on input "Update" at bounding box center [771, 188] width 99 height 41
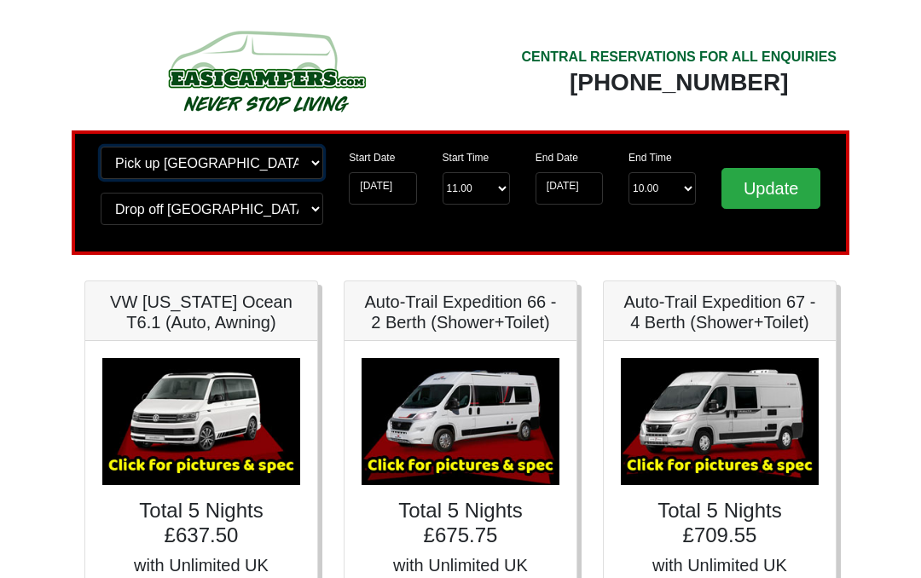
click at [309, 165] on select "Change pick up location? Pick up [GEOGRAPHIC_DATA] [GEOGRAPHIC_DATA] [GEOGRAPHI…" at bounding box center [212, 163] width 223 height 32
select select "QUE1"
click at [321, 206] on select "Change drop off location? Drop off [GEOGRAPHIC_DATA] [GEOGRAPHIC_DATA] [GEOGRAP…" at bounding box center [212, 209] width 223 height 32
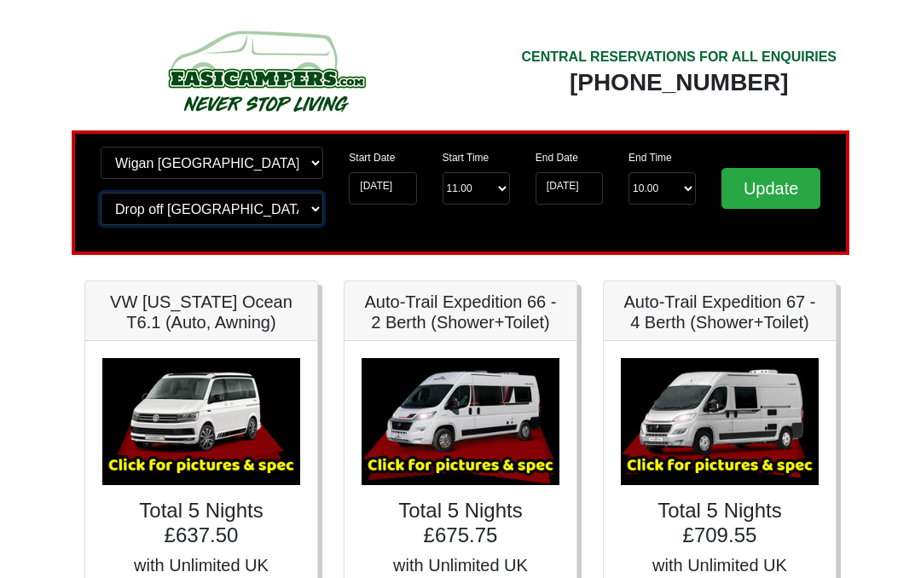
select select "QUE1"
click at [762, 183] on input "Update" at bounding box center [771, 188] width 99 height 41
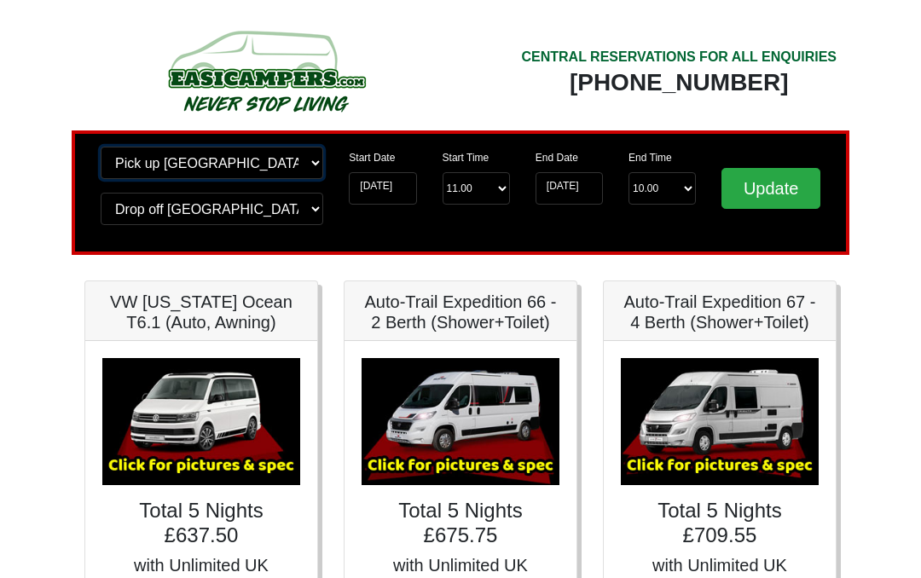
click at [286, 167] on select "Change pick up location? Pick up [GEOGRAPHIC_DATA] [GEOGRAPHIC_DATA] [GEOGRAPHI…" at bounding box center [212, 163] width 223 height 32
select select "BIR"
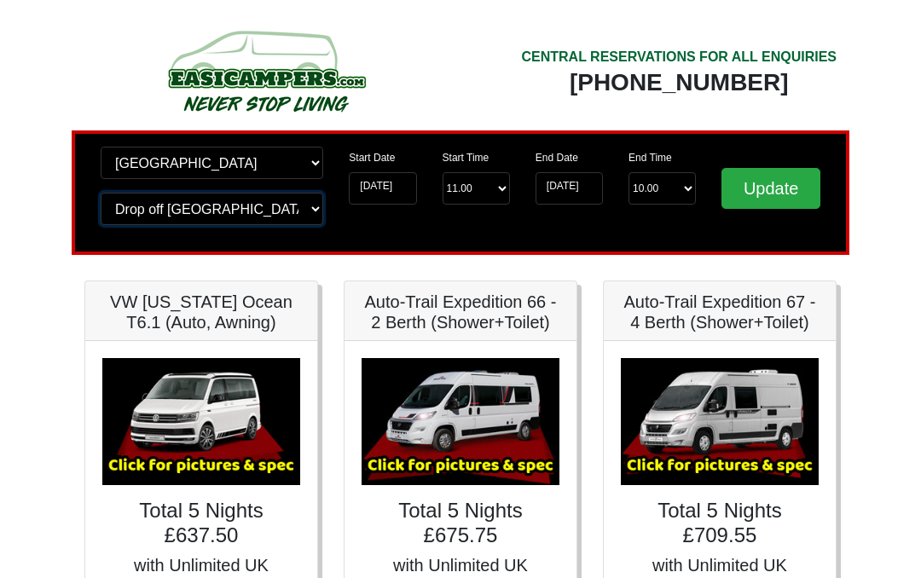
click at [300, 211] on select "Change drop off location? Drop off [GEOGRAPHIC_DATA] [GEOGRAPHIC_DATA] [GEOGRAP…" at bounding box center [212, 209] width 223 height 32
select select "BIR"
click at [766, 187] on input "Update" at bounding box center [771, 188] width 99 height 41
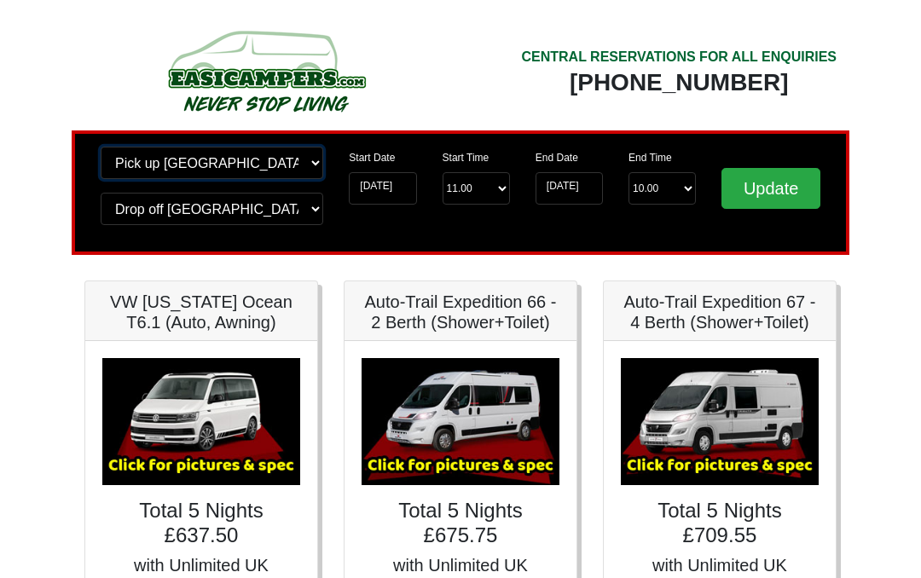
click at [304, 166] on select "Change pick up location? Pick up [GEOGRAPHIC_DATA] [GEOGRAPHIC_DATA] [GEOGRAPHI…" at bounding box center [212, 163] width 223 height 32
select select "EDI"
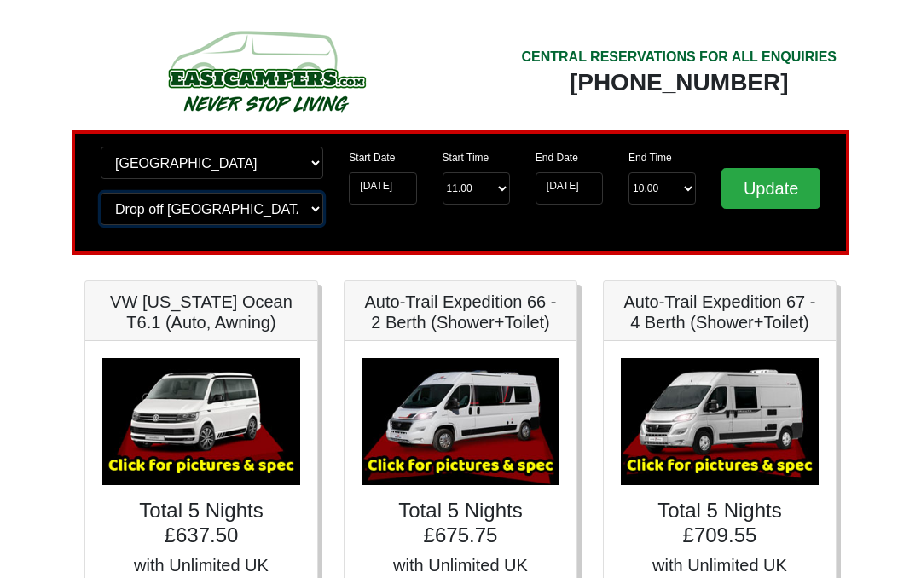
click at [293, 215] on select "Change drop off location? Drop off [GEOGRAPHIC_DATA] [GEOGRAPHIC_DATA] [GEOGRAP…" at bounding box center [212, 209] width 223 height 32
select select "EDI"
click at [763, 184] on input "Update" at bounding box center [771, 188] width 99 height 41
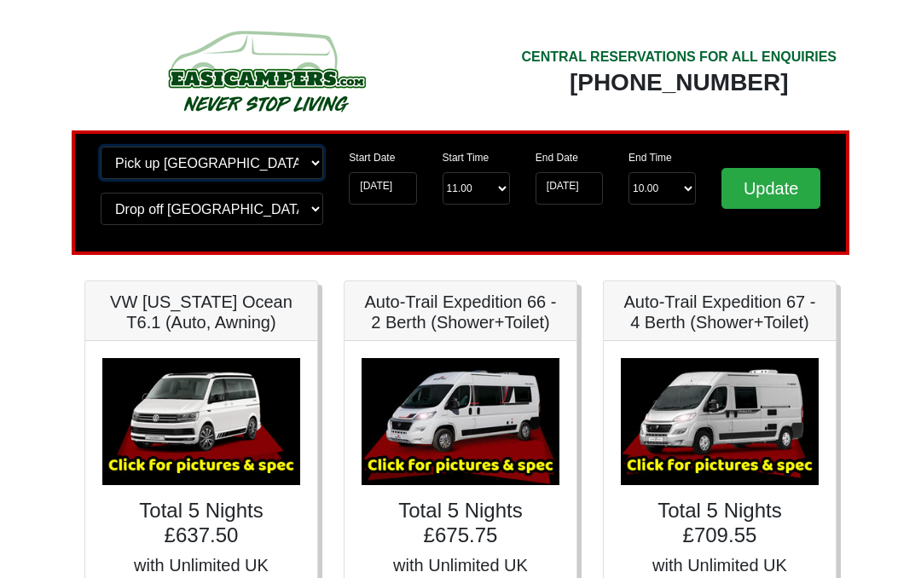
click at [288, 159] on select "Change pick up location? Pick up Edinburgh Birmingham Airport Blackburn Lancash…" at bounding box center [212, 163] width 223 height 32
select select "LPL"
click at [274, 211] on select "Change drop off location? Drop off Edinburgh Birmingham Airport Blackburn Lanca…" at bounding box center [212, 209] width 223 height 32
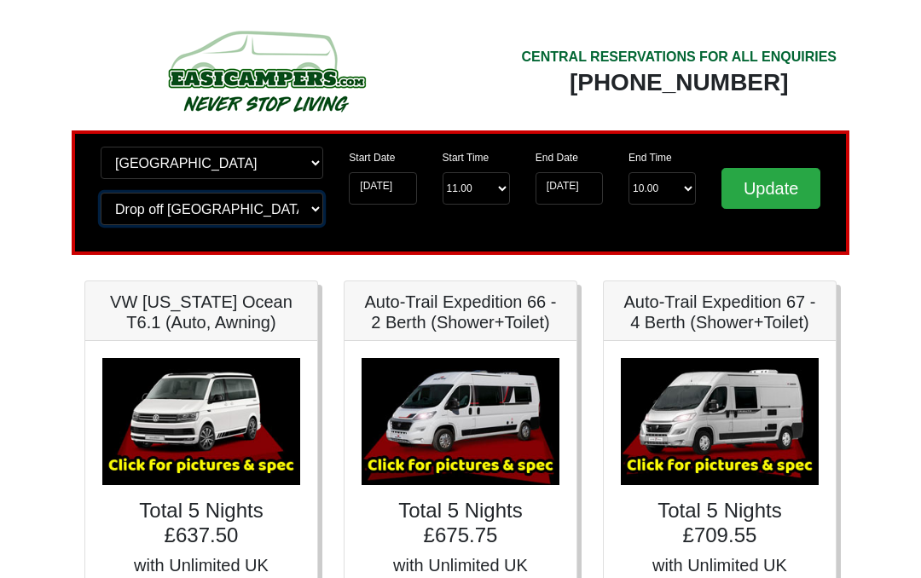
select select "LPL"
click at [763, 185] on input "Update" at bounding box center [771, 188] width 99 height 41
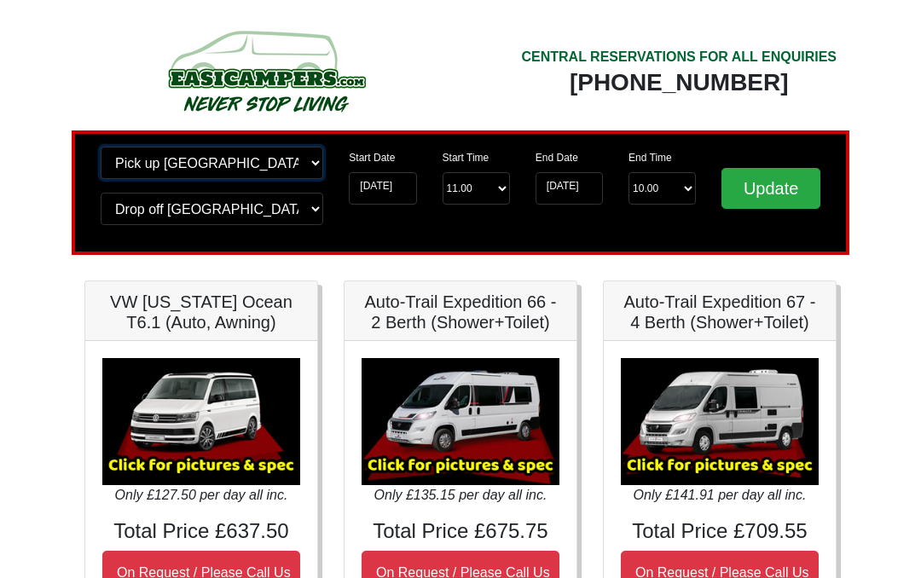
click at [288, 165] on select "Change pick up location? Pick up [GEOGRAPHIC_DATA] [GEOGRAPHIC_DATA] [GEOGRAPHI…" at bounding box center [212, 163] width 223 height 32
select select "MAN"
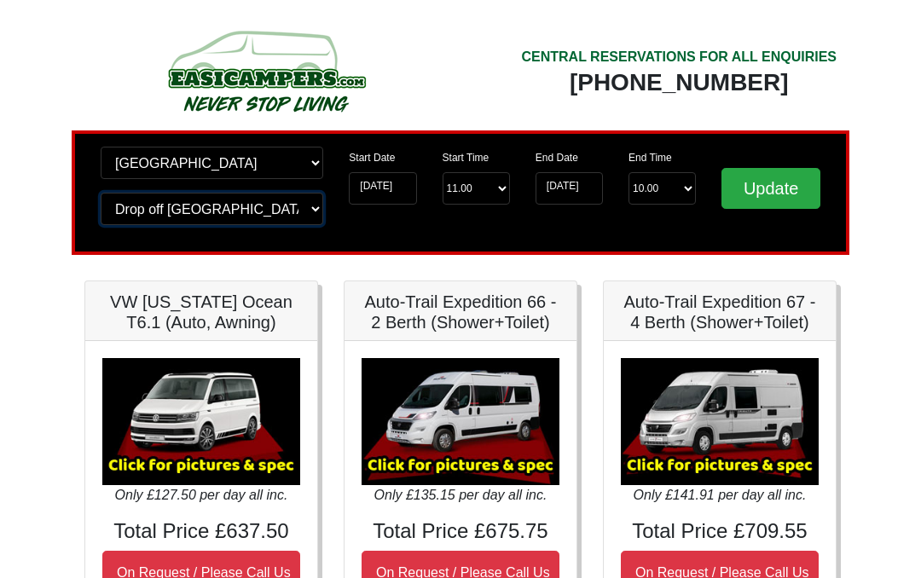
click at [264, 209] on select "Change drop off location? Drop off [GEOGRAPHIC_DATA] [GEOGRAPHIC_DATA] [GEOGRAP…" at bounding box center [212, 209] width 223 height 32
select select "MAN"
click at [759, 192] on input "Update" at bounding box center [771, 188] width 99 height 41
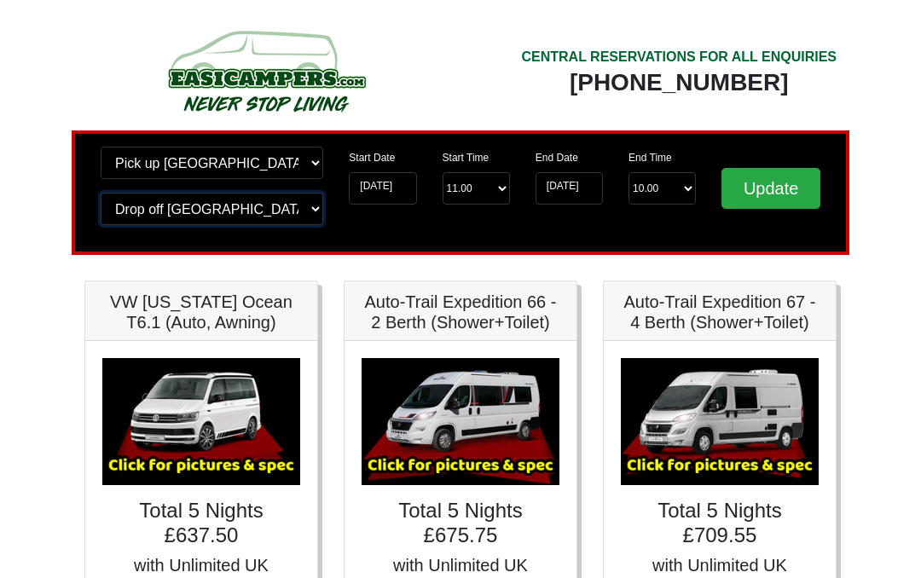
click at [298, 209] on select "Change drop off location? Drop off [GEOGRAPHIC_DATA] [GEOGRAPHIC_DATA] [GEOGRAP…" at bounding box center [212, 209] width 223 height 32
click at [307, 164] on select "Change pick up location? Pick up [GEOGRAPHIC_DATA] [GEOGRAPHIC_DATA] [GEOGRAPHI…" at bounding box center [212, 163] width 223 height 32
select select "QUE1"
click at [320, 219] on select "Change drop off location? Drop off Manchester Airport Birmingham Airport Blackb…" at bounding box center [212, 209] width 223 height 32
select select "QUE1"
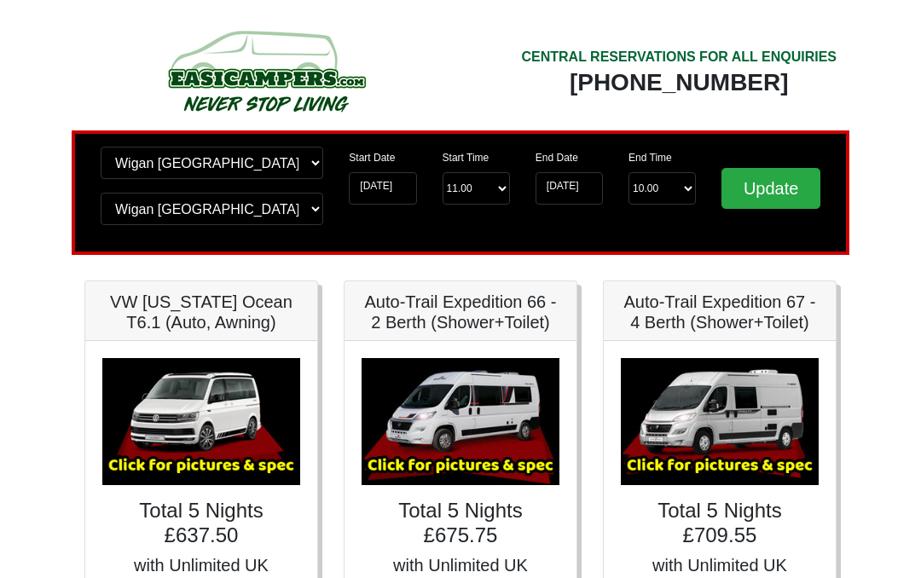
click at [775, 187] on input "Update" at bounding box center [771, 188] width 99 height 41
click at [571, 189] on input "[DATE]" at bounding box center [569, 188] width 67 height 32
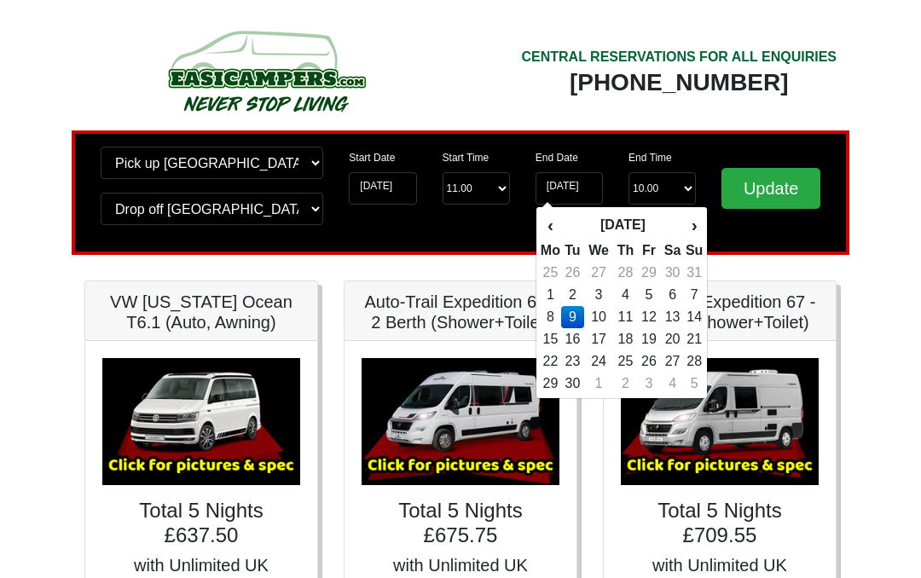
click at [652, 356] on td "26" at bounding box center [649, 362] width 23 height 22
type input "26-09-2025"
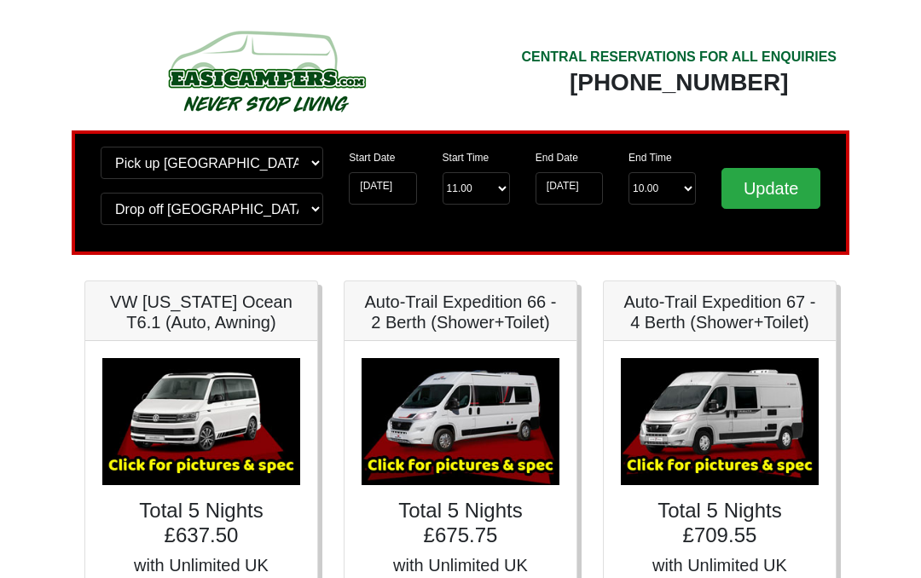
click at [778, 188] on input "Update" at bounding box center [771, 188] width 99 height 41
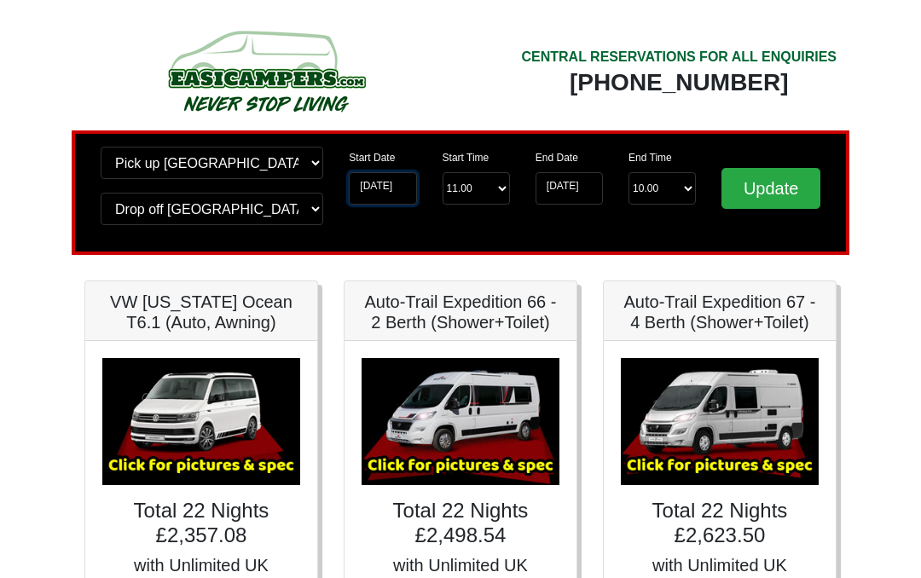
click at [383, 182] on input "[DATE]" at bounding box center [382, 188] width 67 height 32
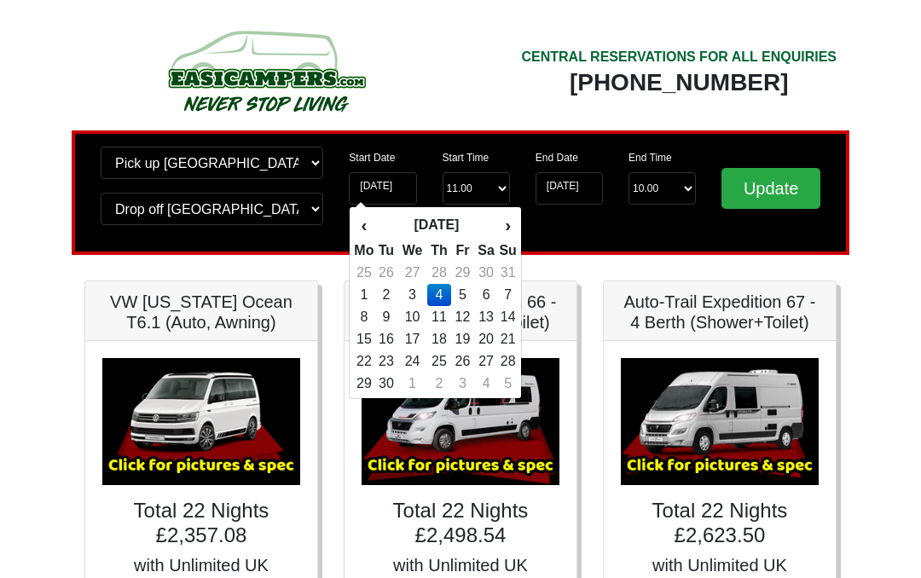
click at [367, 221] on th "‹" at bounding box center [363, 225] width 21 height 29
click at [388, 334] on td "19" at bounding box center [386, 339] width 23 height 22
type input "19-08-2025"
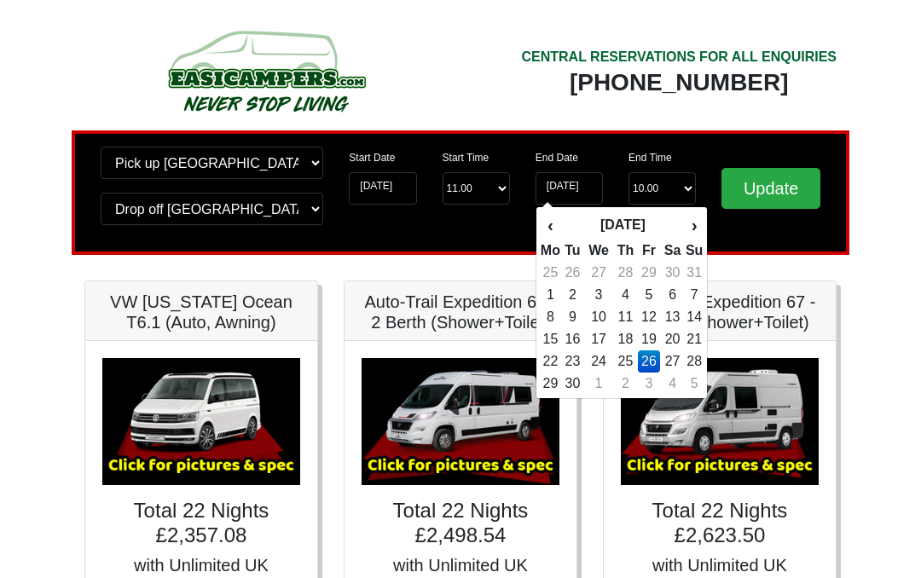
click at [775, 178] on input "Update" at bounding box center [771, 188] width 99 height 41
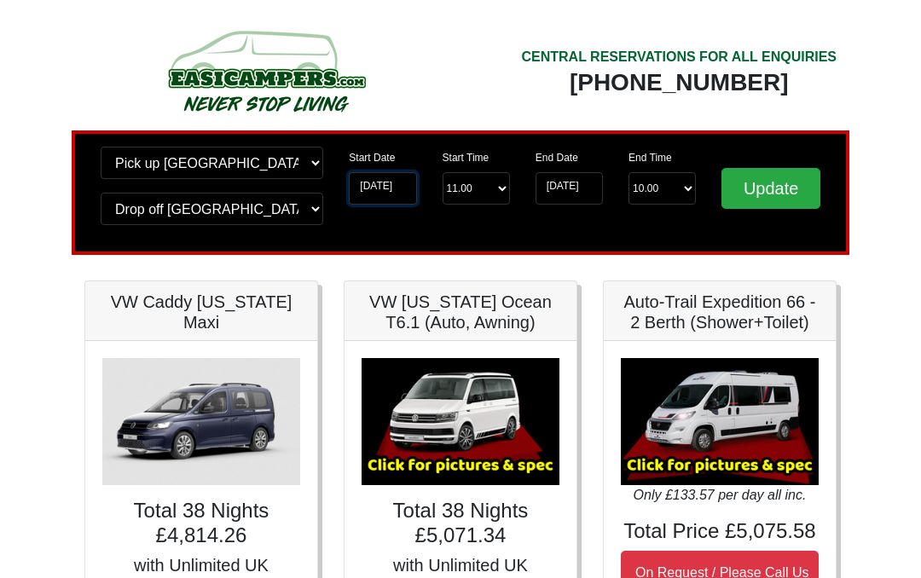
click at [391, 193] on input "19-08-2025" at bounding box center [382, 188] width 67 height 32
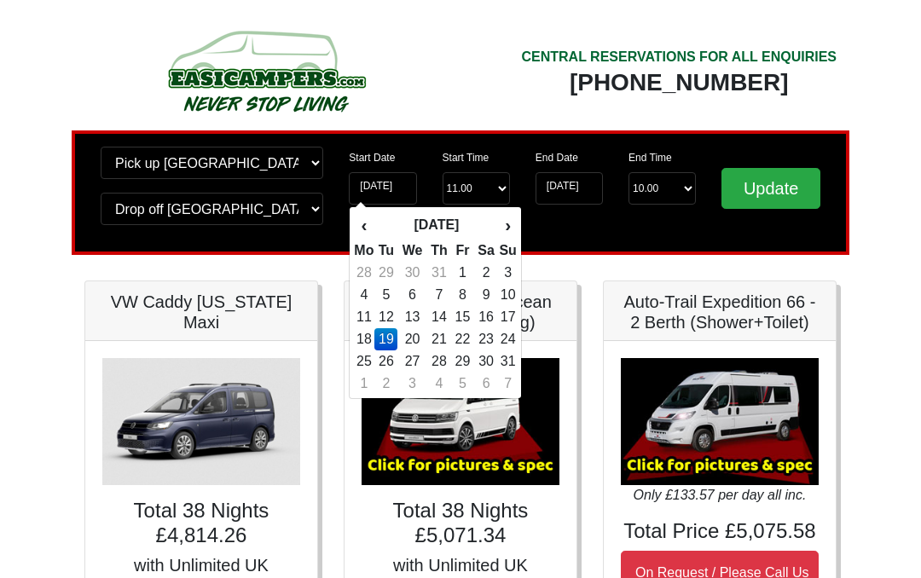
click at [447, 354] on td "28" at bounding box center [439, 362] width 25 height 22
type input "[DATE]"
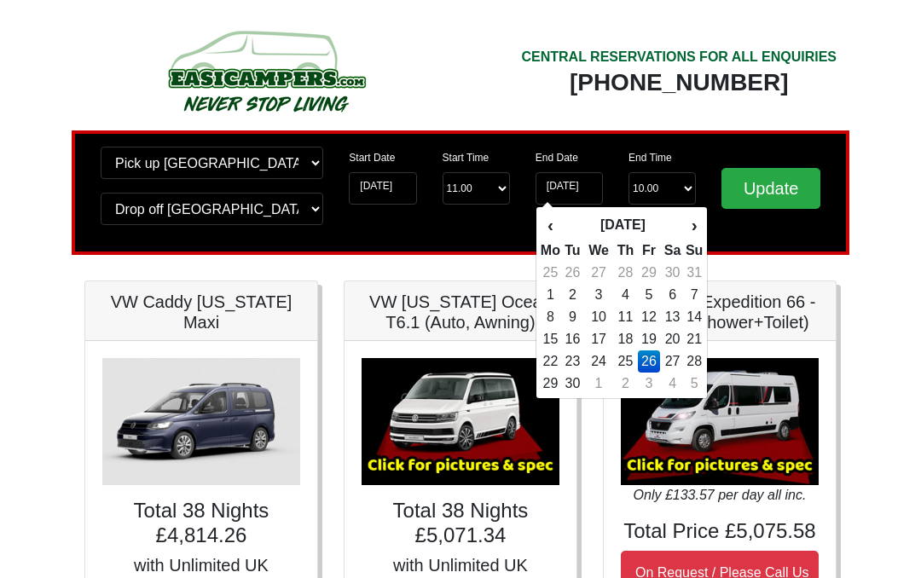
click at [767, 191] on input "Update" at bounding box center [771, 188] width 99 height 41
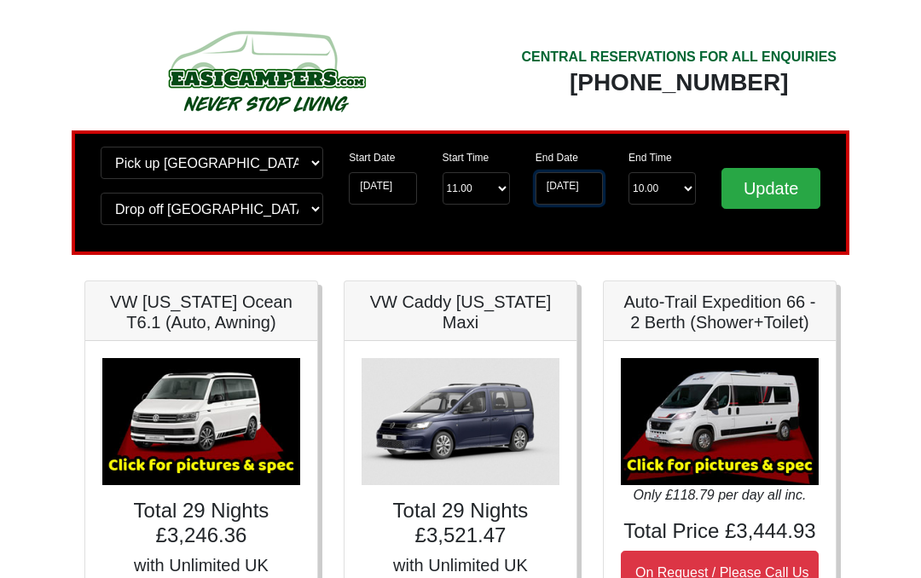
click at [569, 190] on input "[DATE]" at bounding box center [569, 188] width 67 height 32
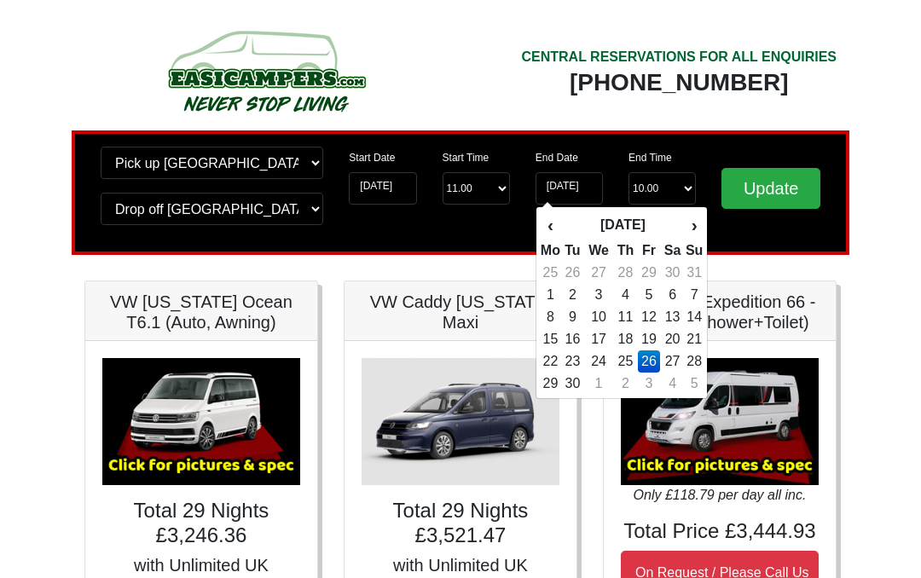
click at [572, 312] on td "9" at bounding box center [572, 317] width 23 height 22
type input "[DATE]"
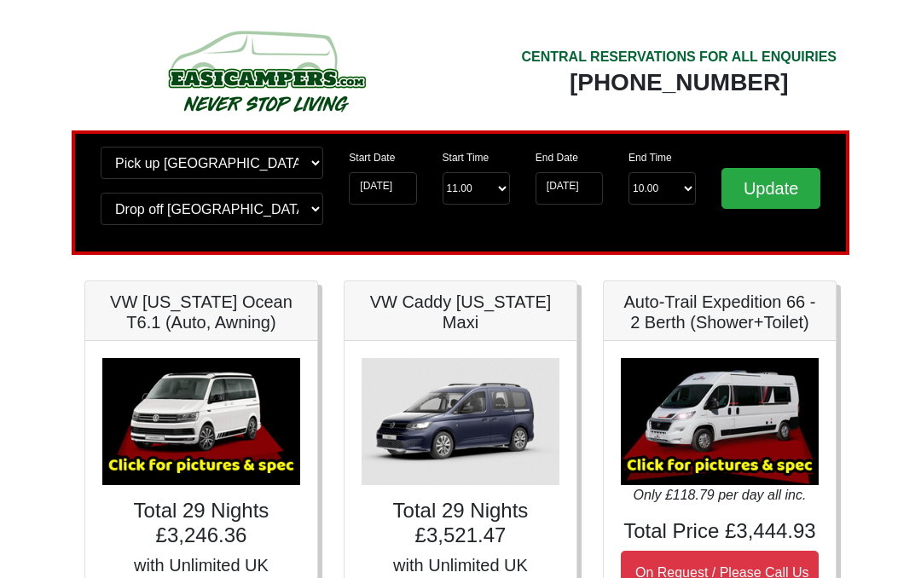
click at [769, 187] on input "Update" at bounding box center [771, 188] width 99 height 41
click at [775, 171] on input "Update" at bounding box center [771, 188] width 99 height 41
click at [393, 189] on input "[DATE]" at bounding box center [382, 188] width 67 height 32
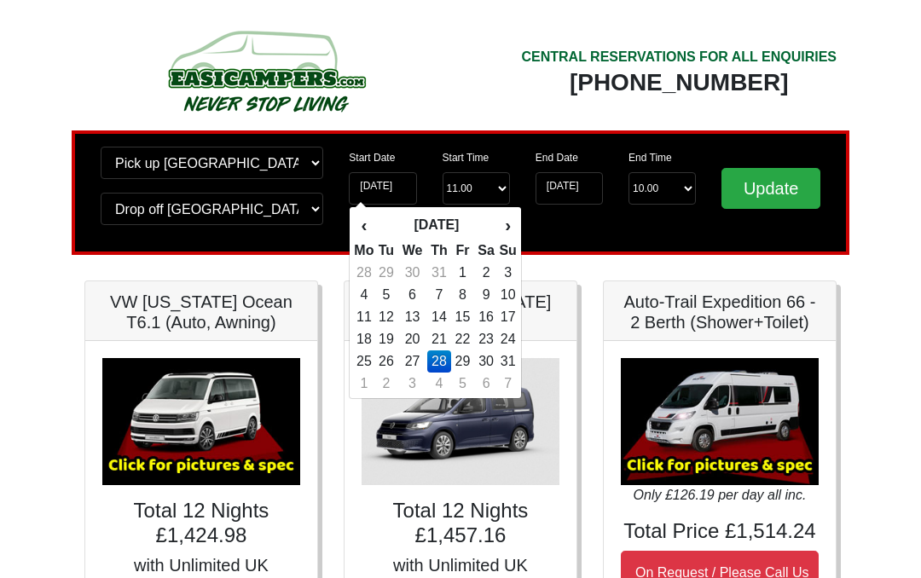
click at [490, 361] on td "30" at bounding box center [486, 362] width 25 height 22
type input "30-08-2025"
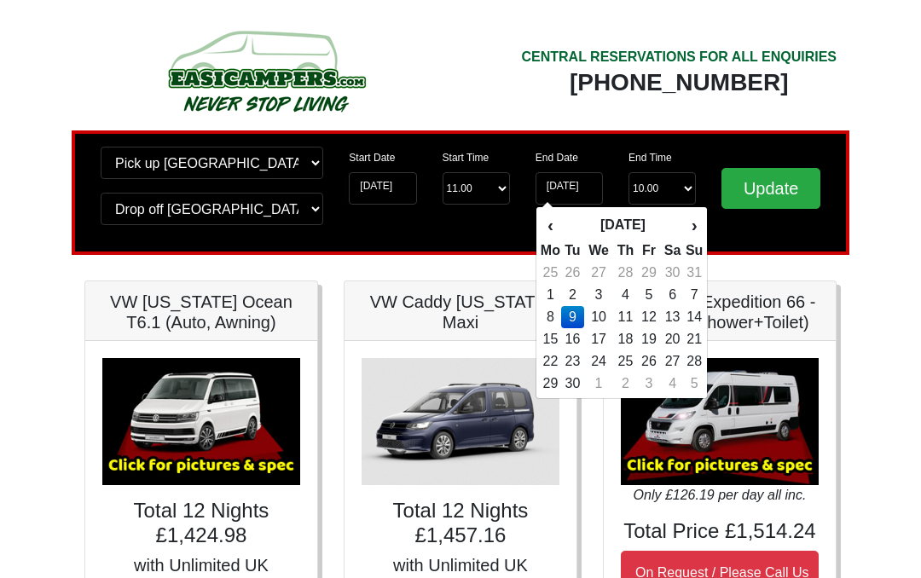
click at [776, 187] on input "Update" at bounding box center [771, 188] width 99 height 41
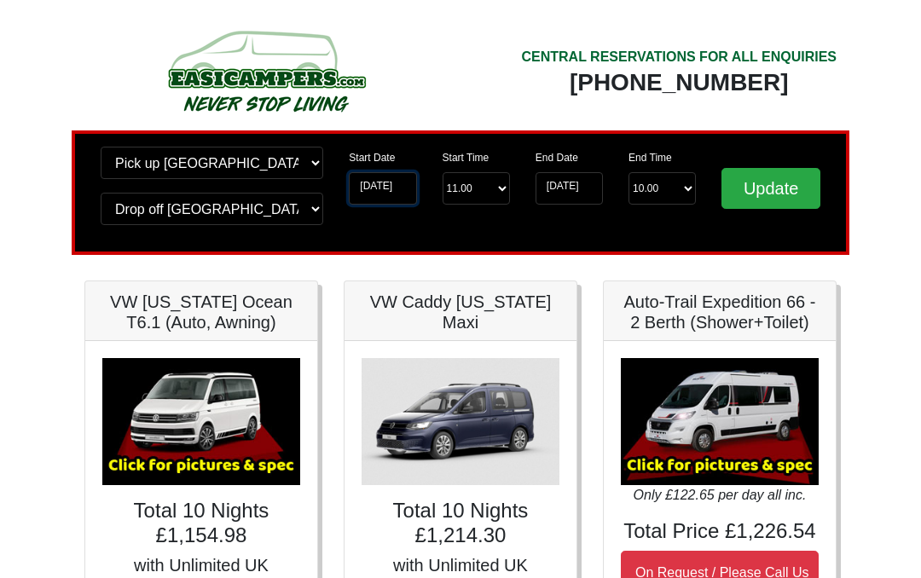
click at [392, 193] on input "[DATE]" at bounding box center [382, 188] width 67 height 32
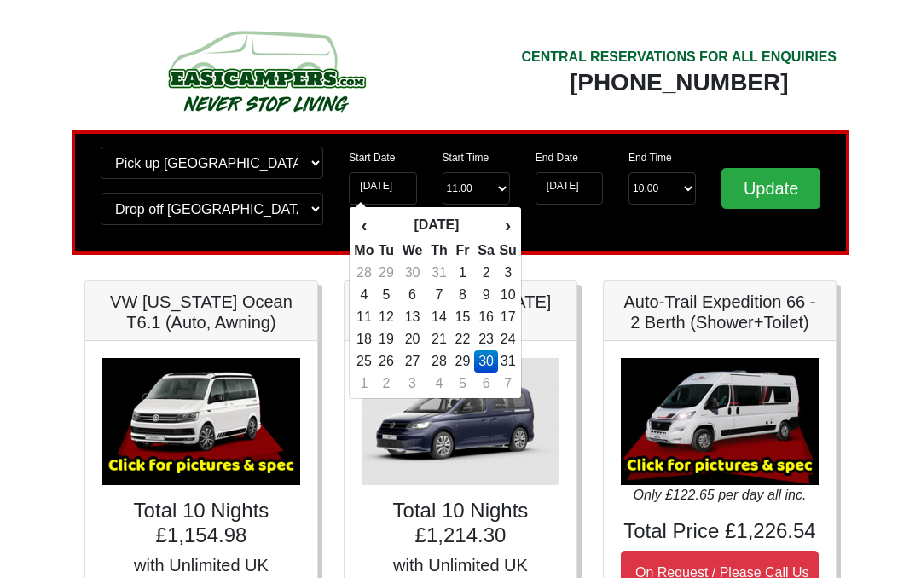
click at [509, 354] on td "31" at bounding box center [507, 362] width 19 height 22
type input "[DATE]"
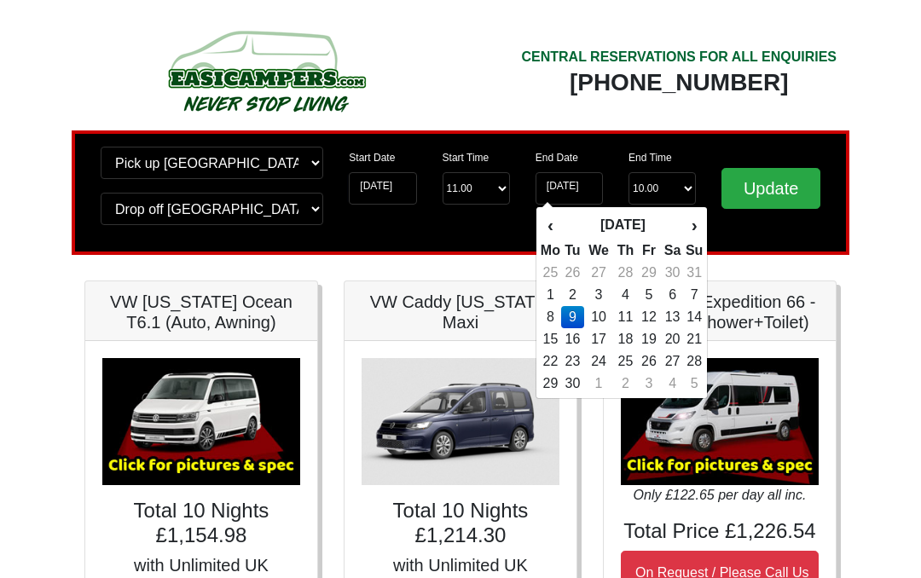
click at [780, 183] on input "Update" at bounding box center [771, 188] width 99 height 41
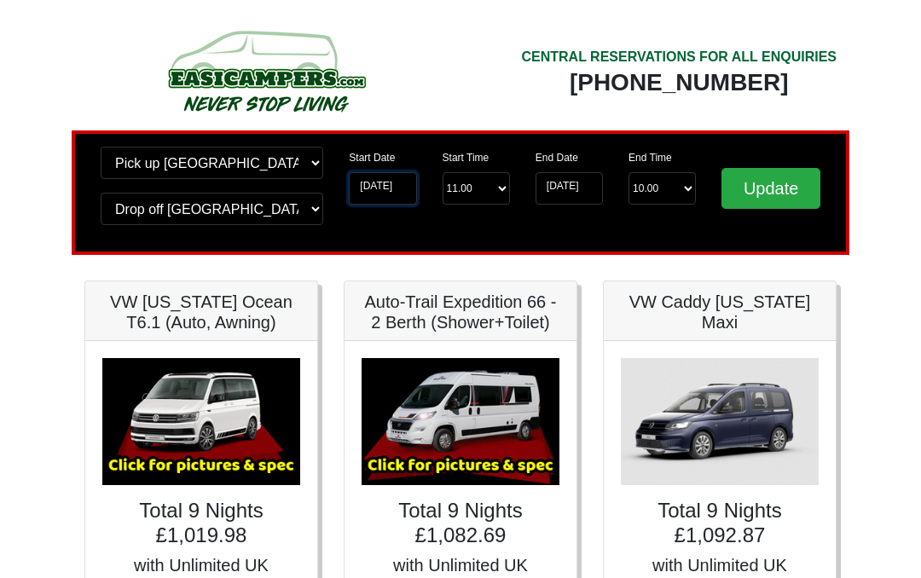
click at [397, 191] on input "[DATE]" at bounding box center [382, 188] width 67 height 32
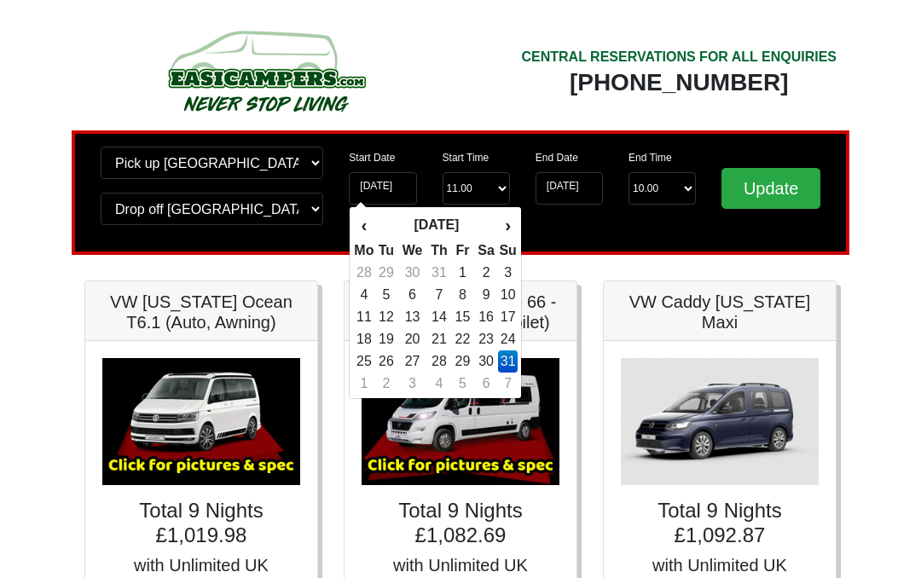
click at [491, 355] on td "30" at bounding box center [486, 362] width 25 height 22
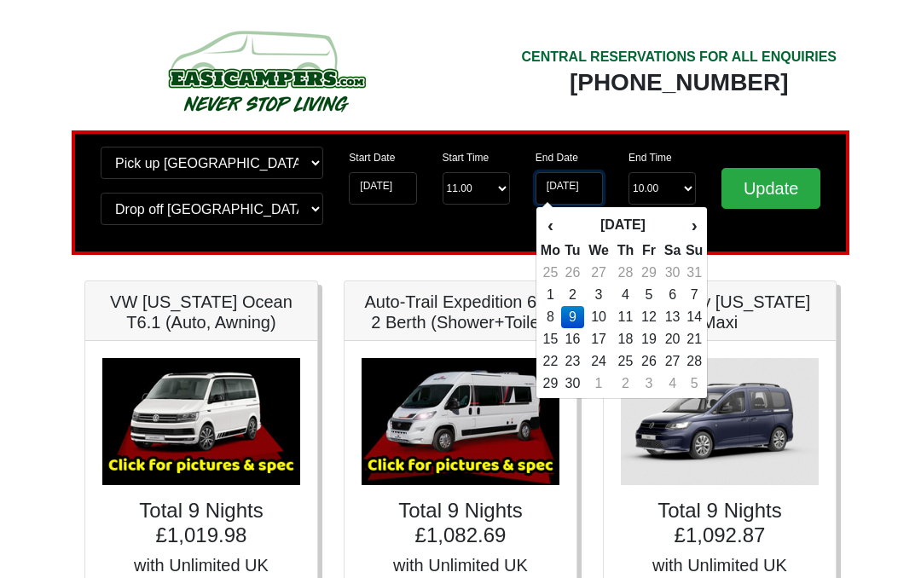
type input "[DATE]"
click at [577, 312] on td "9" at bounding box center [572, 317] width 23 height 22
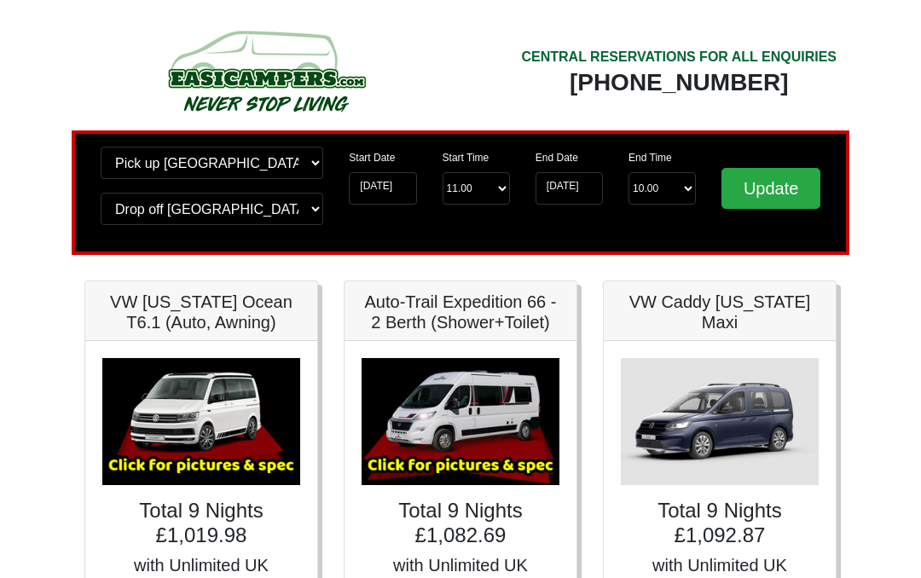
click at [757, 202] on input "Update" at bounding box center [771, 188] width 99 height 41
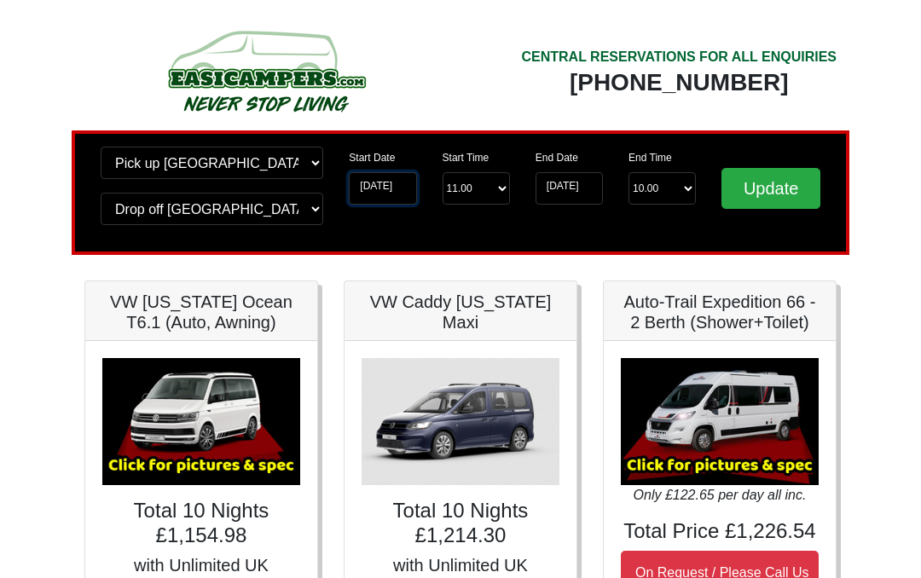
click at [389, 187] on input "30-08-2025" at bounding box center [382, 188] width 67 height 32
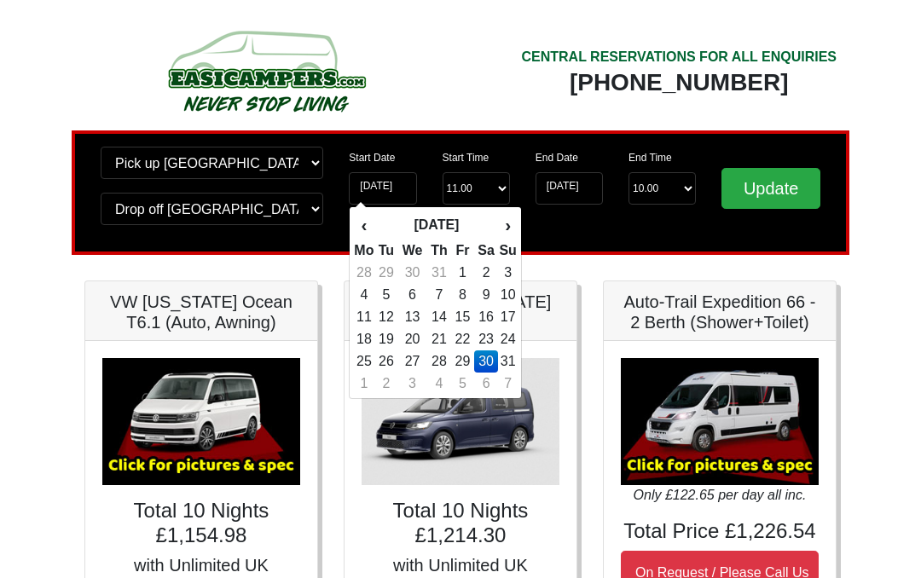
click at [501, 363] on td "31" at bounding box center [507, 362] width 19 height 22
type input "31-08-2025"
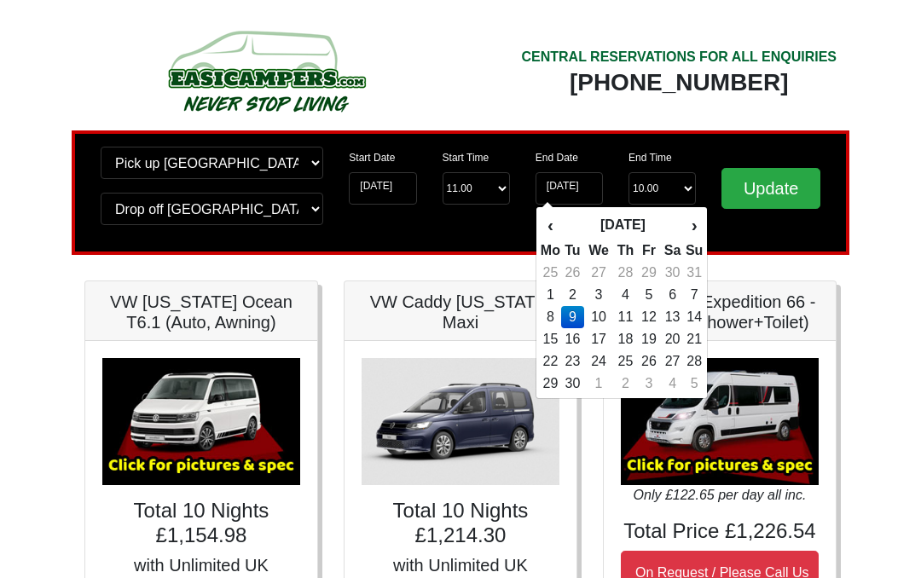
click at [777, 180] on input "Update" at bounding box center [771, 188] width 99 height 41
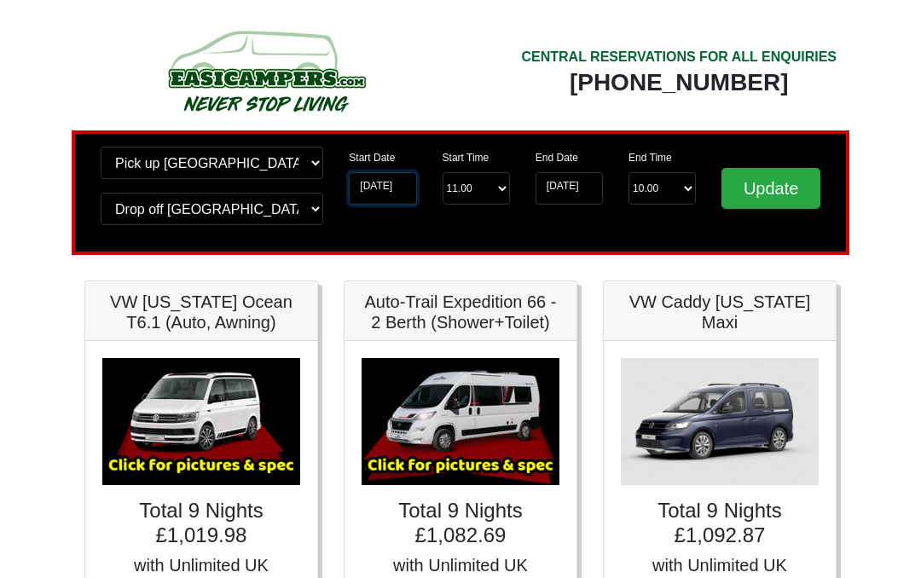
click at [383, 189] on input "[DATE]" at bounding box center [382, 188] width 67 height 32
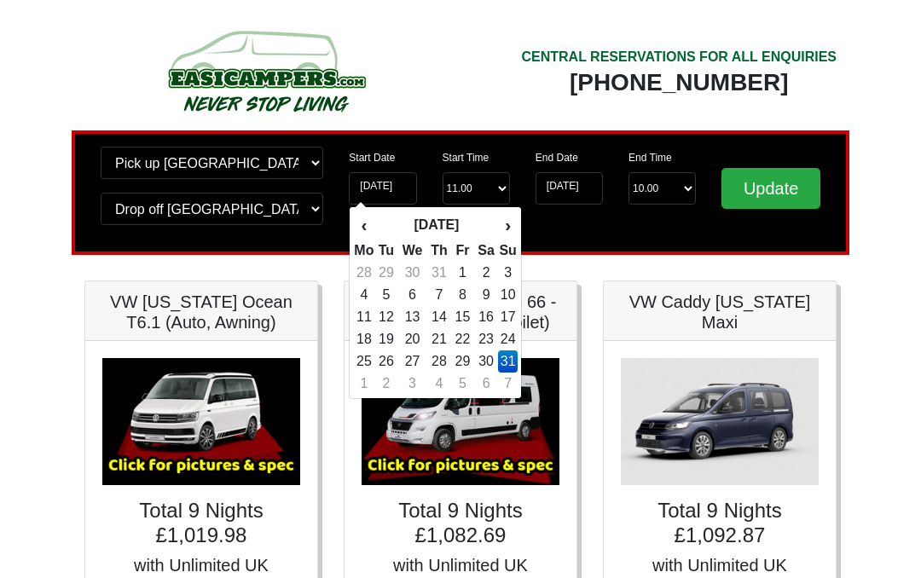
click at [437, 373] on td "4" at bounding box center [439, 384] width 25 height 22
type input "[DATE]"
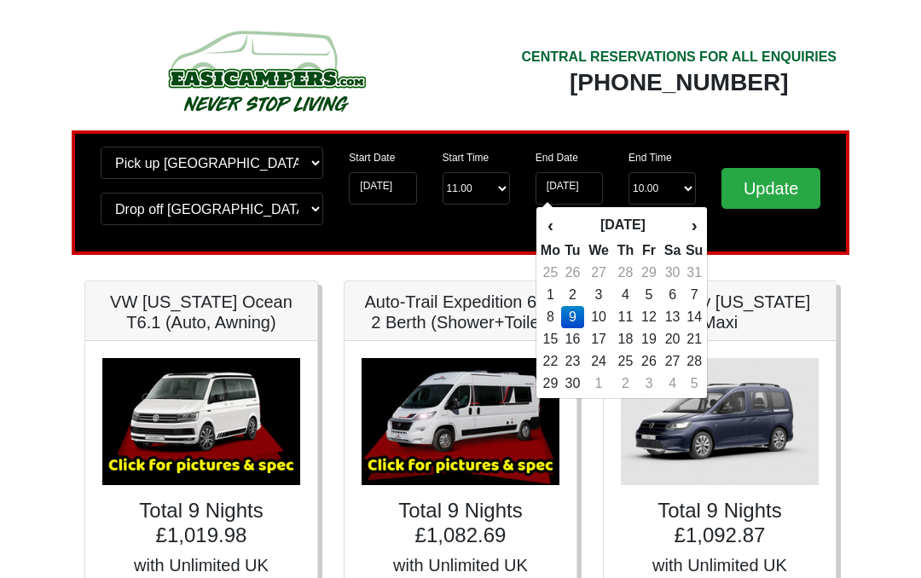
click at [777, 178] on input "Update" at bounding box center [771, 188] width 99 height 41
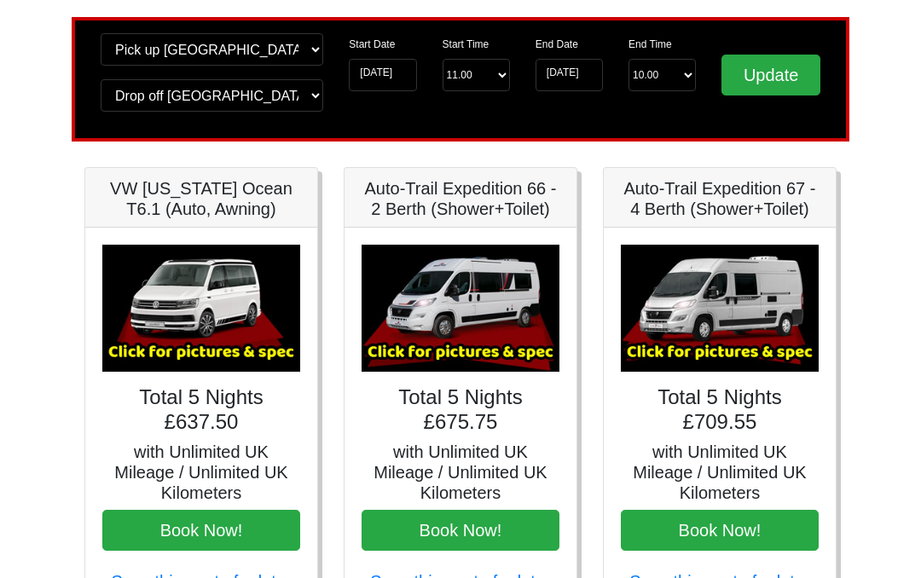
scroll to position [112, 0]
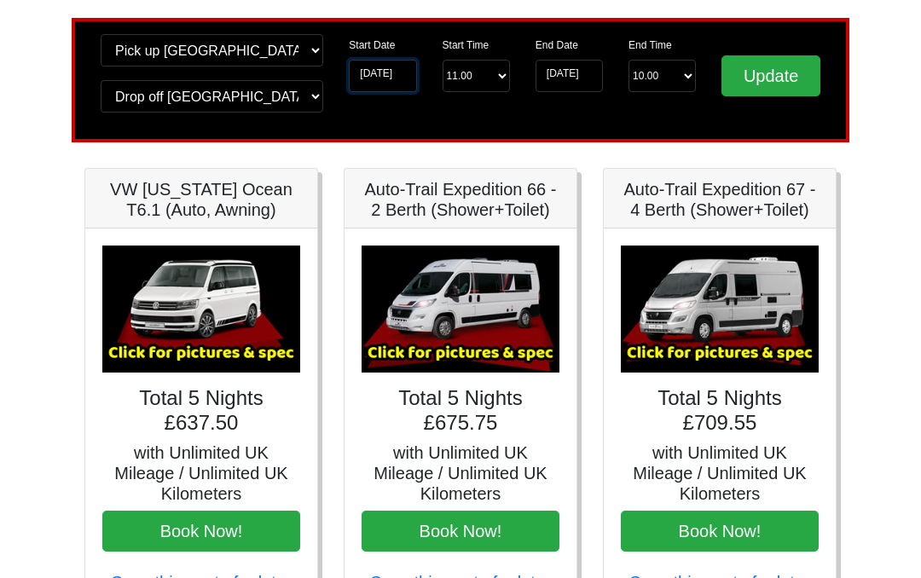
click at [403, 73] on input "[DATE]" at bounding box center [382, 77] width 67 height 32
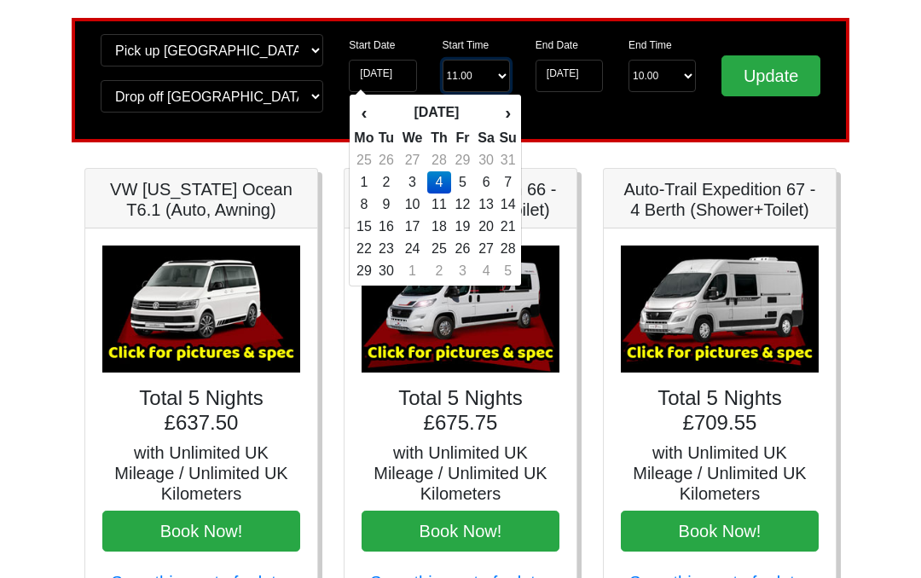
click at [476, 65] on select "Start Time 11.00 -------- 11.00 am ([DATE] & [DATE] Only) 12.00 pm ([DATE]) 13.…" at bounding box center [476, 76] width 67 height 32
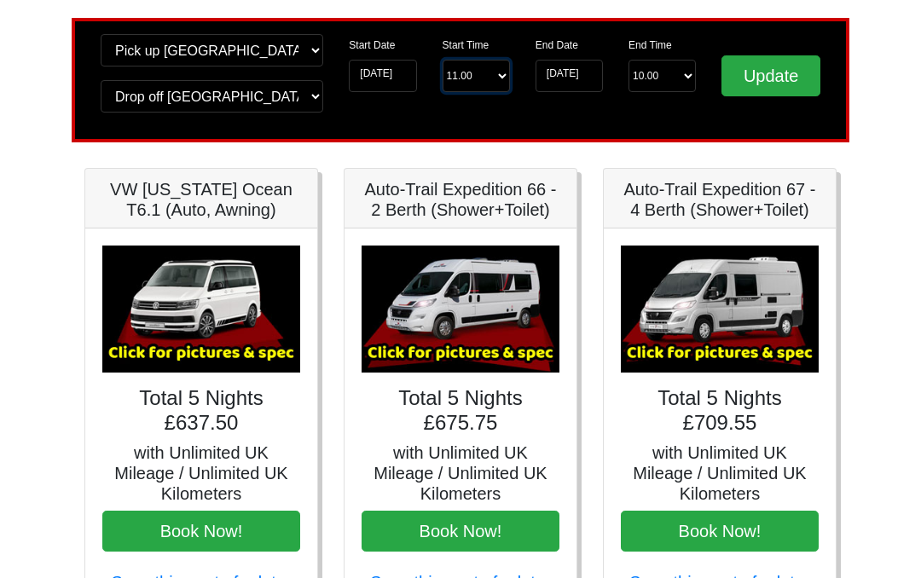
select select "13.00"
click at [770, 73] on input "Update" at bounding box center [771, 75] width 99 height 41
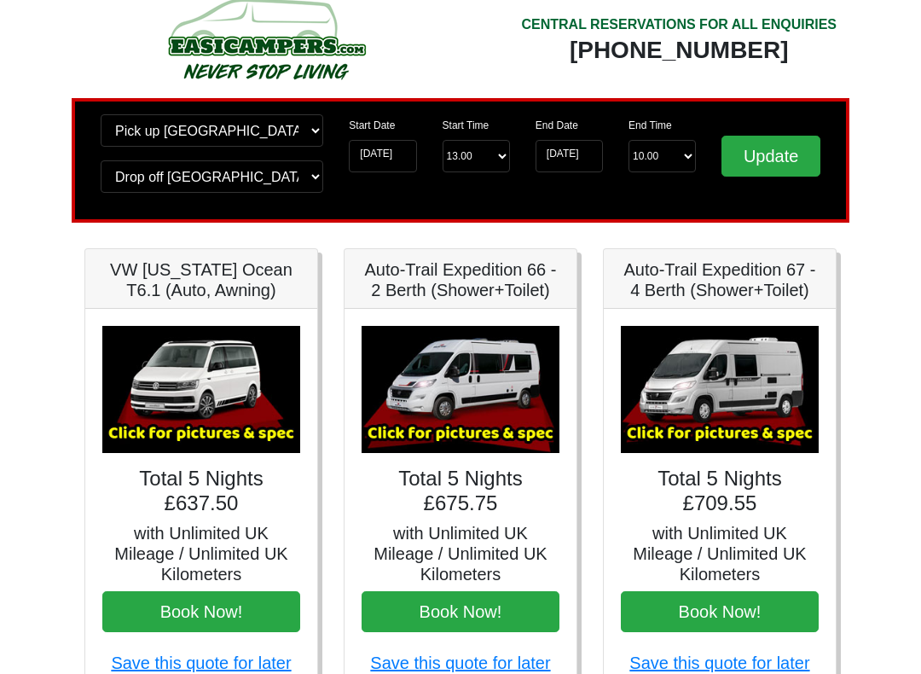
scroll to position [38, 0]
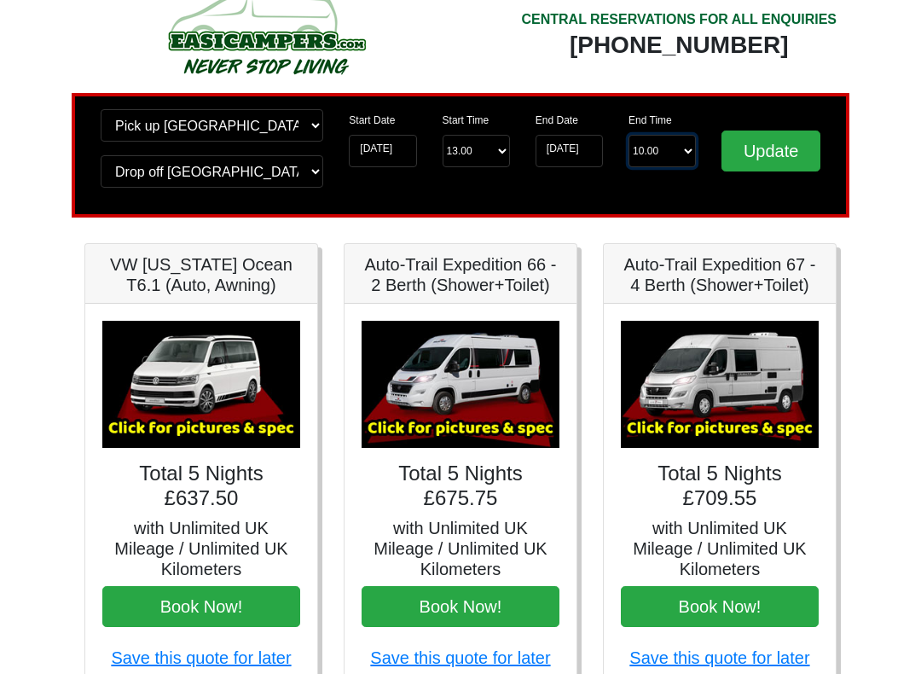
click at [664, 158] on select "End Time 10.00 -------- 08.00 am 09.00 am 10.00 am 11.00 am ([DATE] Only)" at bounding box center [662, 151] width 67 height 32
click at [688, 148] on select "End Time 10.00 -------- 08.00 am 09.00 am 10.00 am 11.00 am ([DATE] Only)" at bounding box center [662, 151] width 67 height 32
select select "10.00"
click at [692, 153] on select "End Time 10.00 -------- 08.00 am 09.00 am 10.00 am 11.00 am (Sunday Only)" at bounding box center [662, 151] width 67 height 32
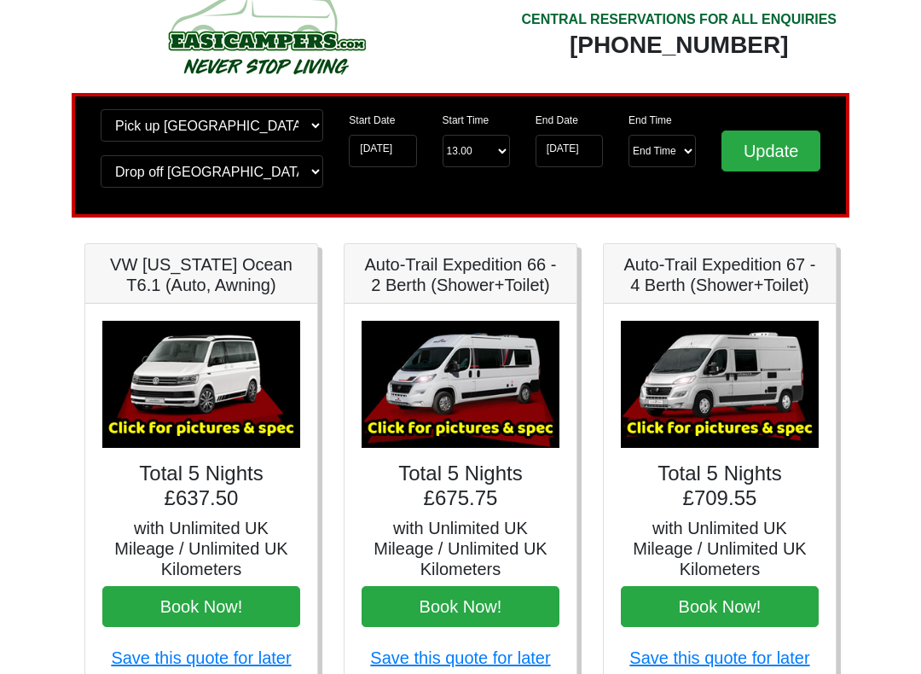
click at [784, 140] on input "Update" at bounding box center [771, 151] width 99 height 41
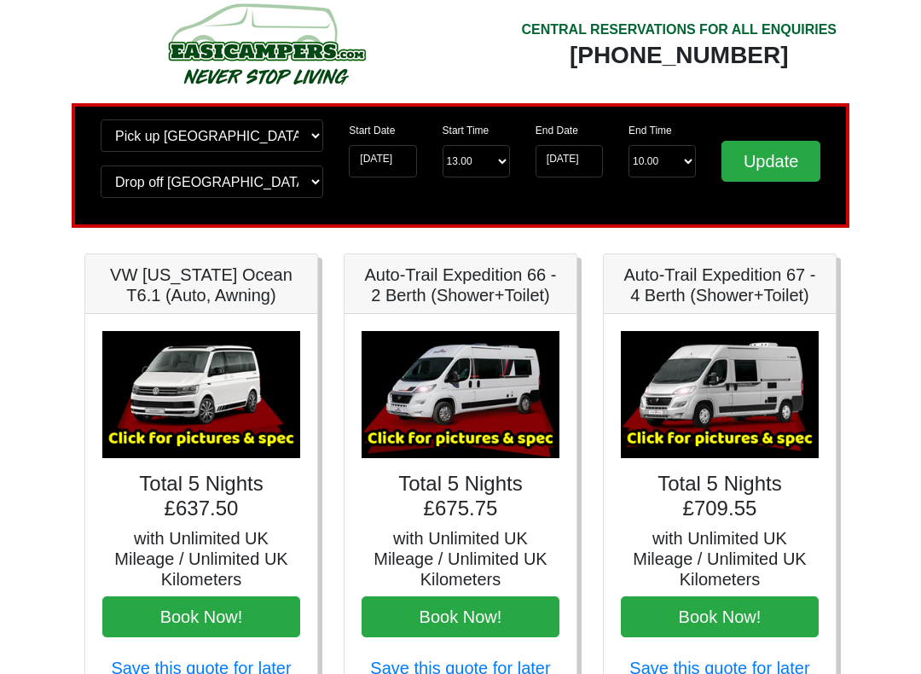
scroll to position [29, 0]
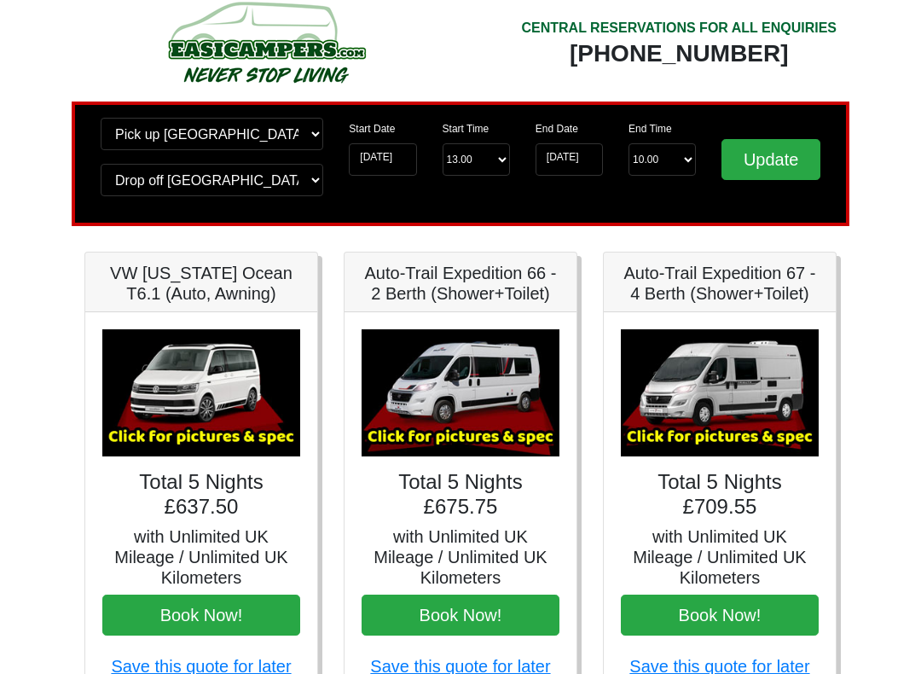
click at [758, 287] on h5 "Auto-Trail Expedition 67 - 4 Berth (Shower+Toilet)" at bounding box center [720, 283] width 198 height 41
click at [747, 404] on img at bounding box center [720, 392] width 198 height 127
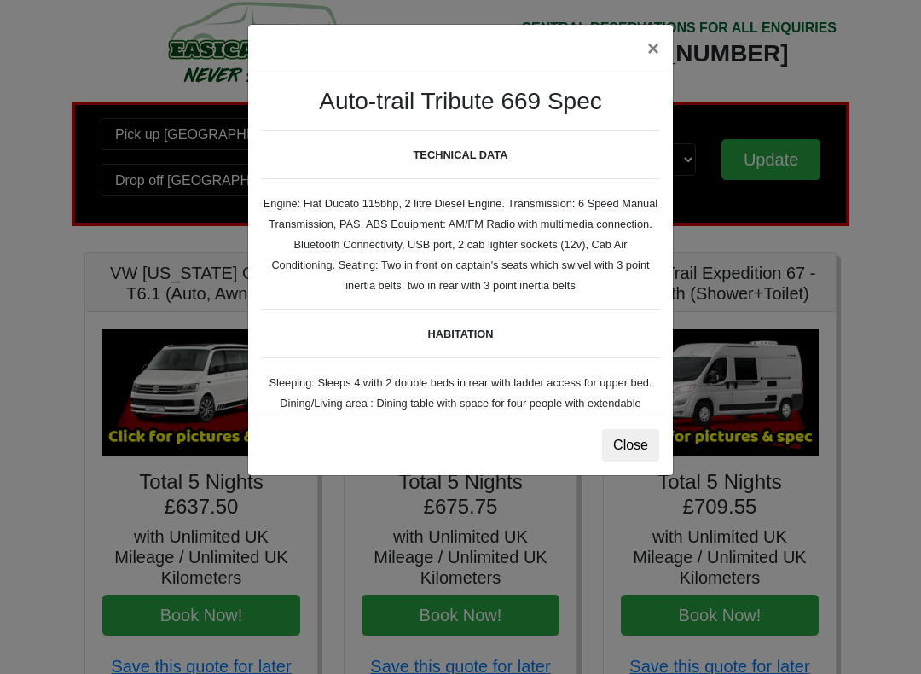
click at [655, 44] on button "×" at bounding box center [653, 49] width 39 height 48
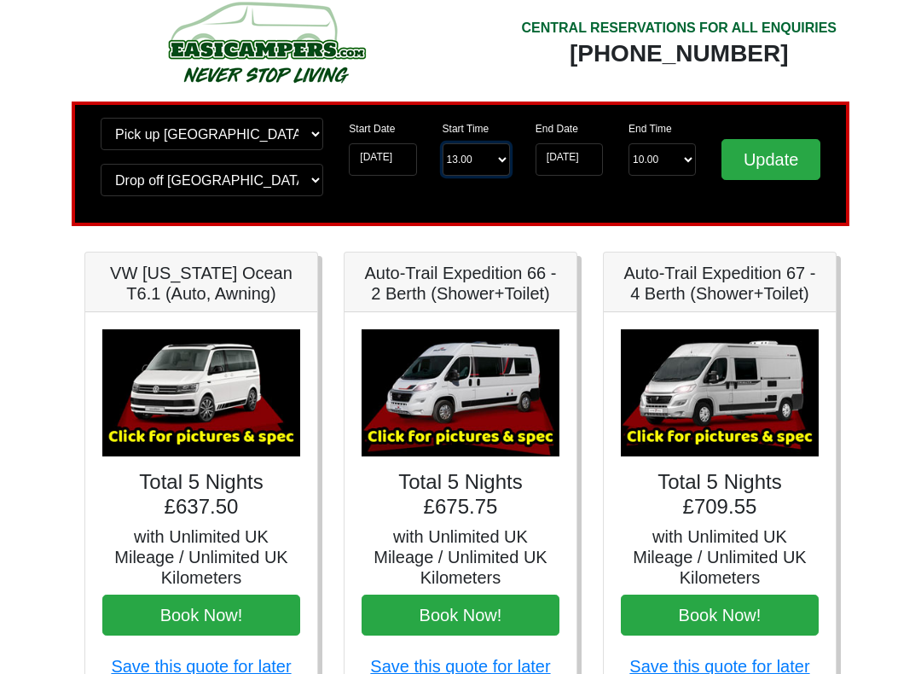
click at [491, 163] on select "Start Time 13.00 -------- 11.00 am (Saturday & Sunday Only) 12.00 pm (Saturday)…" at bounding box center [476, 159] width 67 height 32
click at [673, 156] on select "End Time 10.00 -------- 08.00 am 09.00 am 10.00 am 11.00 am (Sunday Only)" at bounding box center [662, 159] width 67 height 32
click at [650, 154] on select "End Time 10.00 -------- 08.00 am 09.00 am 10.00 am 11.00 am (Sunday Only)" at bounding box center [662, 159] width 67 height 32
click at [502, 157] on select "Start Time 13.00 -------- 11.00 am (Saturday & Sunday Only) 12.00 pm (Saturday)…" at bounding box center [476, 159] width 67 height 32
click at [496, 145] on select "Start Time 13.00 -------- 11.00 am (Saturday & Sunday Only) 12.00 pm (Saturday)…" at bounding box center [476, 159] width 67 height 32
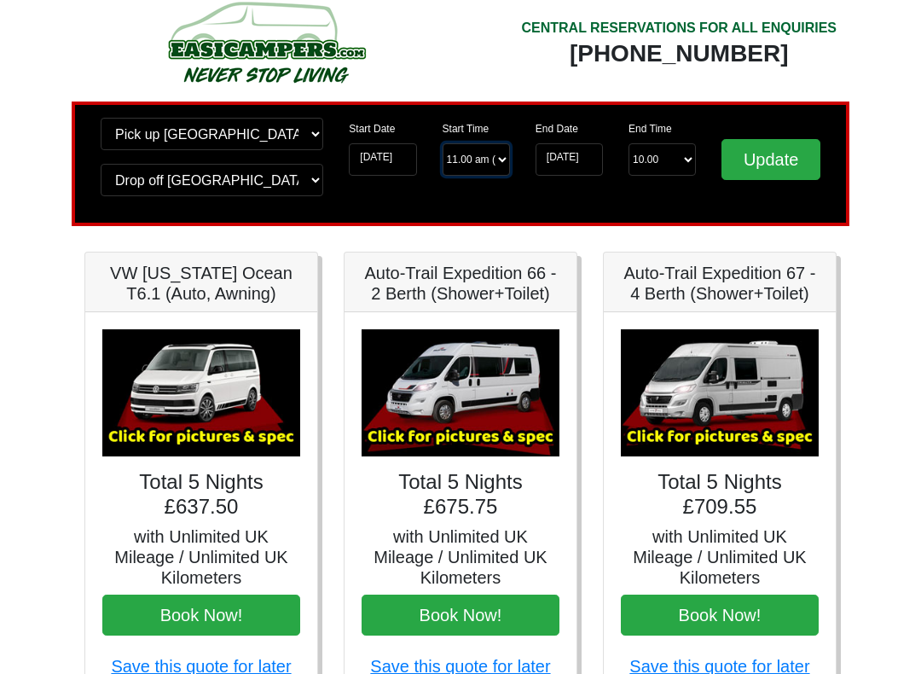
click at [508, 155] on select "Start Time 13.00 -------- 11.00 am (Saturday & Sunday Only) 12.00 pm (Saturday)…" at bounding box center [476, 159] width 67 height 32
click at [502, 149] on select "Start Time 13.00 -------- 11.00 am (Saturday & Sunday Only) 12.00 pm (Saturday)…" at bounding box center [476, 159] width 67 height 32
select select "13.00"
click at [770, 155] on input "Update" at bounding box center [771, 159] width 99 height 41
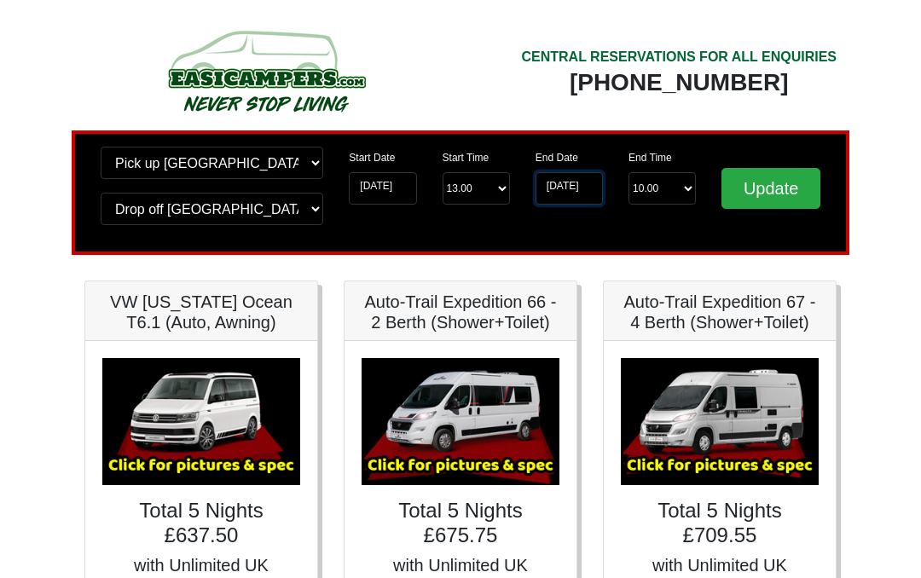
click at [581, 195] on input "[DATE]" at bounding box center [569, 188] width 67 height 32
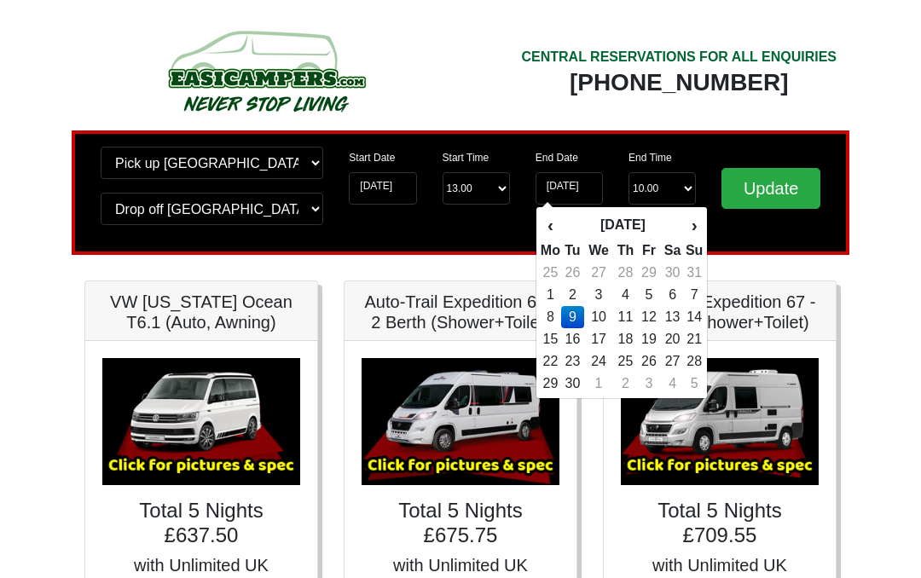
click at [553, 315] on td "8" at bounding box center [550, 317] width 21 height 22
type input "[DATE]"
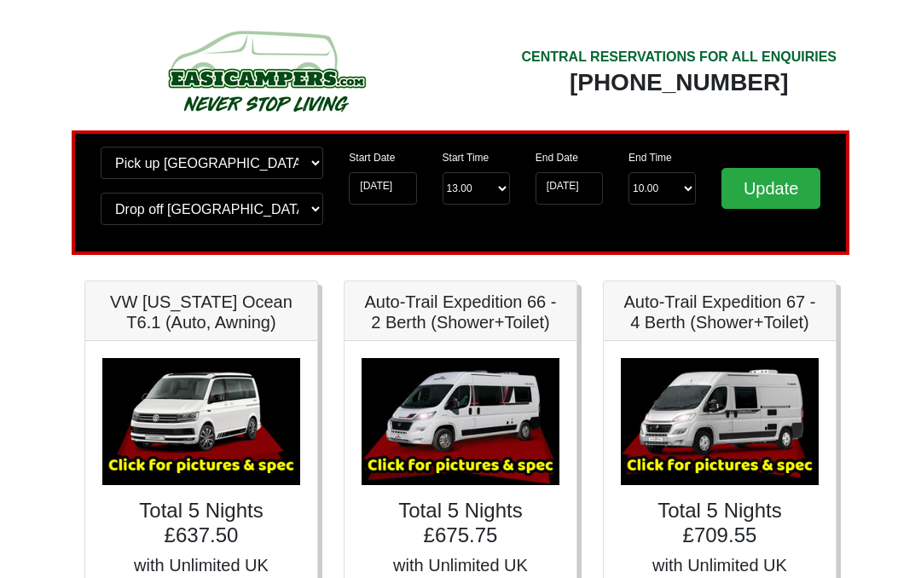
click at [781, 190] on input "Update" at bounding box center [771, 188] width 99 height 41
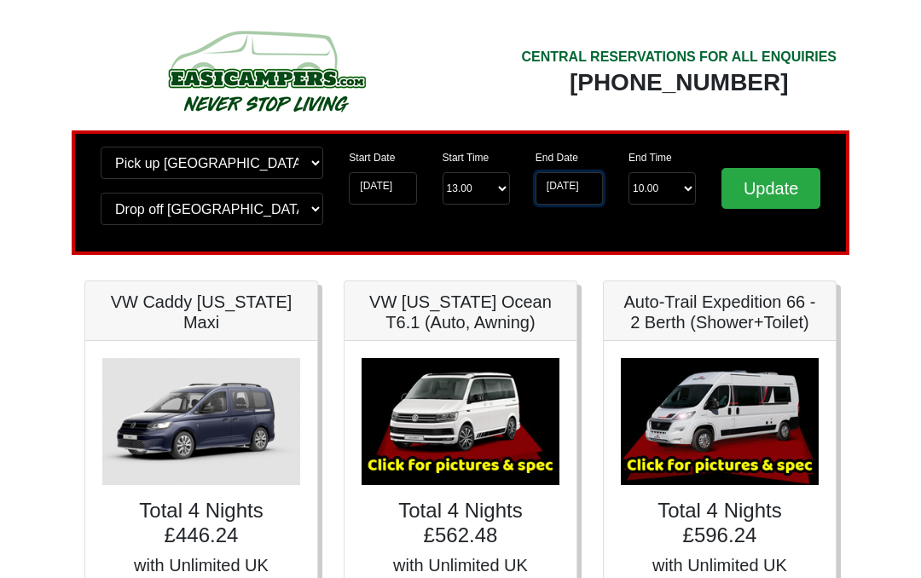
click at [572, 189] on input "[DATE]" at bounding box center [569, 188] width 67 height 32
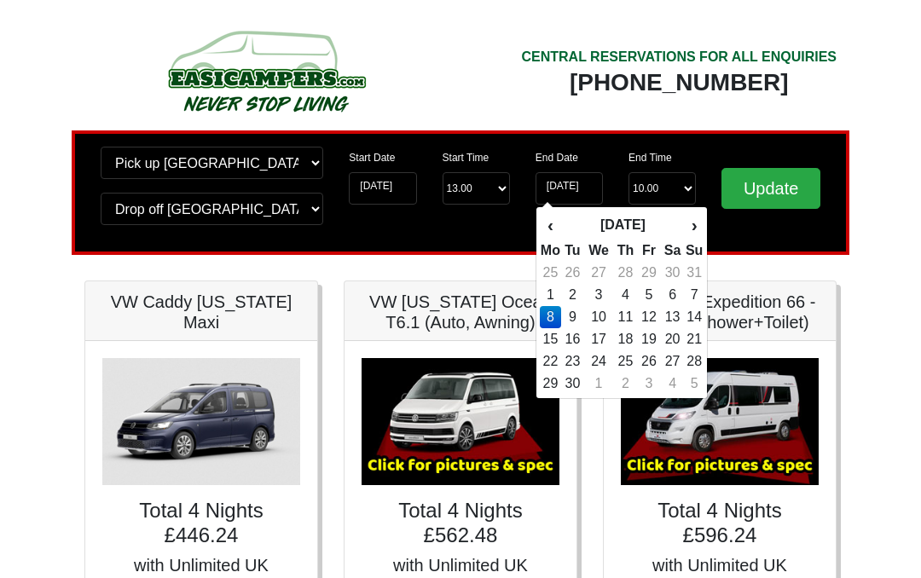
click at [689, 288] on td "7" at bounding box center [694, 295] width 19 height 22
type input "[DATE]"
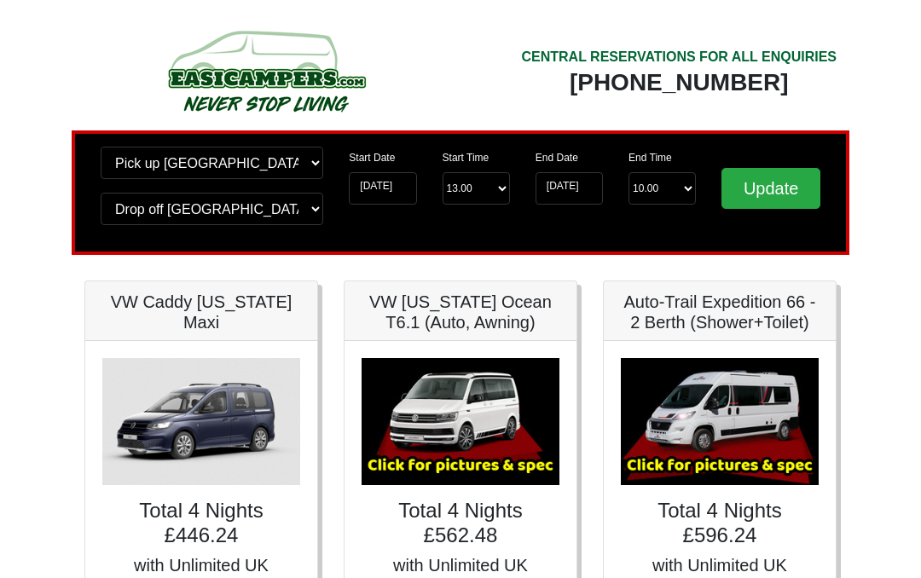
click at [776, 184] on input "Update" at bounding box center [771, 188] width 99 height 41
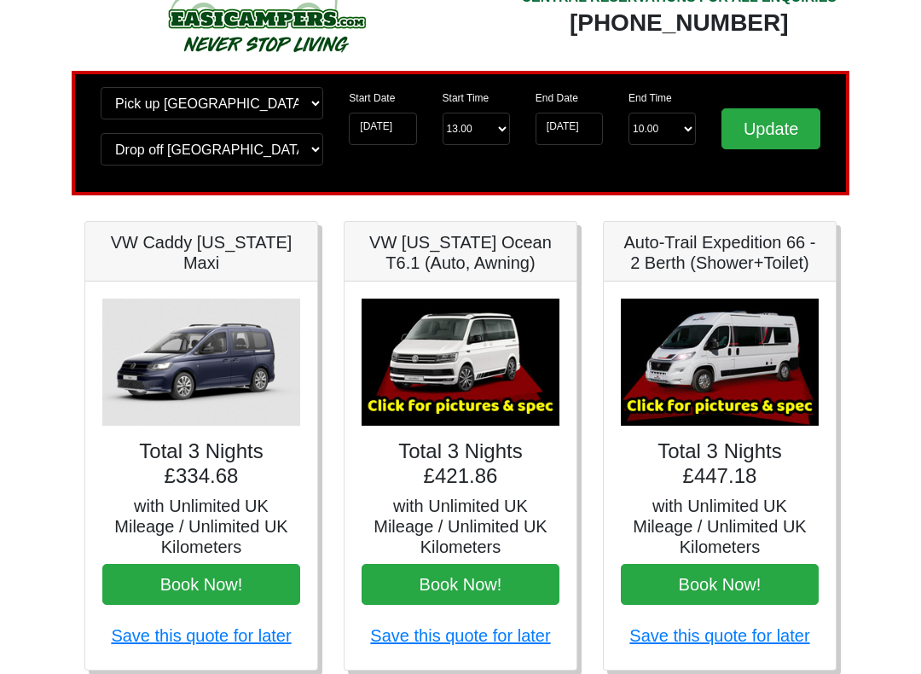
scroll to position [60, 0]
click at [575, 121] on input "[DATE]" at bounding box center [569, 129] width 67 height 32
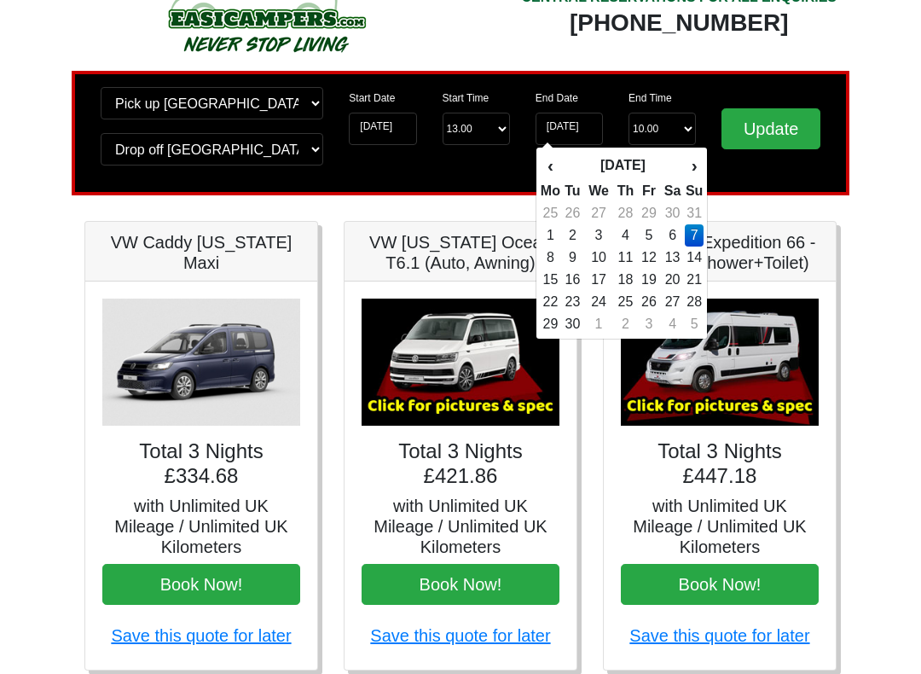
click at [670, 235] on td "6" at bounding box center [672, 235] width 25 height 22
type input "[DATE]"
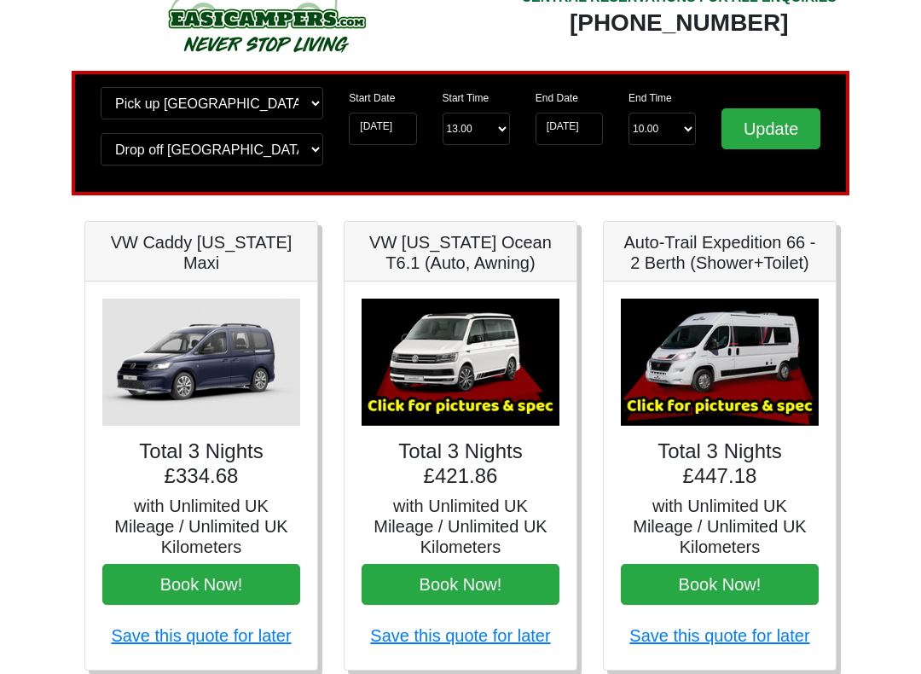
click at [774, 124] on input "Update" at bounding box center [771, 128] width 99 height 41
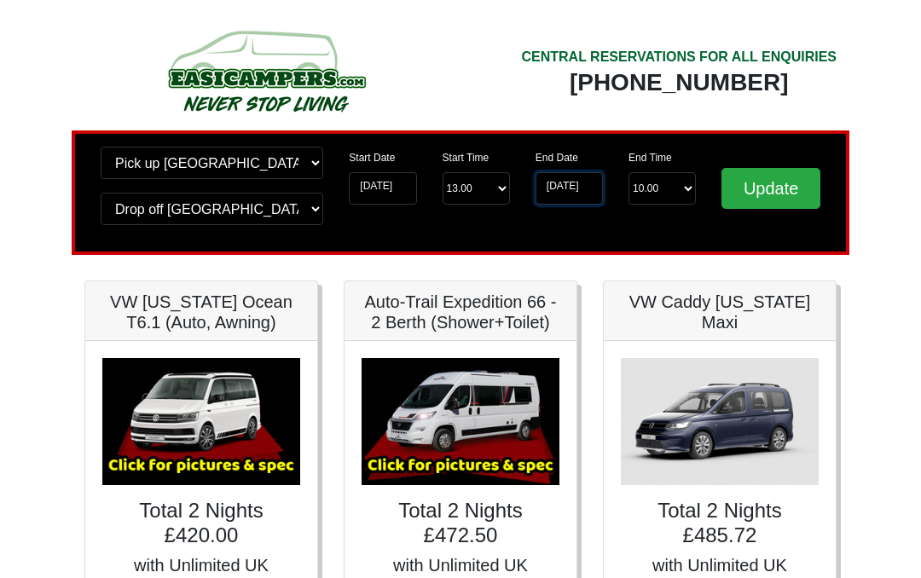
click at [587, 180] on input "[DATE]" at bounding box center [569, 188] width 67 height 32
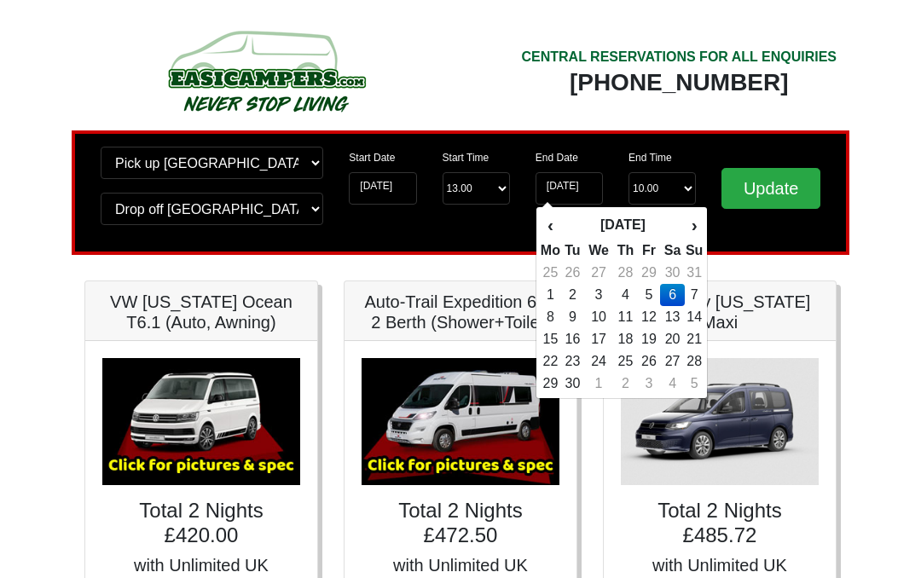
click at [688, 290] on td "7" at bounding box center [694, 295] width 19 height 22
type input "[DATE]"
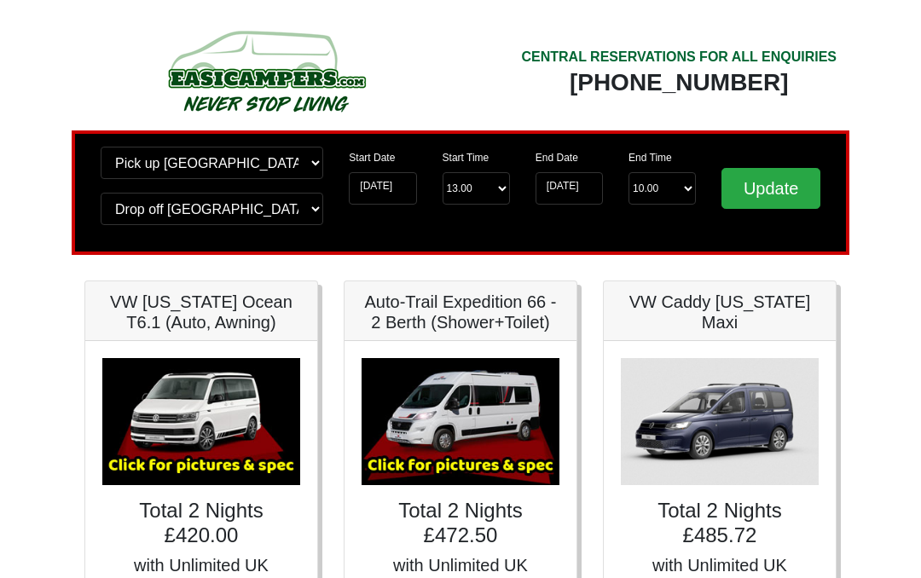
click at [764, 191] on input "Update" at bounding box center [771, 188] width 99 height 41
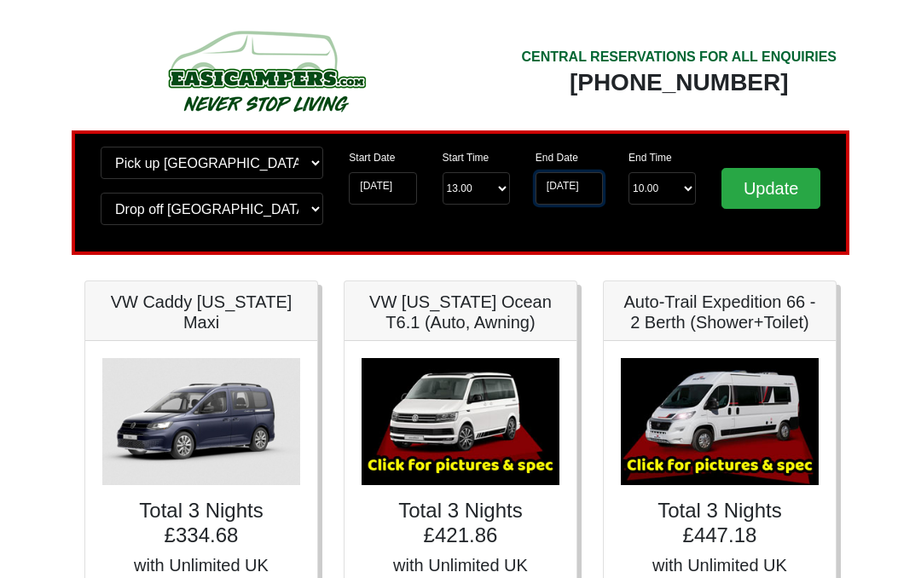
click at [577, 188] on input "07-09-2025" at bounding box center [569, 188] width 67 height 32
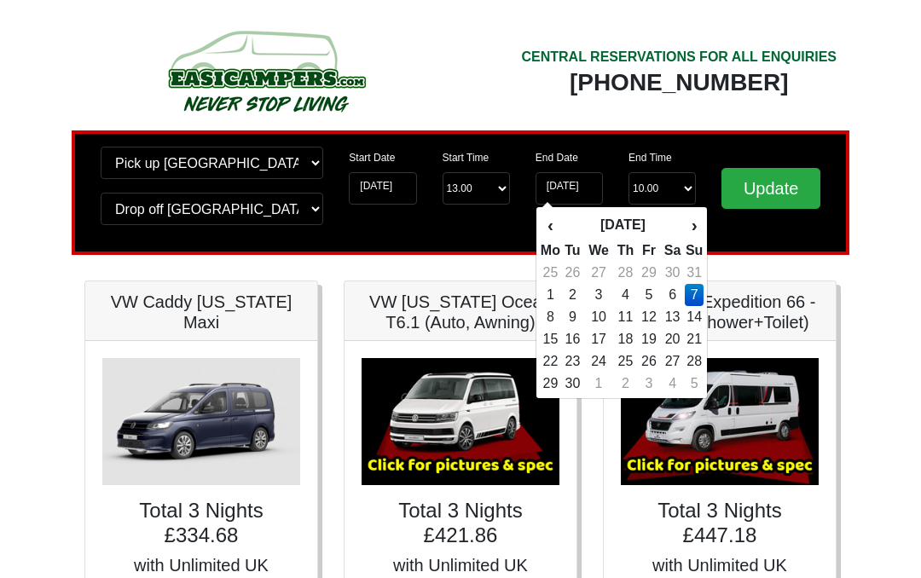
click at [666, 293] on td "6" at bounding box center [672, 295] width 25 height 22
type input "06-09-2025"
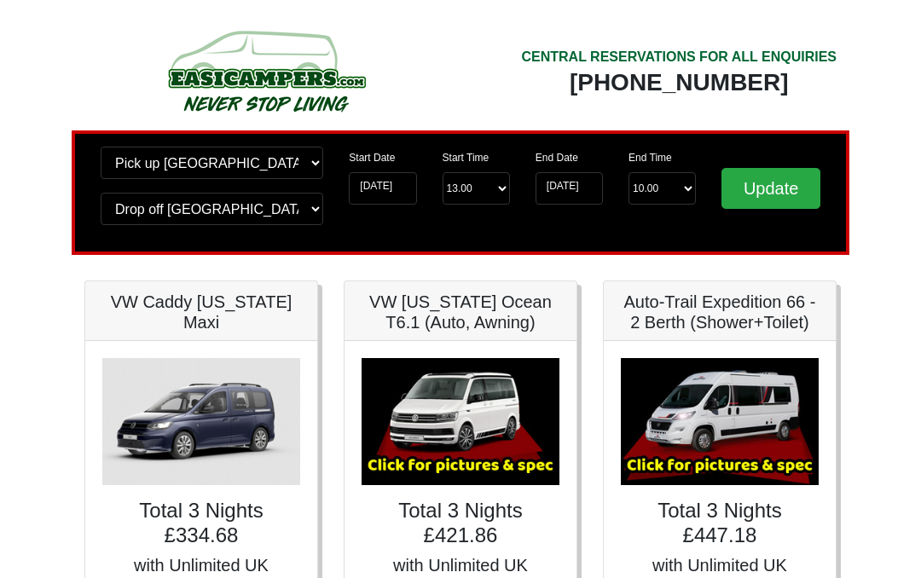
click at [770, 188] on input "Update" at bounding box center [771, 188] width 99 height 41
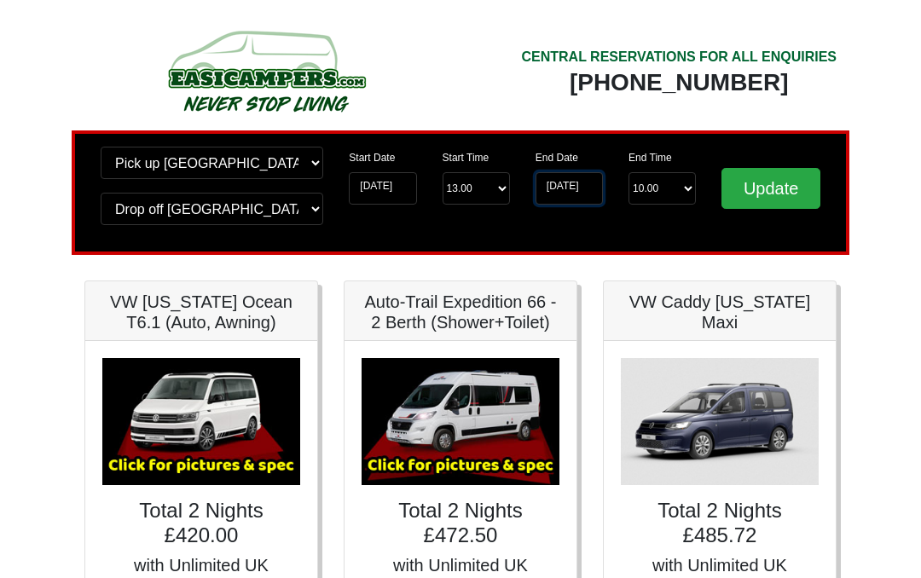
click at [588, 186] on input "[DATE]" at bounding box center [569, 188] width 67 height 32
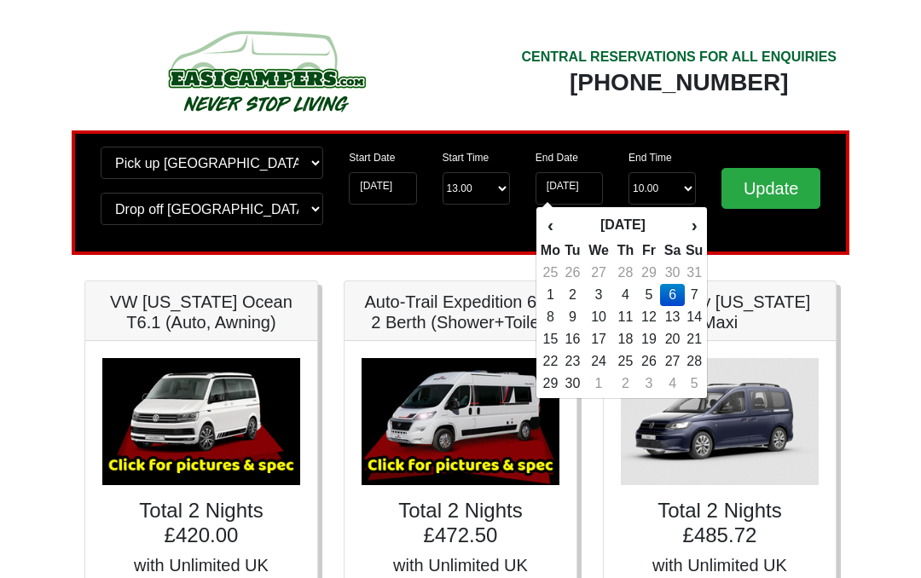
click at [688, 292] on td "7" at bounding box center [694, 295] width 19 height 22
type input "[DATE]"
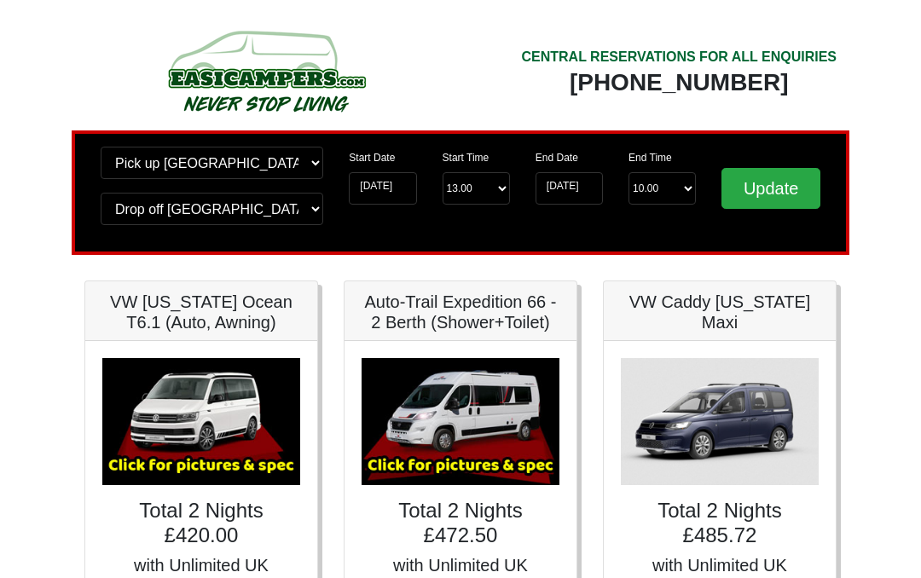
click at [762, 183] on input "Update" at bounding box center [771, 188] width 99 height 41
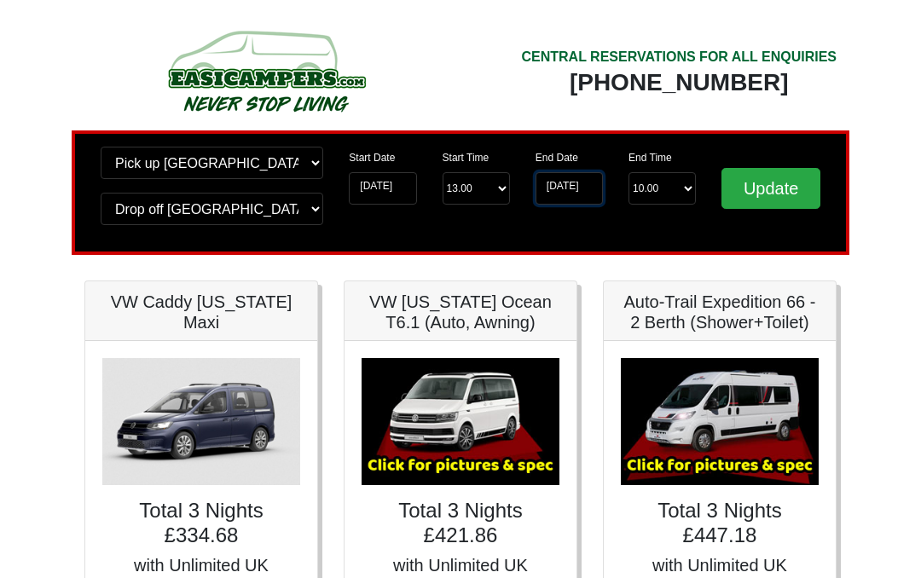
click at [573, 183] on input "[DATE]" at bounding box center [569, 188] width 67 height 32
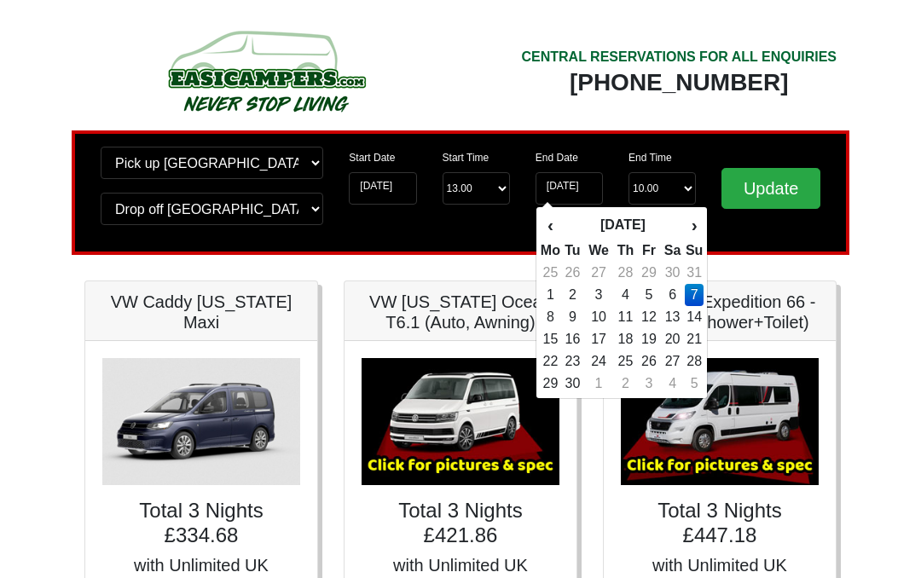
click at [553, 314] on td "8" at bounding box center [550, 317] width 21 height 22
type input "[DATE]"
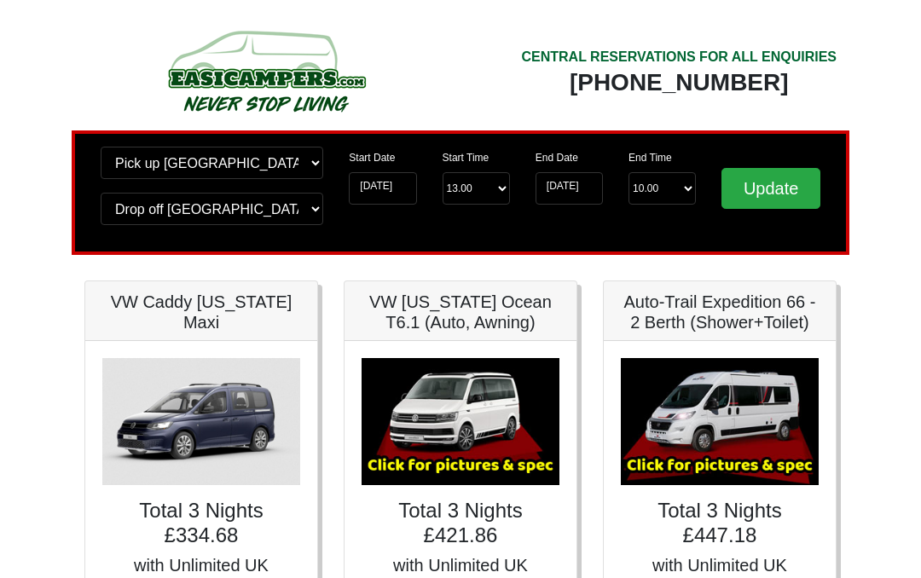
click at [759, 193] on input "Update" at bounding box center [771, 188] width 99 height 41
click at [588, 183] on input "[DATE]" at bounding box center [569, 188] width 67 height 32
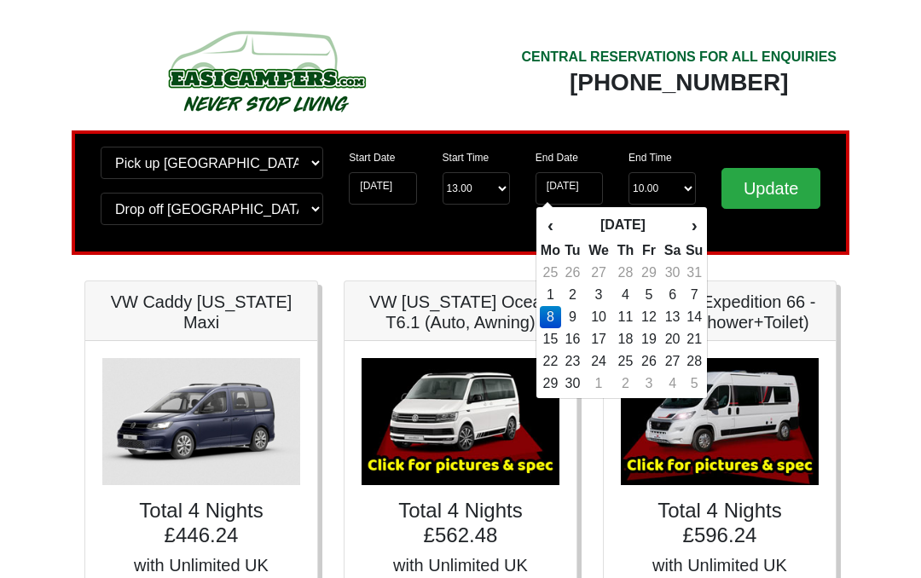
click at [579, 306] on td "9" at bounding box center [572, 317] width 23 height 22
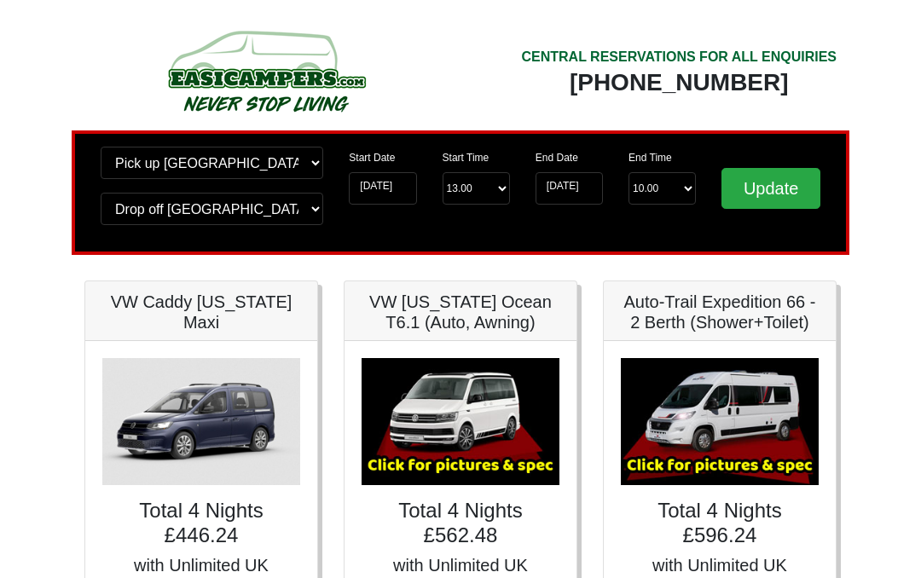
type input "[DATE]"
click at [747, 193] on input "Update" at bounding box center [771, 188] width 99 height 41
